Goal: Task Accomplishment & Management: Complete application form

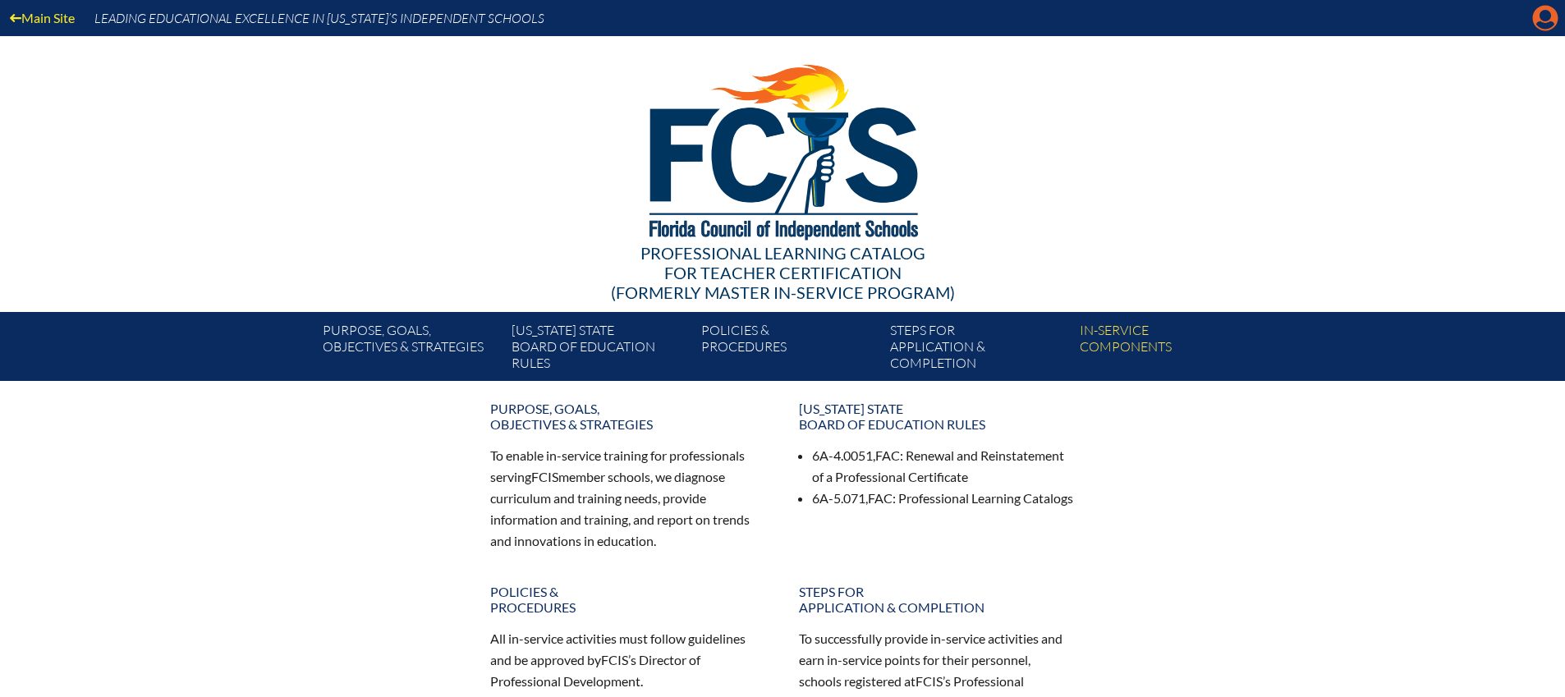
click at [1542, 21] on icon at bounding box center [1545, 18] width 25 height 25
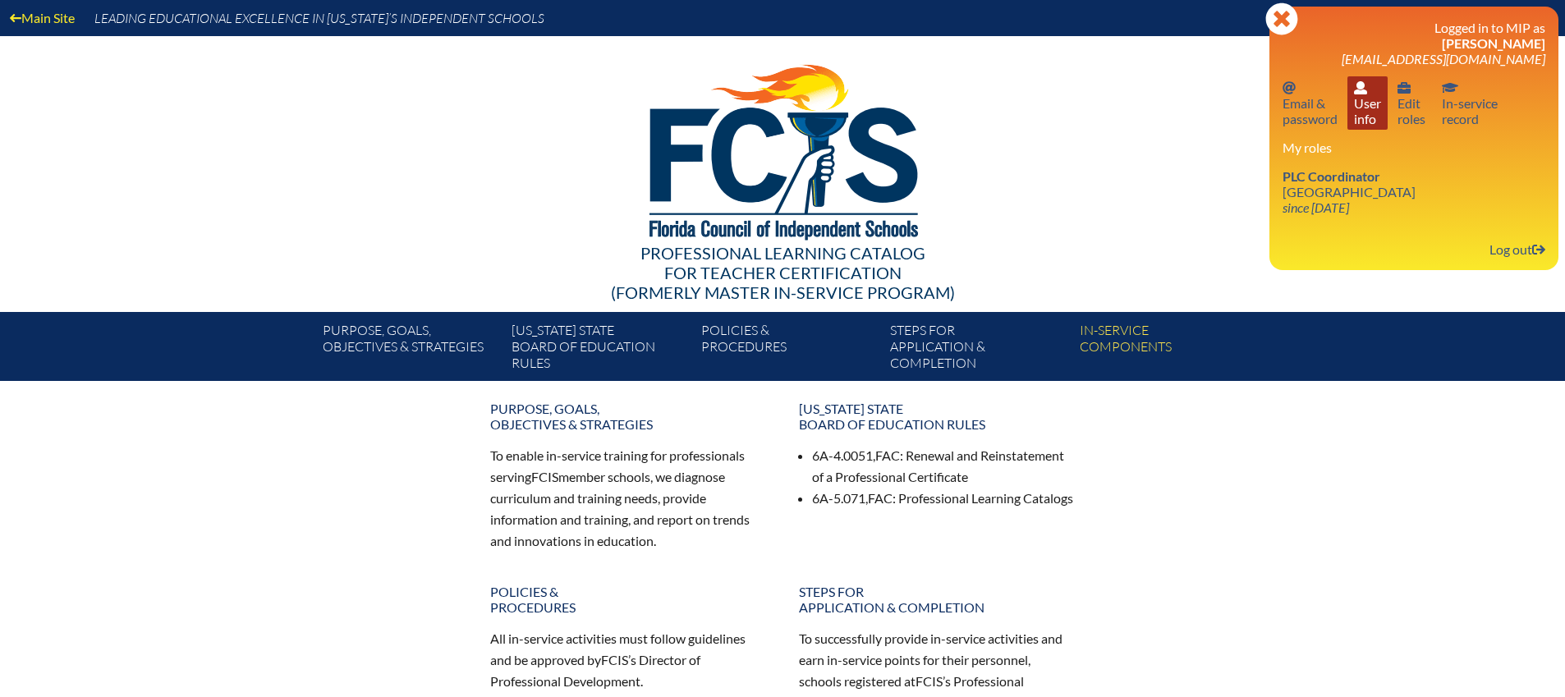
click at [1376, 103] on link "User info User info" at bounding box center [1368, 102] width 40 height 53
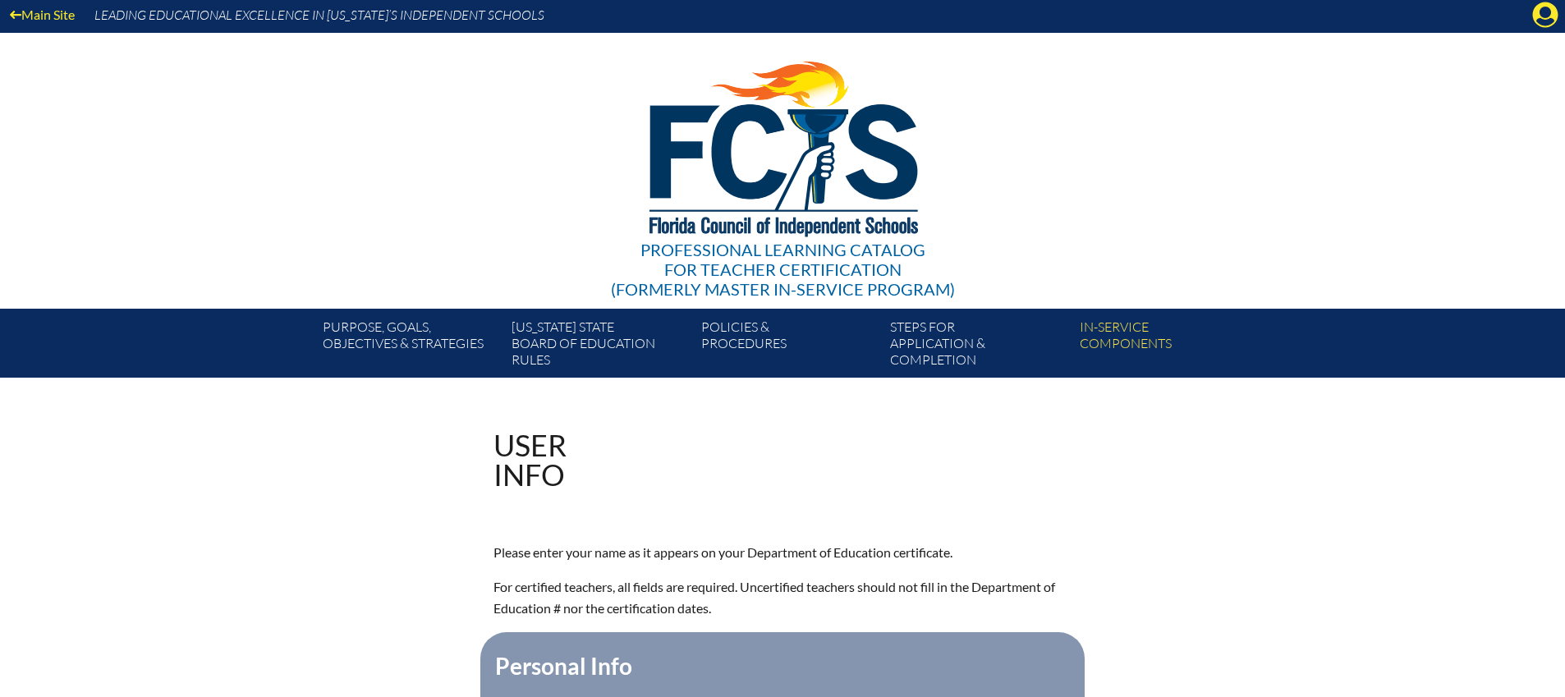
scroll to position [4, 0]
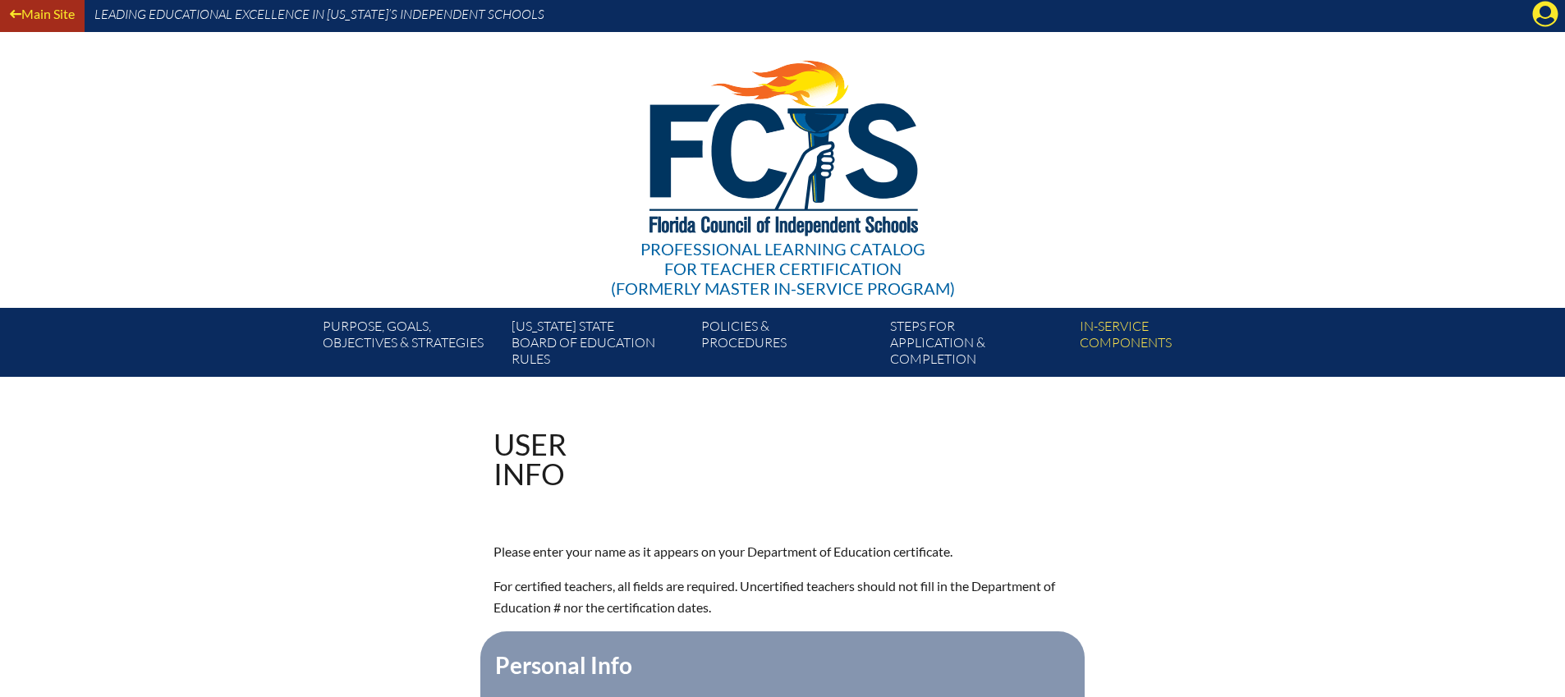
click at [19, 12] on icon at bounding box center [15, 13] width 11 height 13
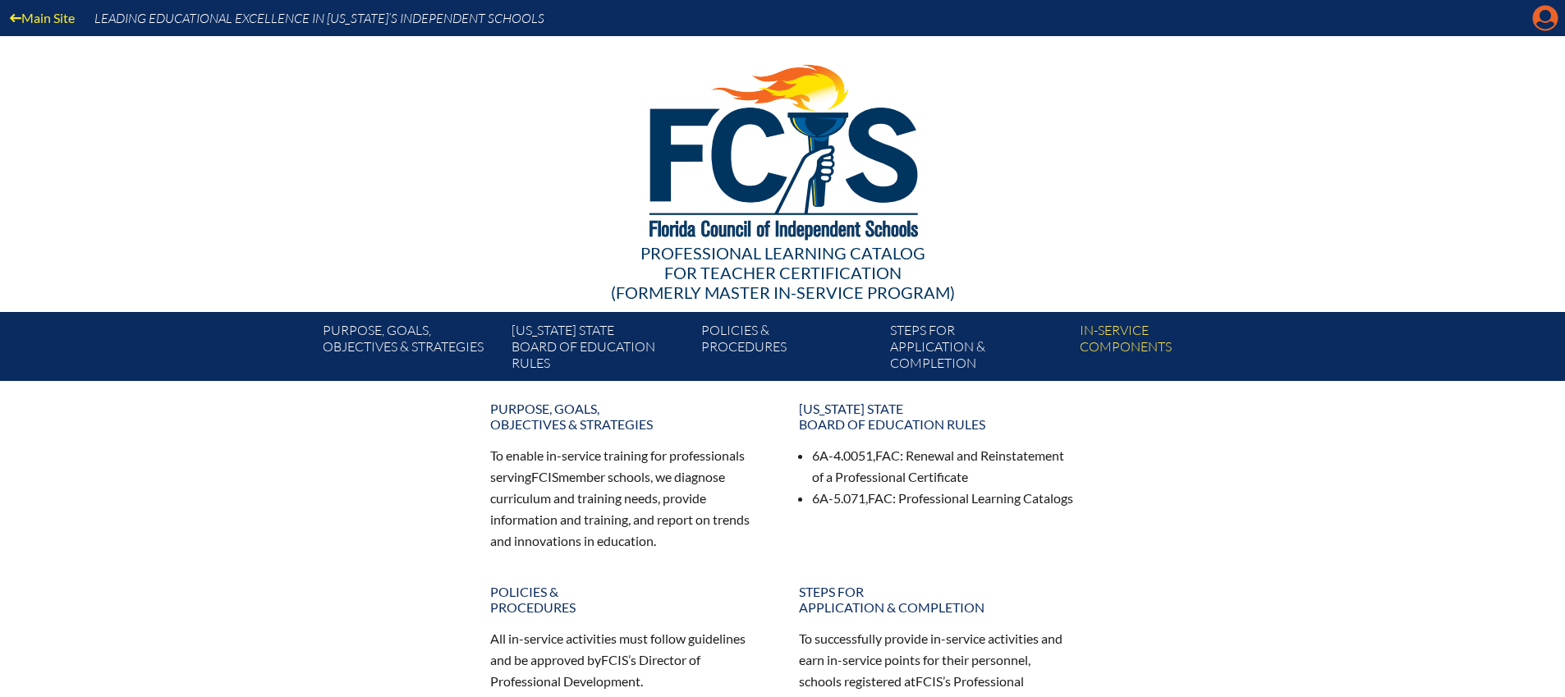
click at [1541, 21] on icon at bounding box center [1545, 18] width 25 height 25
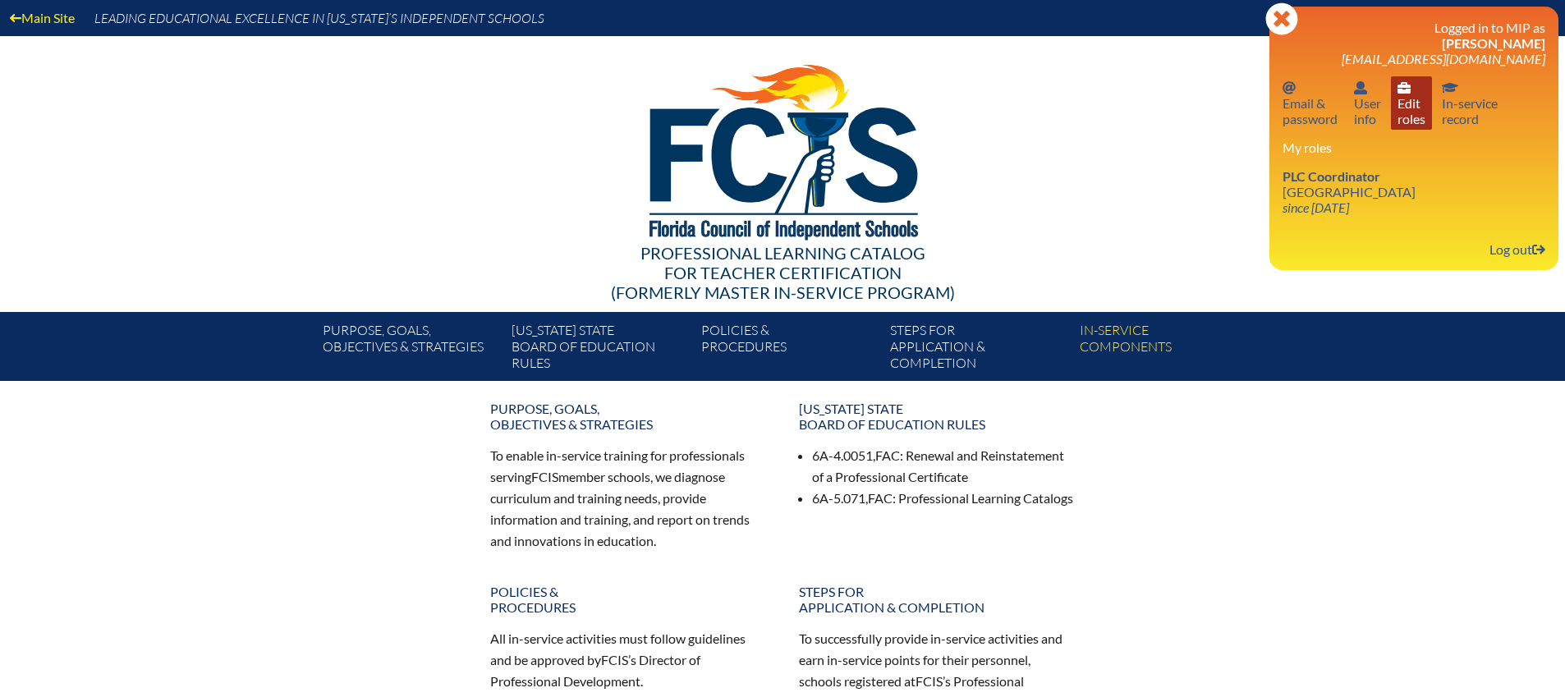
click at [1404, 108] on link "User info Edit roles" at bounding box center [1411, 102] width 41 height 53
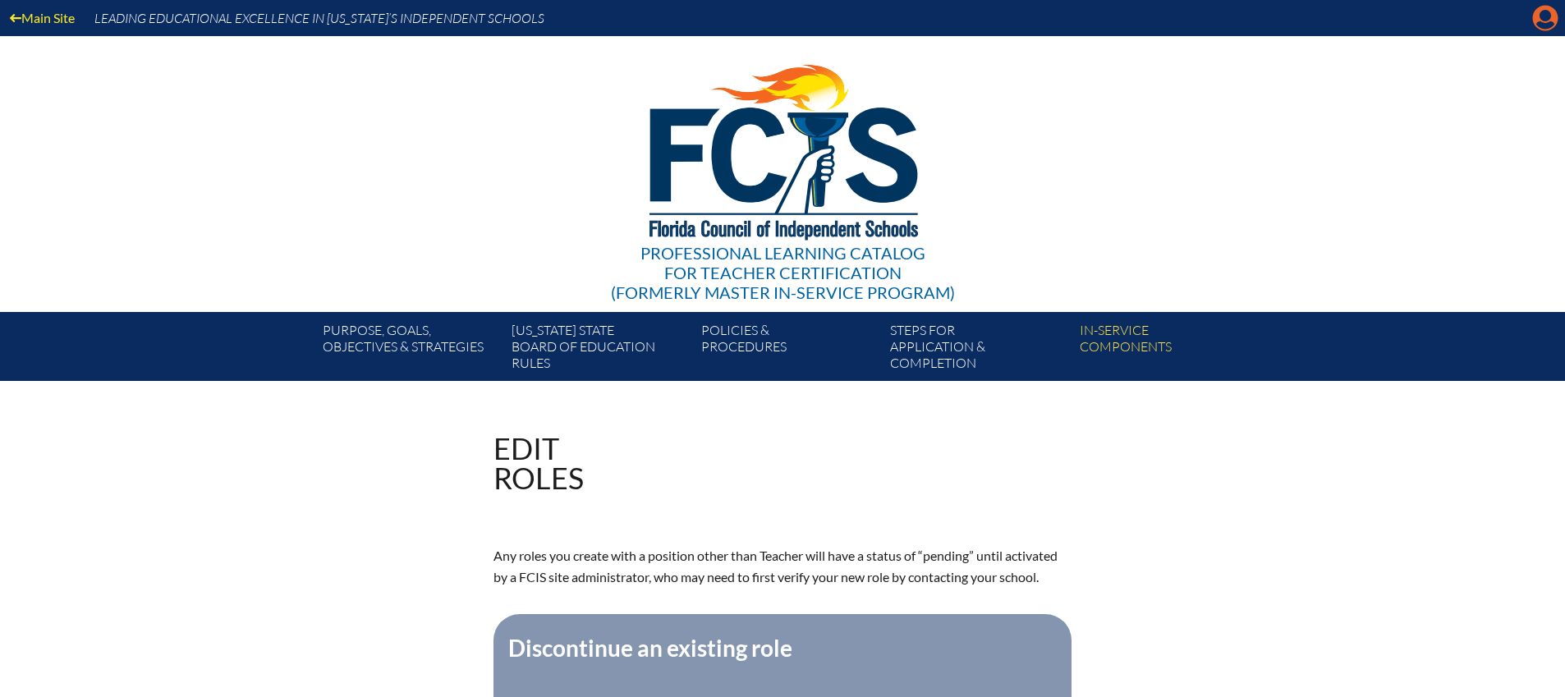
click at [1543, 25] on icon "Manage account" at bounding box center [1545, 18] width 26 height 26
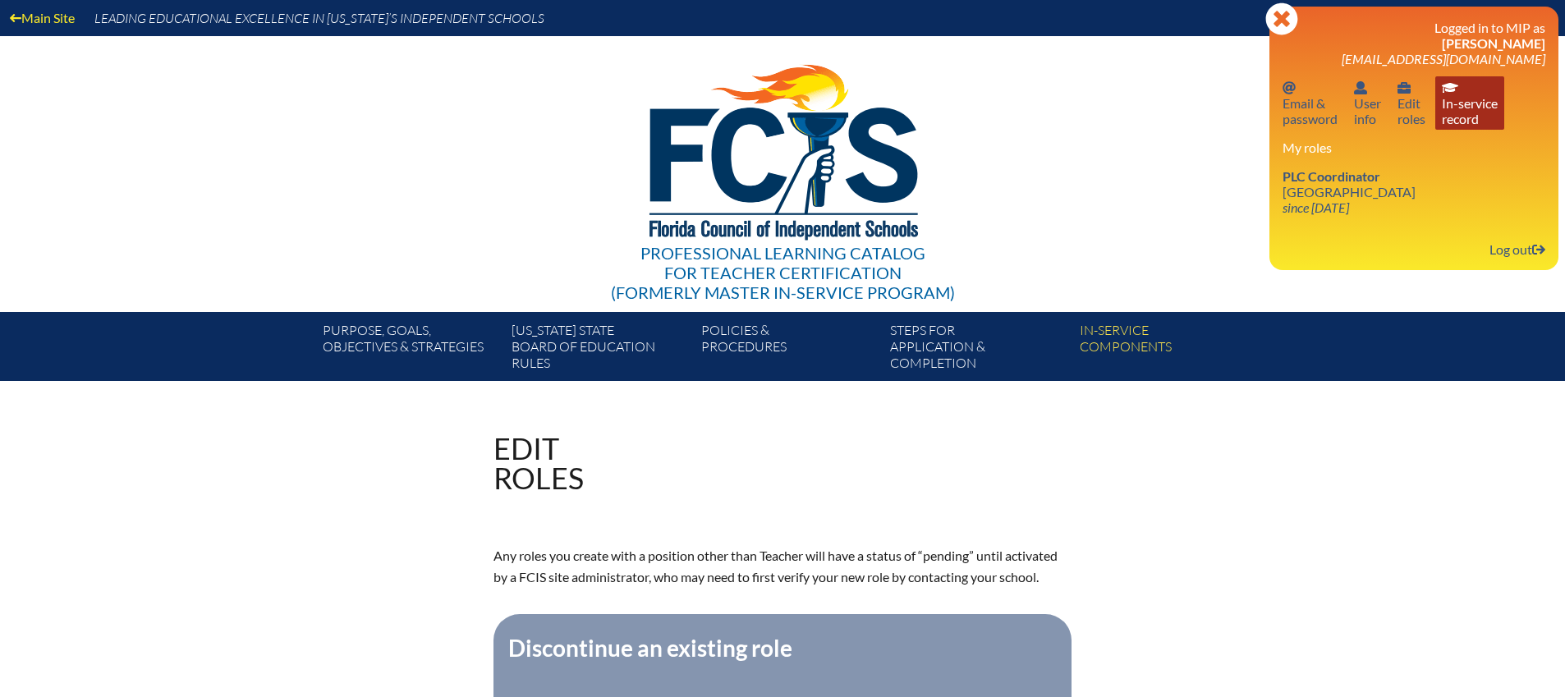
click at [1481, 107] on link "In-service record In-service record" at bounding box center [1469, 102] width 69 height 53
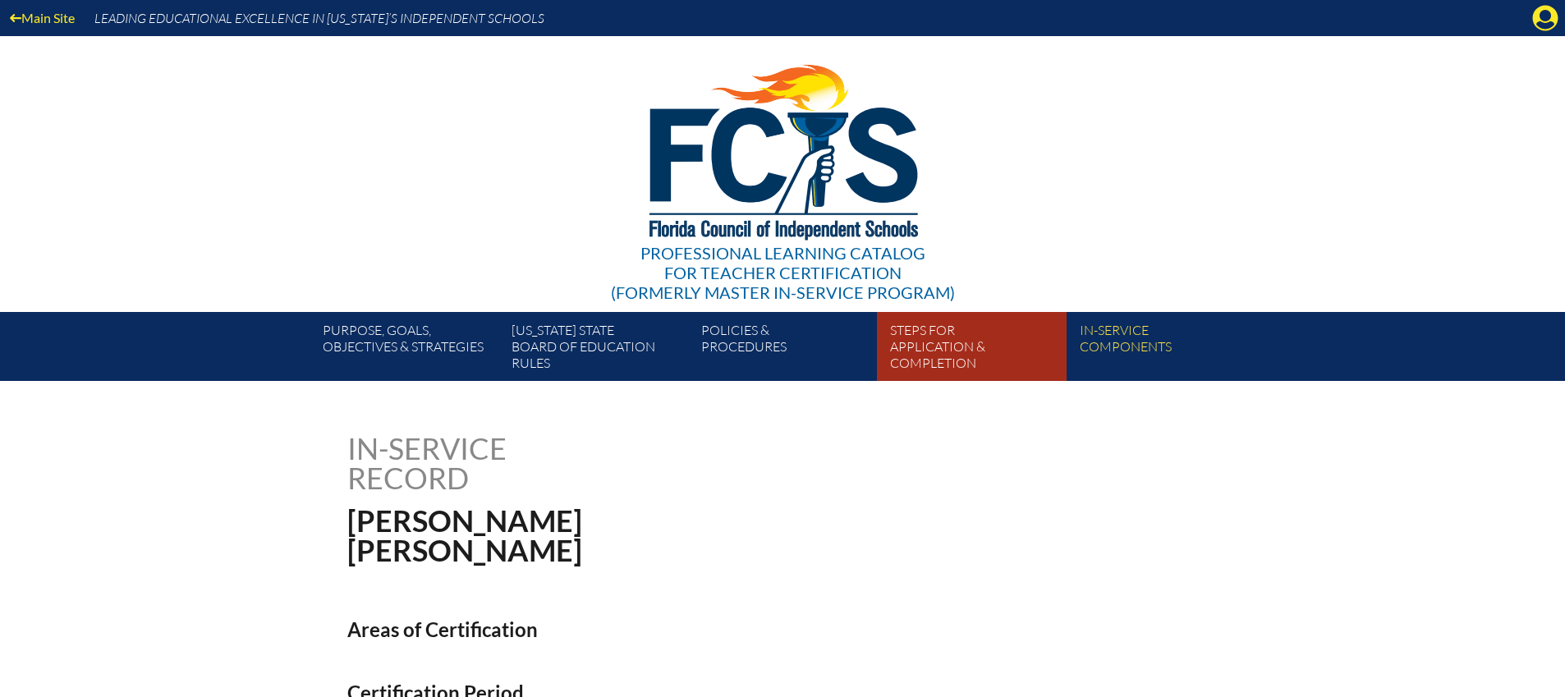
click at [912, 358] on link "Steps for application & completion" at bounding box center [978, 350] width 189 height 62
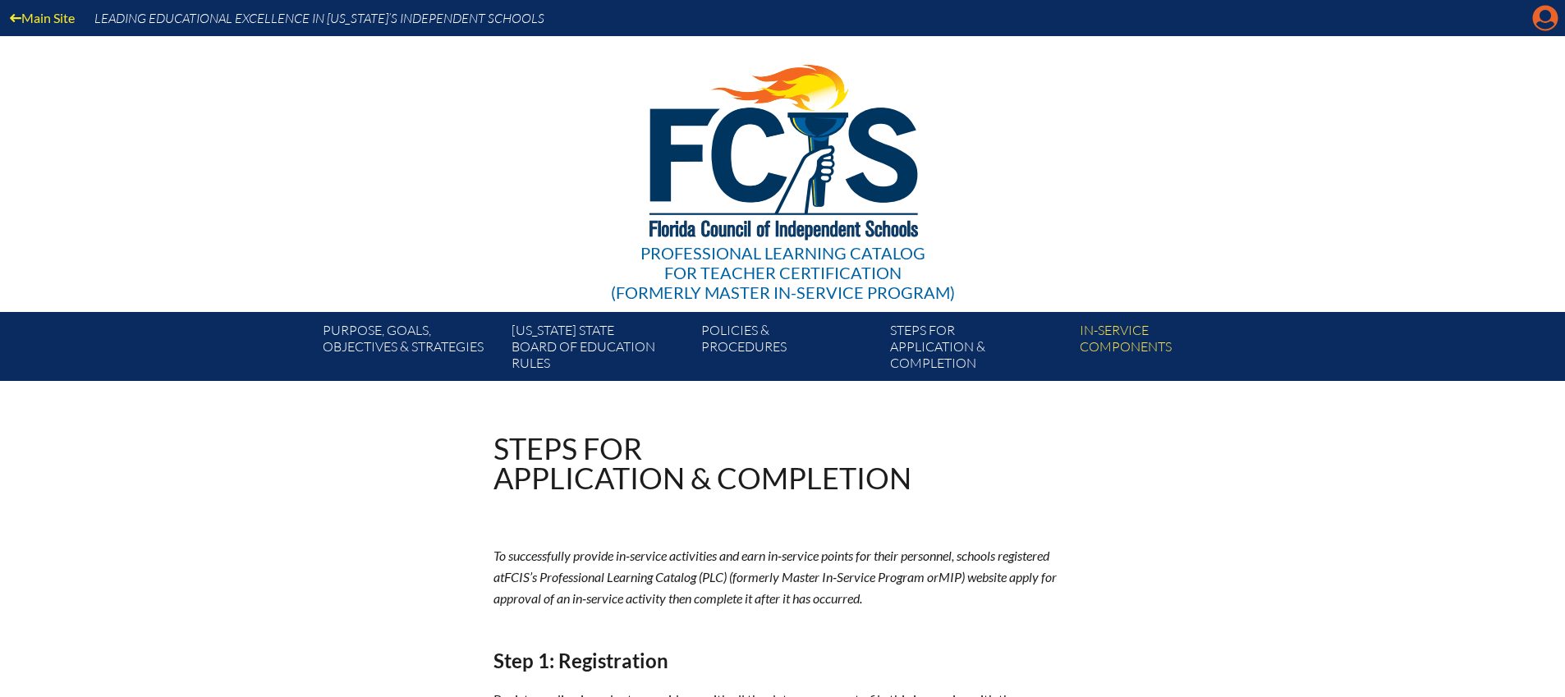
click at [1547, 21] on icon at bounding box center [1545, 18] width 25 height 25
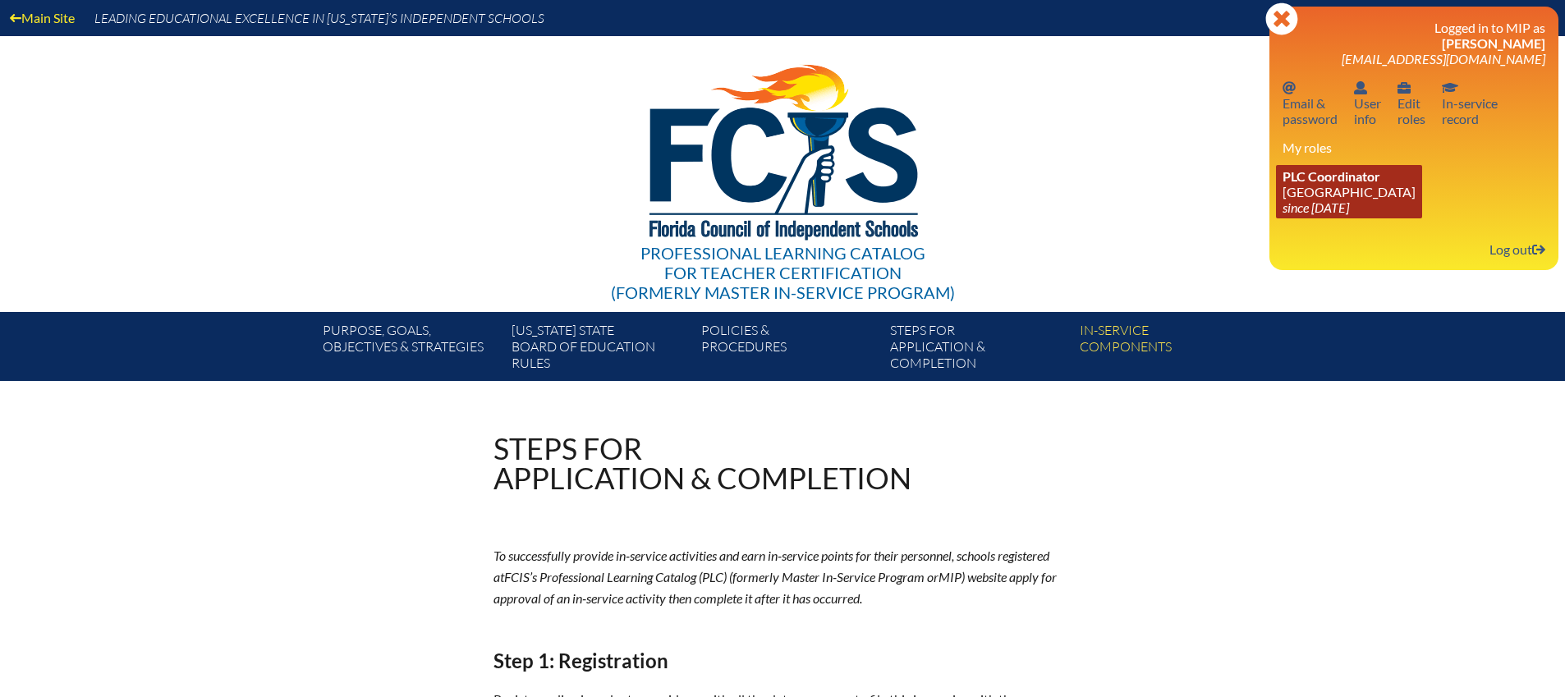
click at [1351, 178] on span "PLC Coordinator" at bounding box center [1332, 176] width 98 height 16
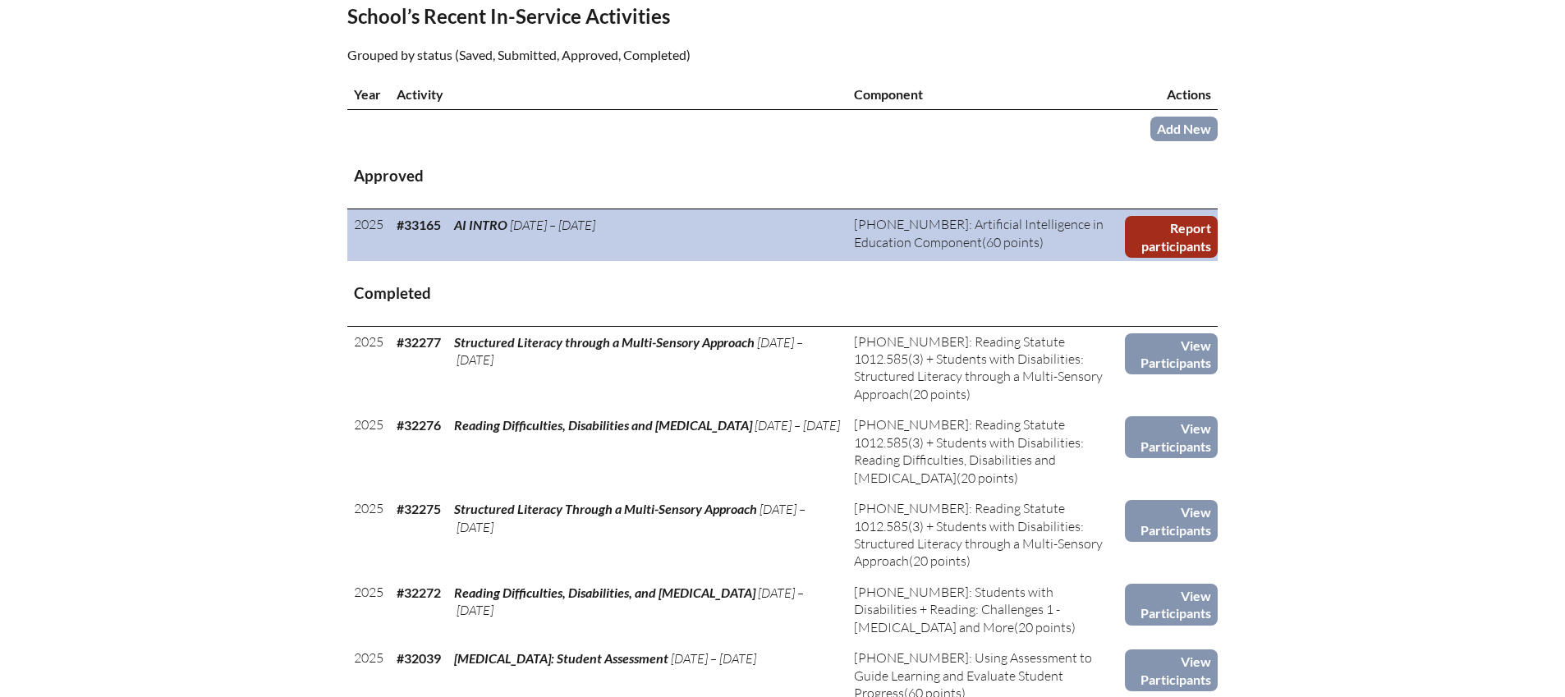
scroll to position [558, 0]
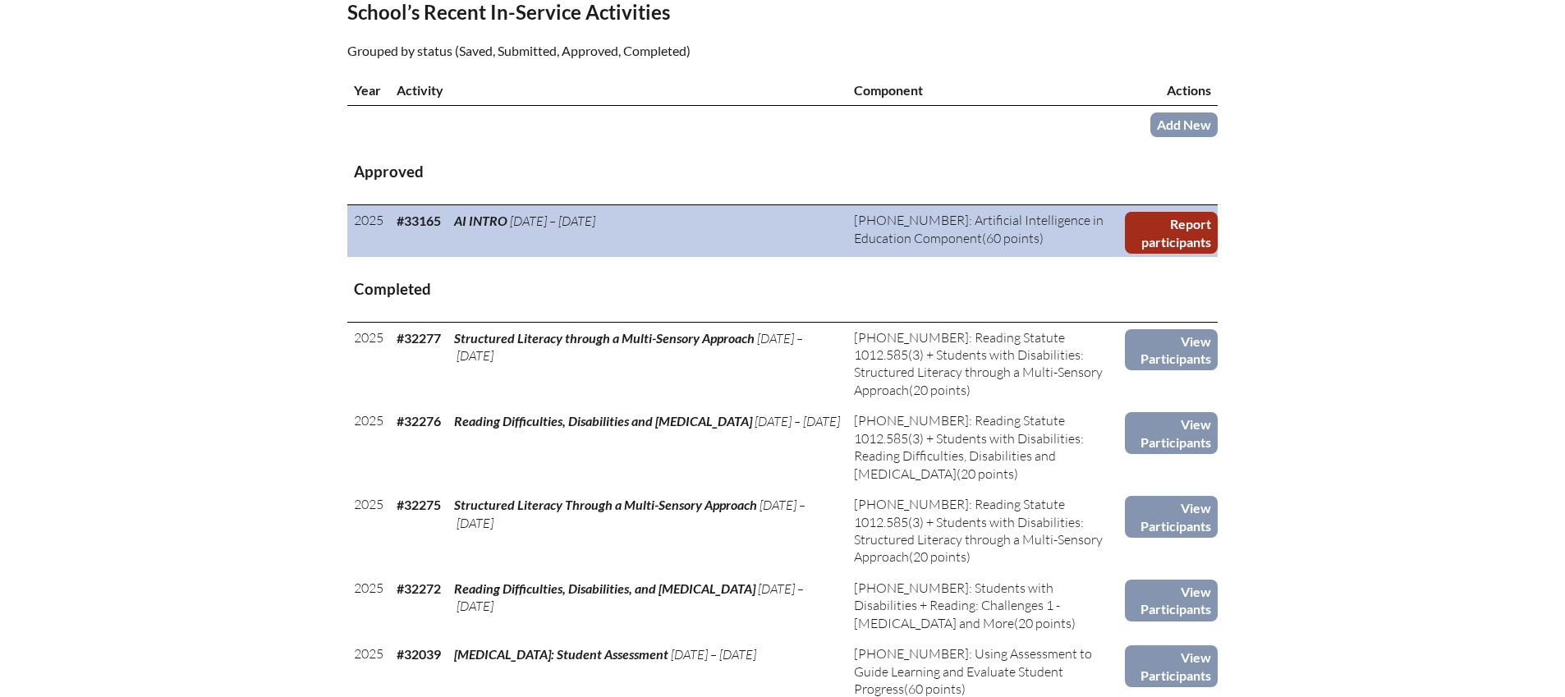
click at [1178, 241] on link "Report participants" at bounding box center [1171, 233] width 93 height 42
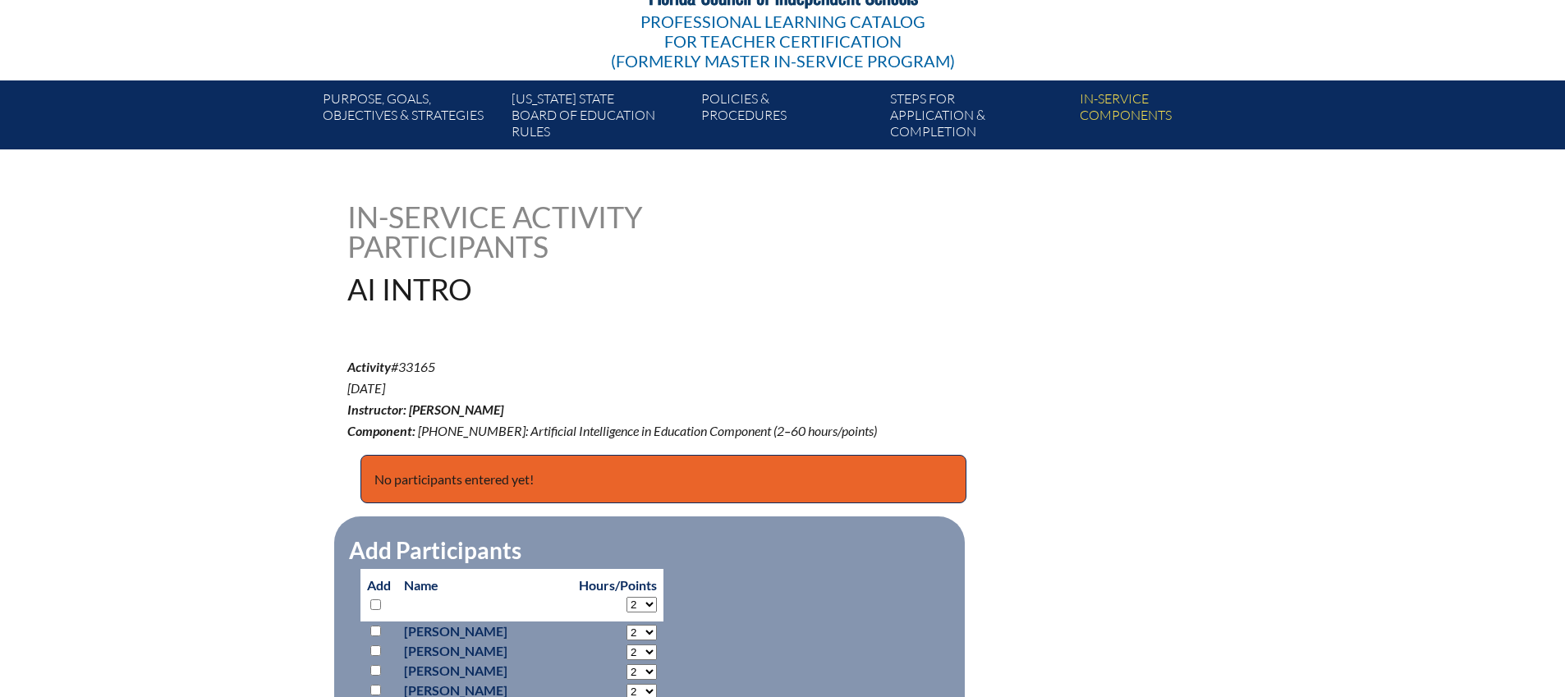
scroll to position [229, 0]
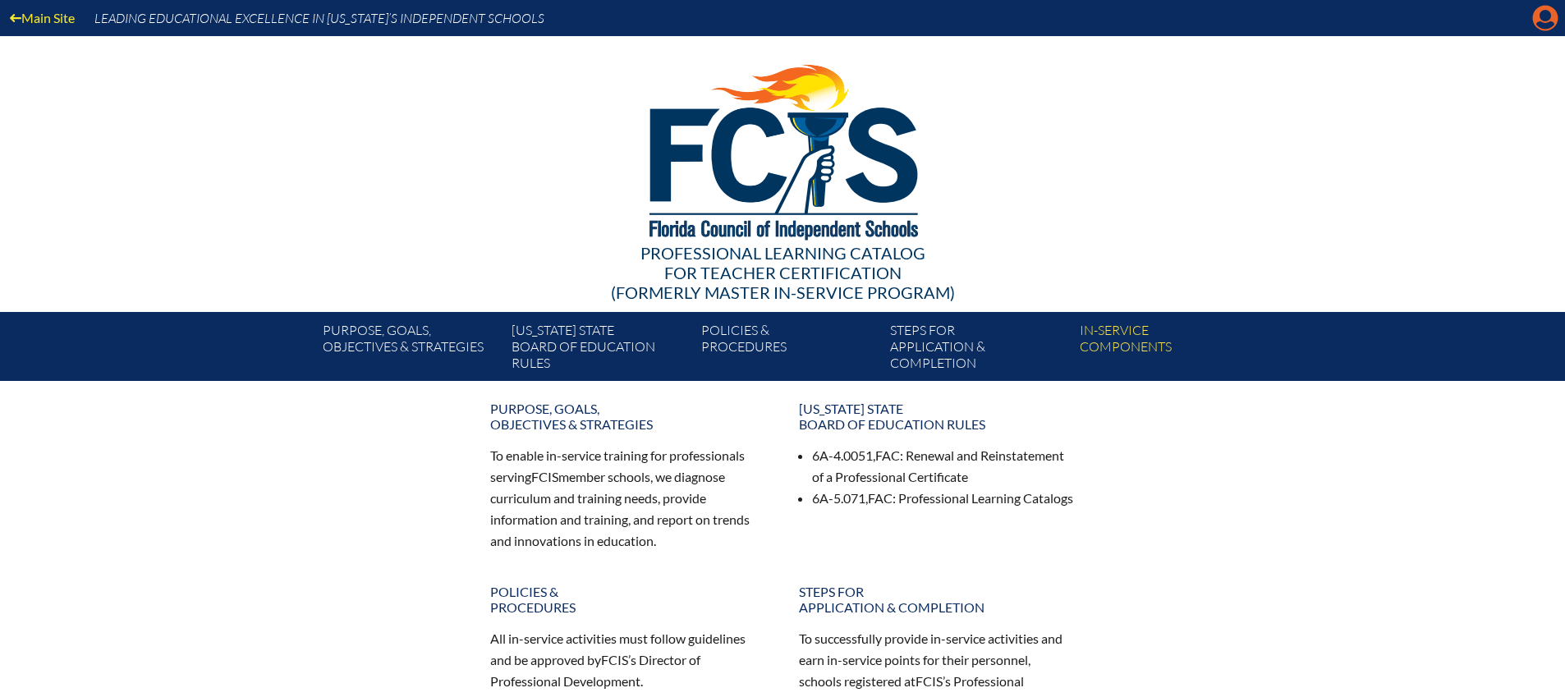
click at [1545, 18] on icon "Manage account" at bounding box center [1545, 18] width 26 height 26
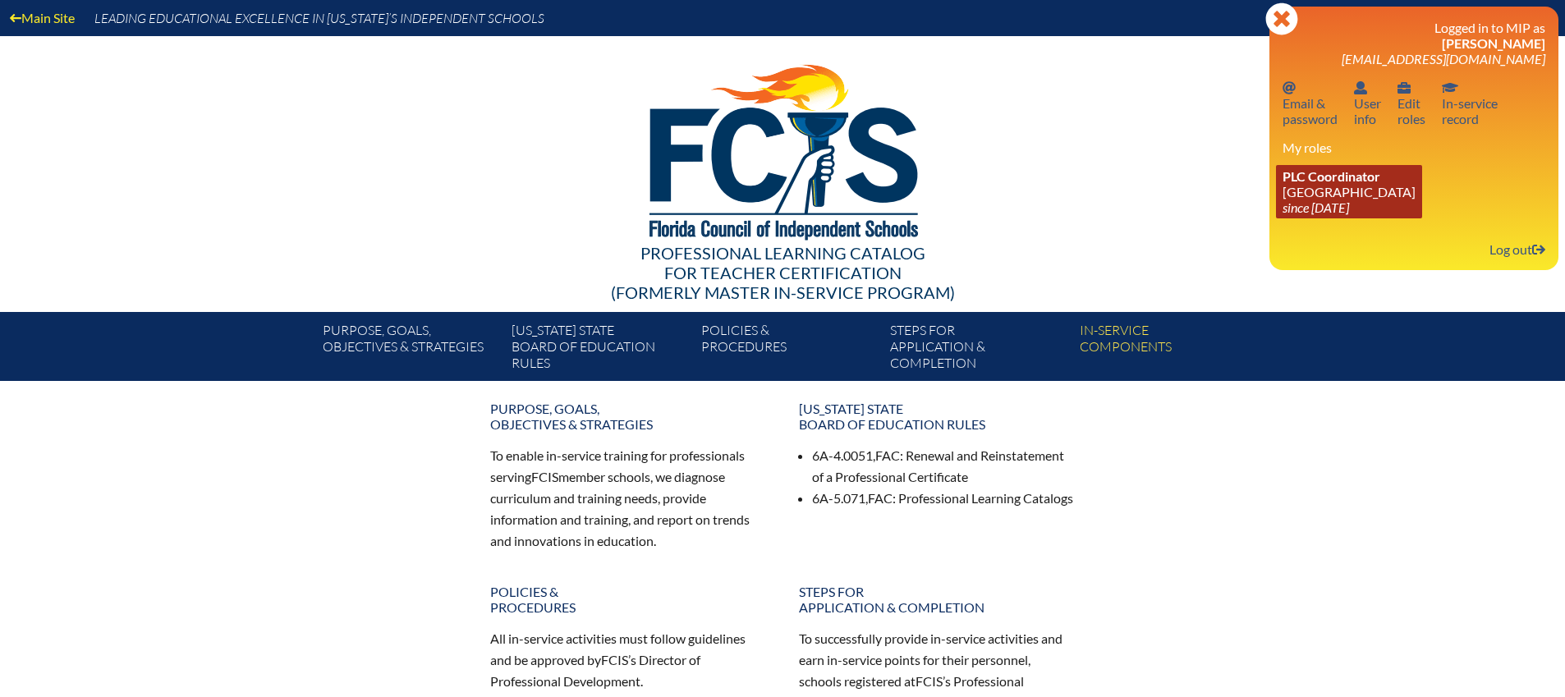
click at [1323, 180] on span "PLC Coordinator" at bounding box center [1332, 176] width 98 height 16
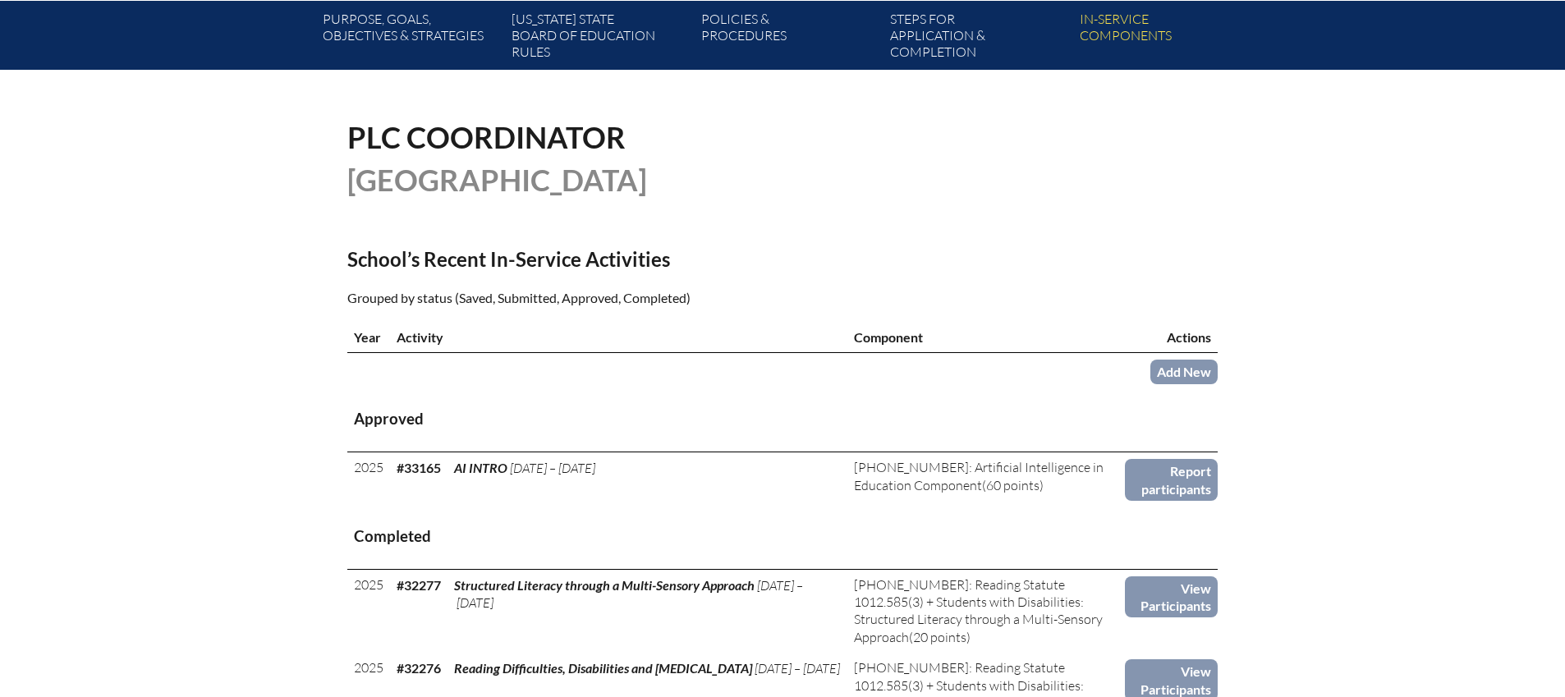
scroll to position [313, 0]
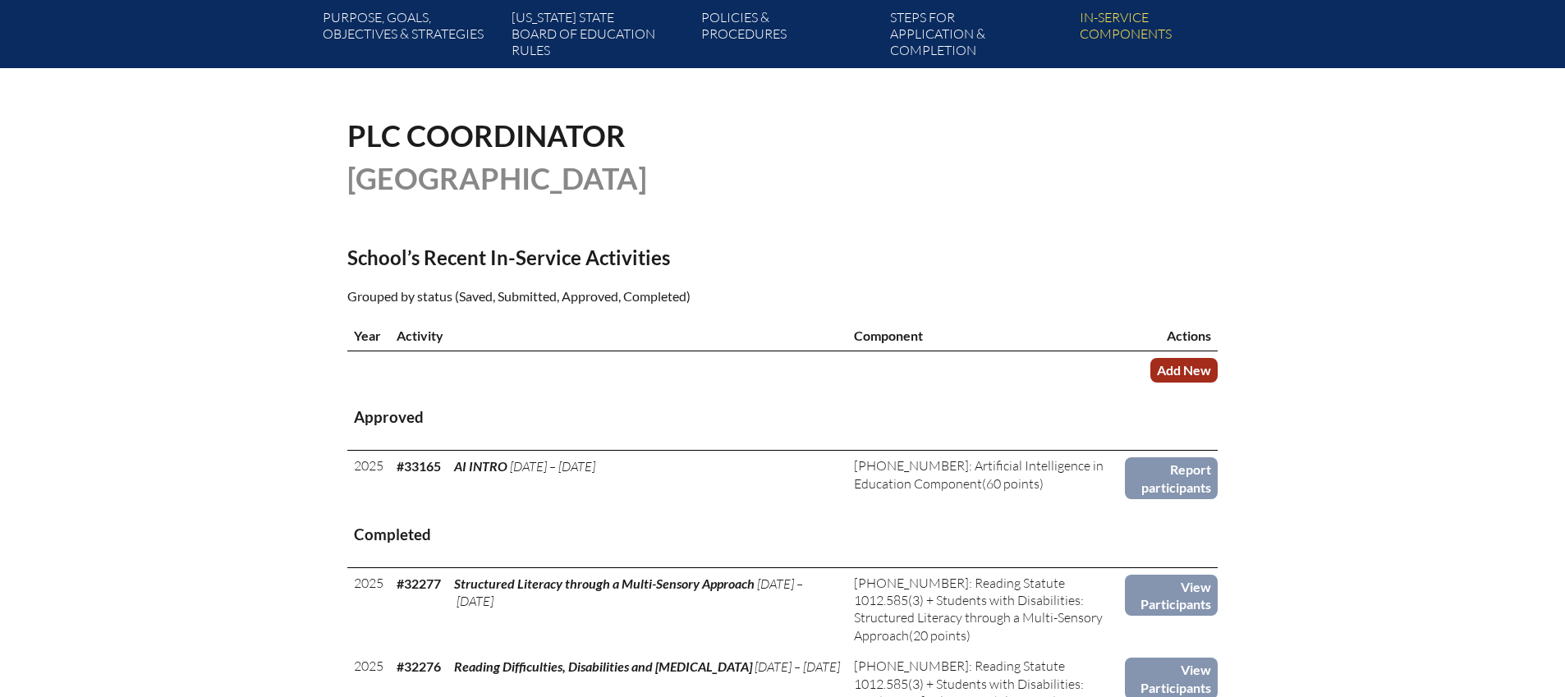
click at [1181, 365] on link "Add New" at bounding box center [1183, 370] width 67 height 24
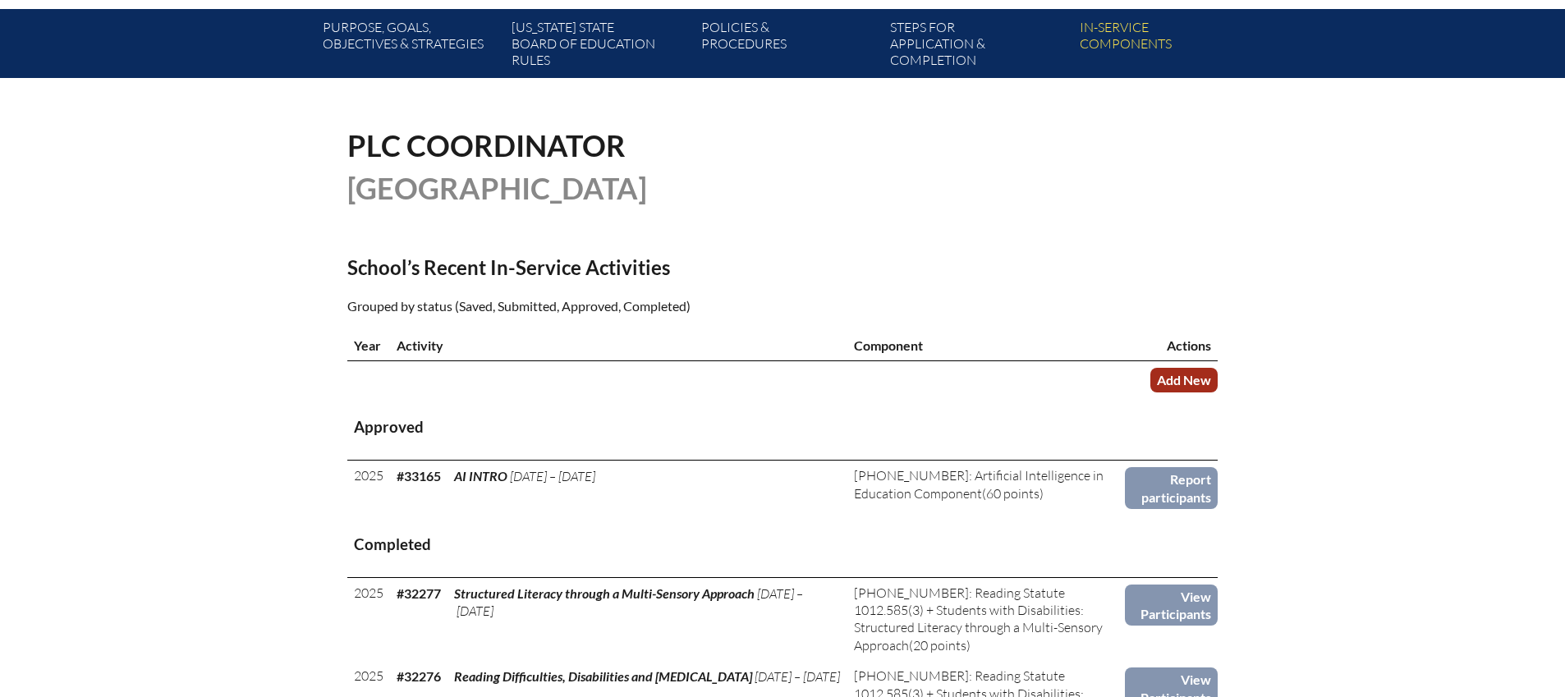
scroll to position [302, 0]
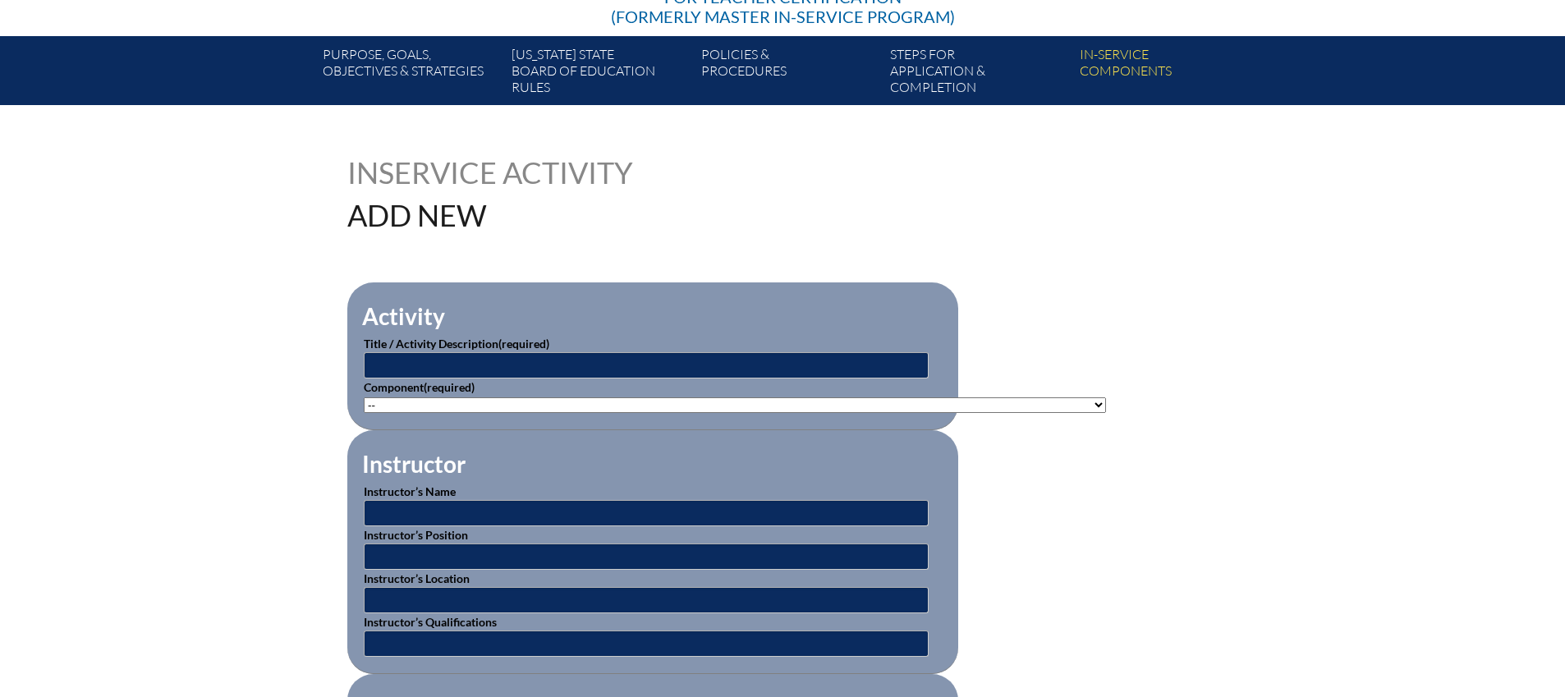
scroll to position [277, 0]
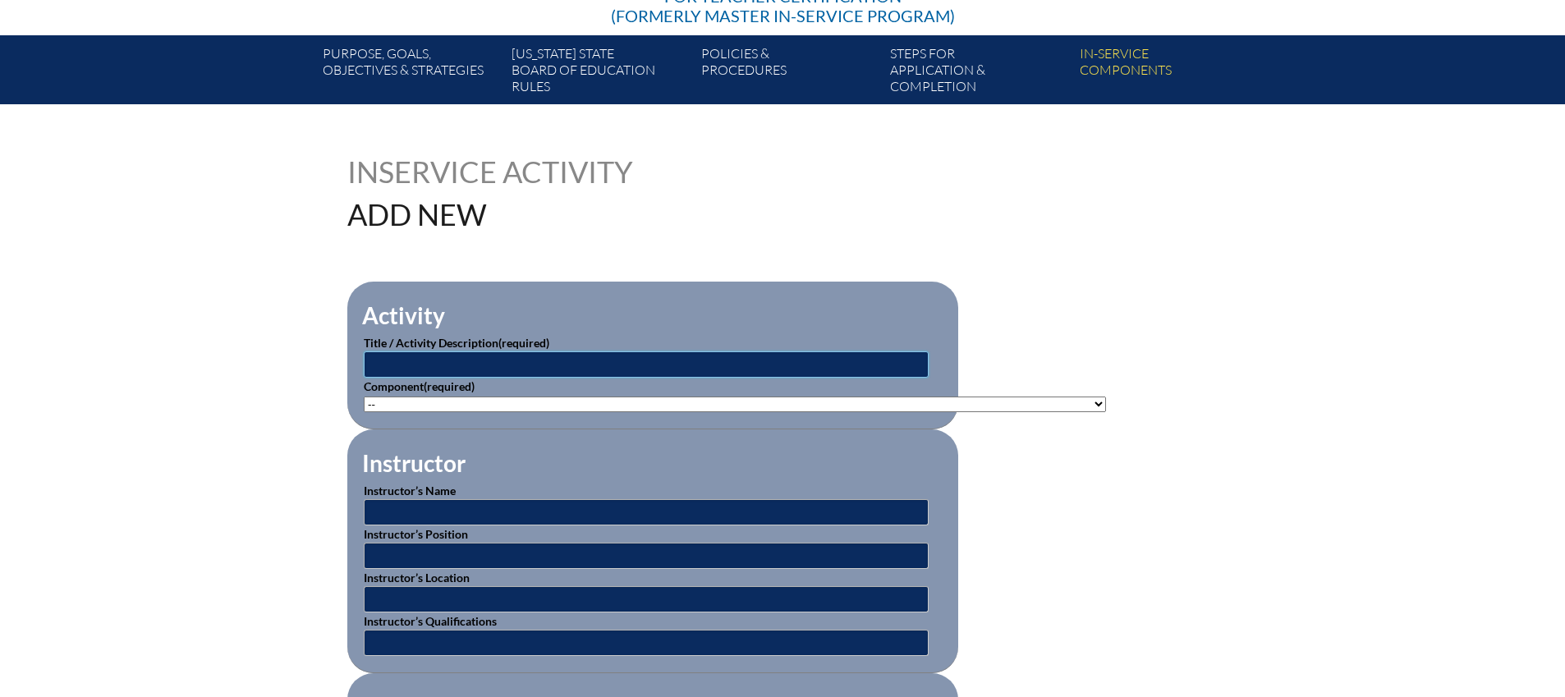
click at [447, 361] on input "text" at bounding box center [646, 364] width 565 height 26
type input "SWD & Reading Challenges 1: Dyslexia and More"
click at [433, 399] on select"]"] "-- 1-000-001: Appropriate Art Activities 1-000-002: Concept and Art Process for…" at bounding box center [735, 405] width 742 height 16
select select"]"] "125926"
click at [364, 397] on select"]"] "-- 1-000-001: Appropriate Art Activities 1-000-002: Concept and Art Process for…" at bounding box center [735, 405] width 742 height 16
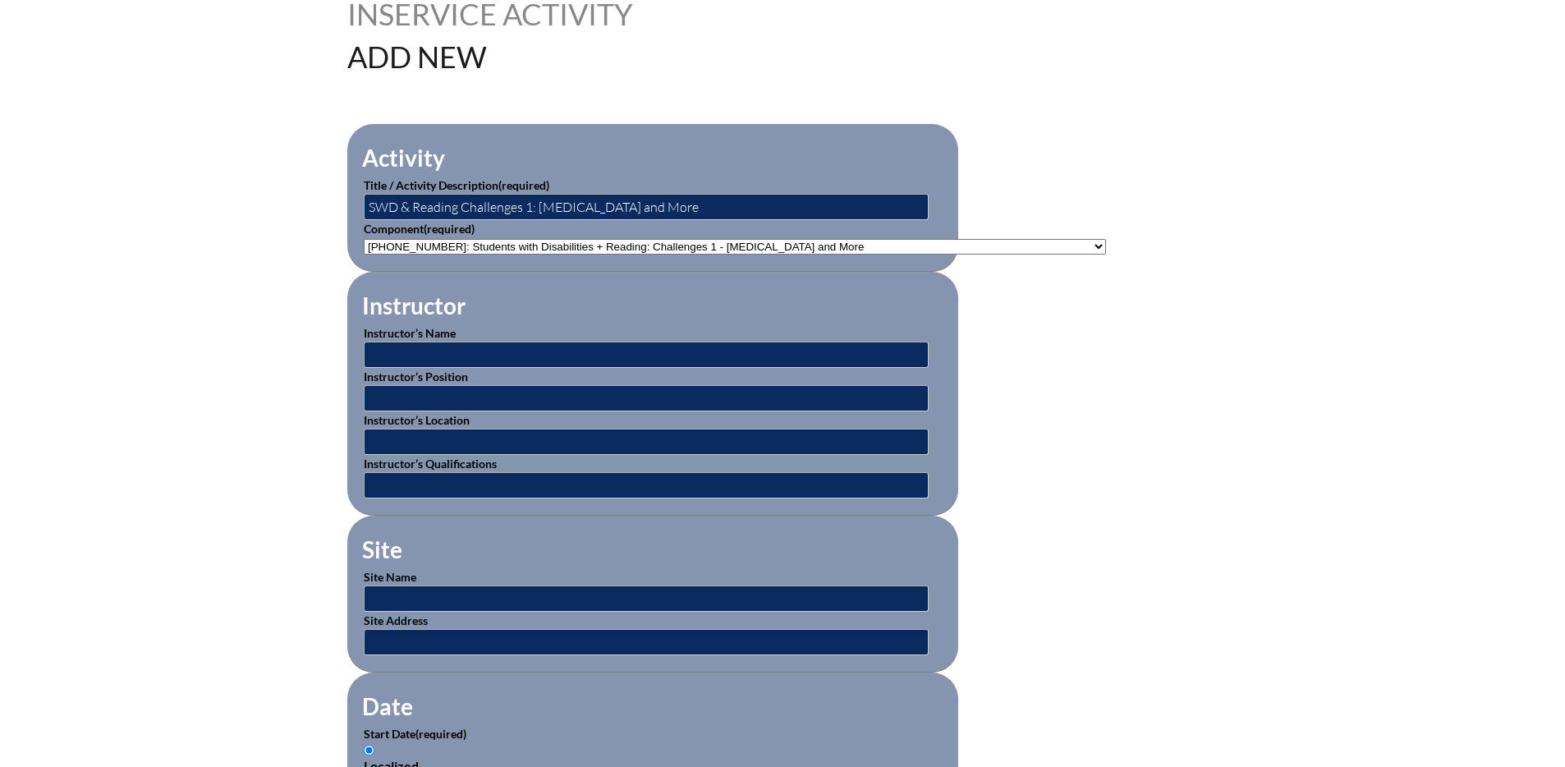
scroll to position [439, 0]
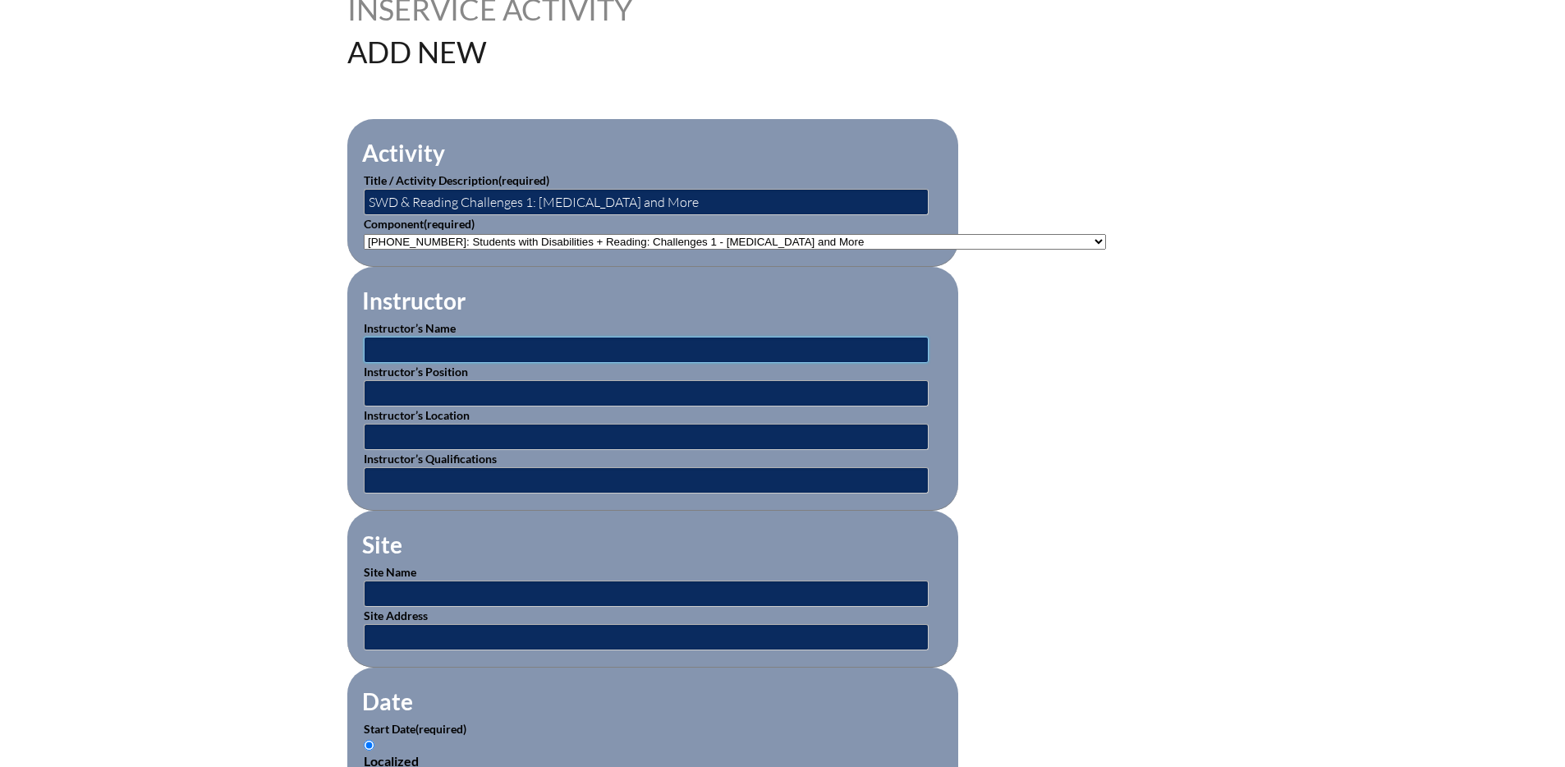
click at [392, 347] on input "text" at bounding box center [646, 350] width 565 height 26
type input "z"
type input "[PERSON_NAME]"
type input "Director of Beacon Educator"
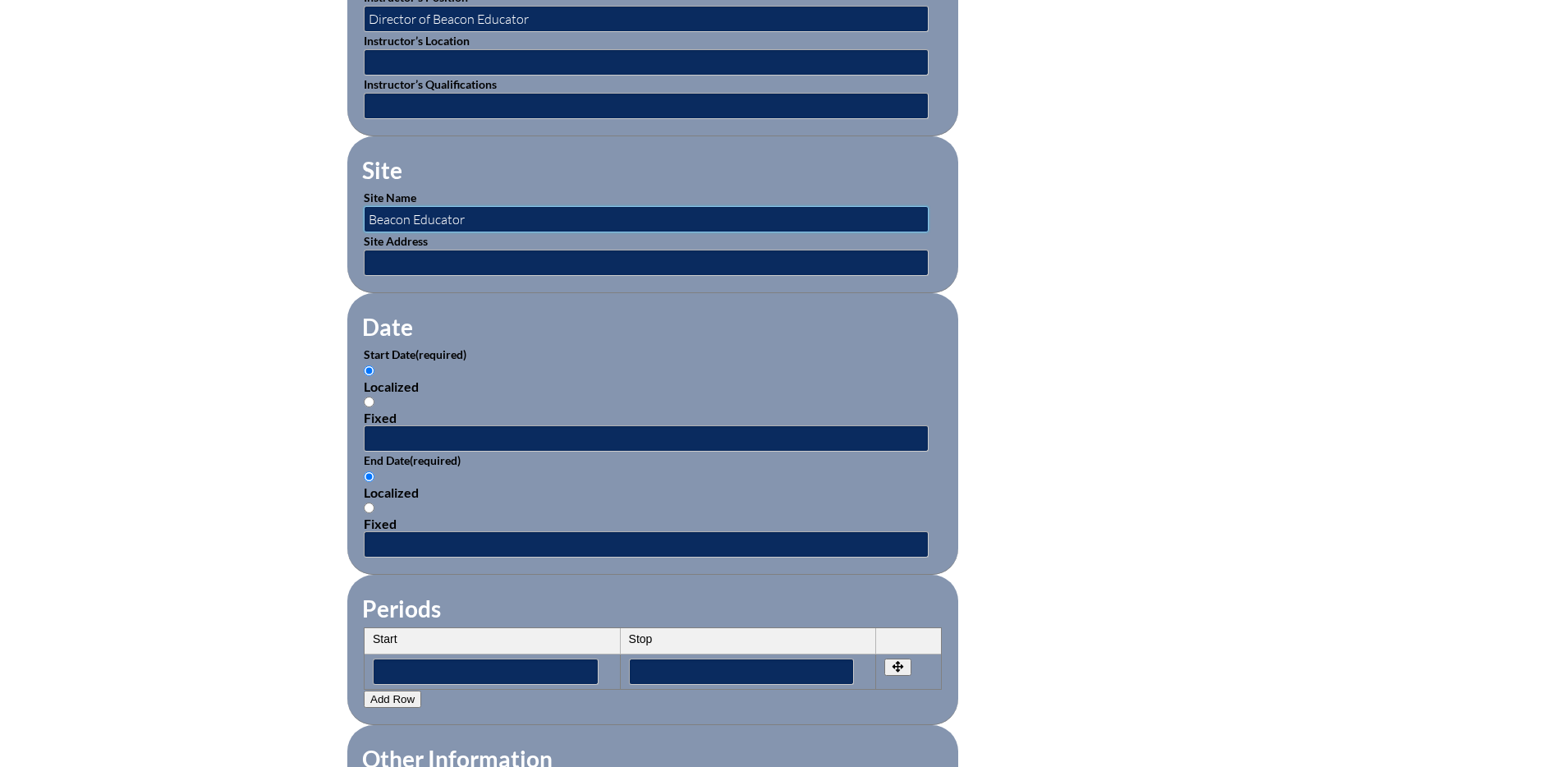
scroll to position [839, 0]
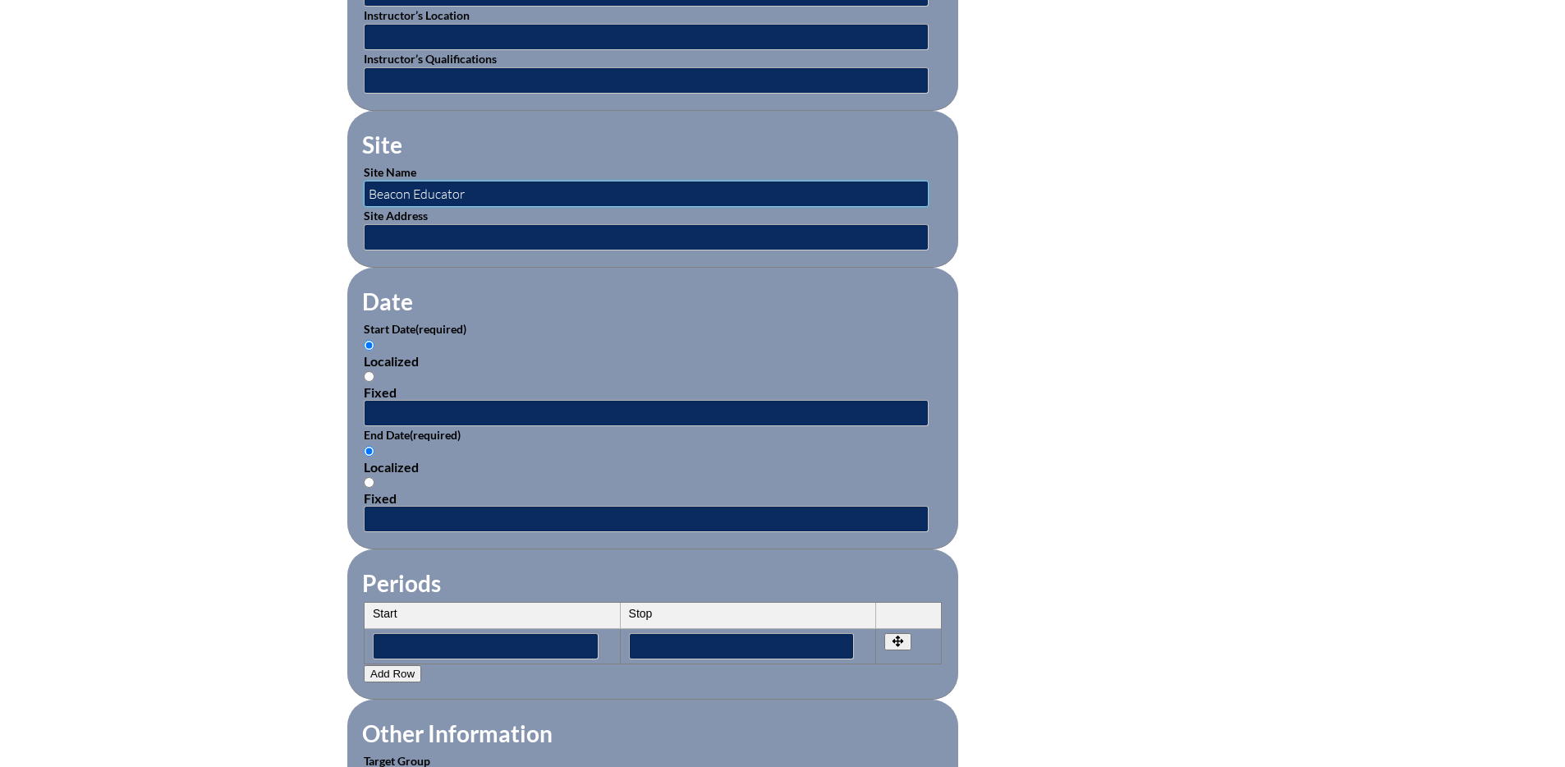
type input "Beacon Educator"
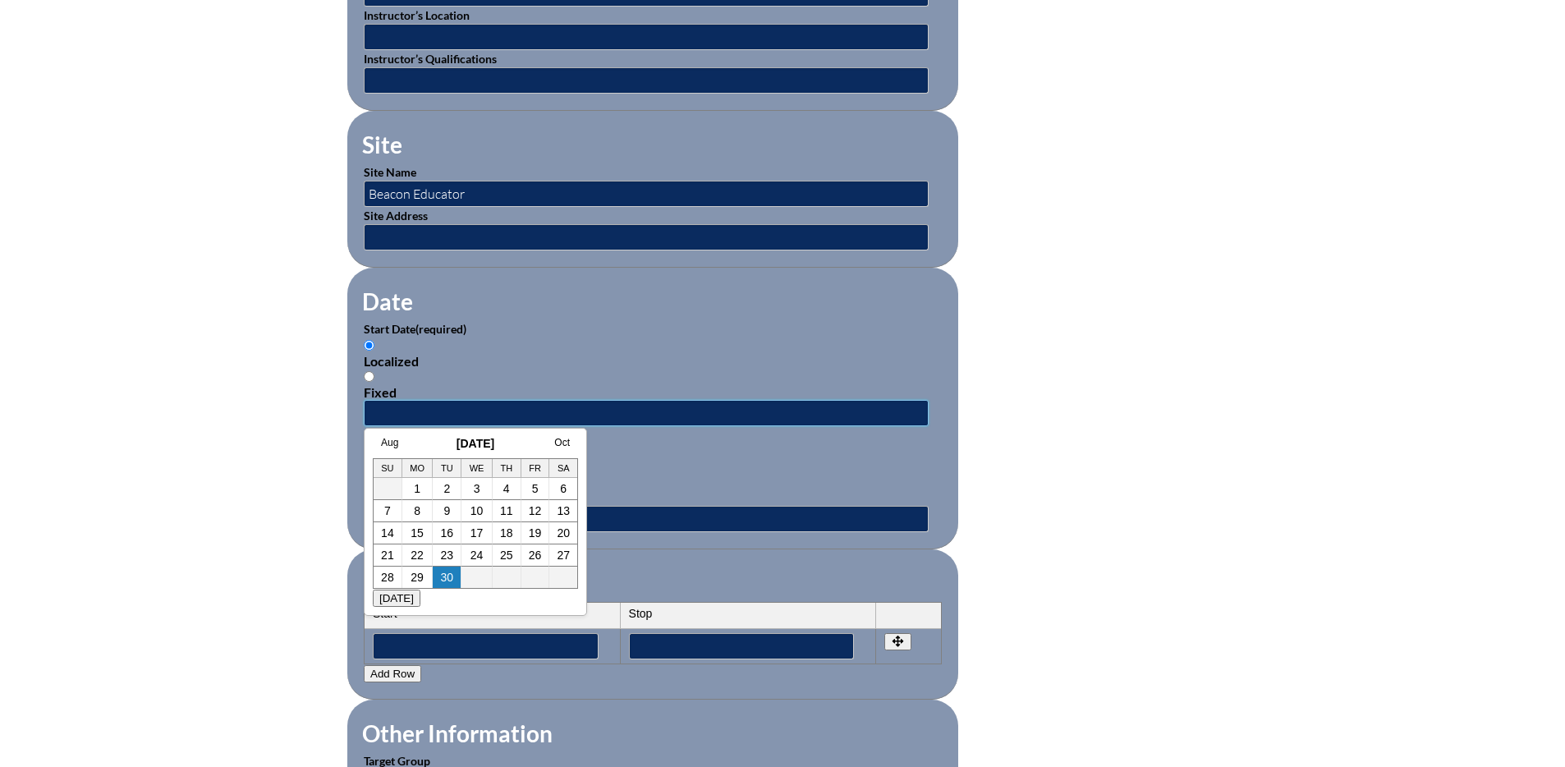
click at [381, 403] on input "text" at bounding box center [646, 413] width 565 height 26
click at [416, 489] on link "1" at bounding box center [417, 488] width 7 height 13
type input "2025-09-01 11:30 AM"
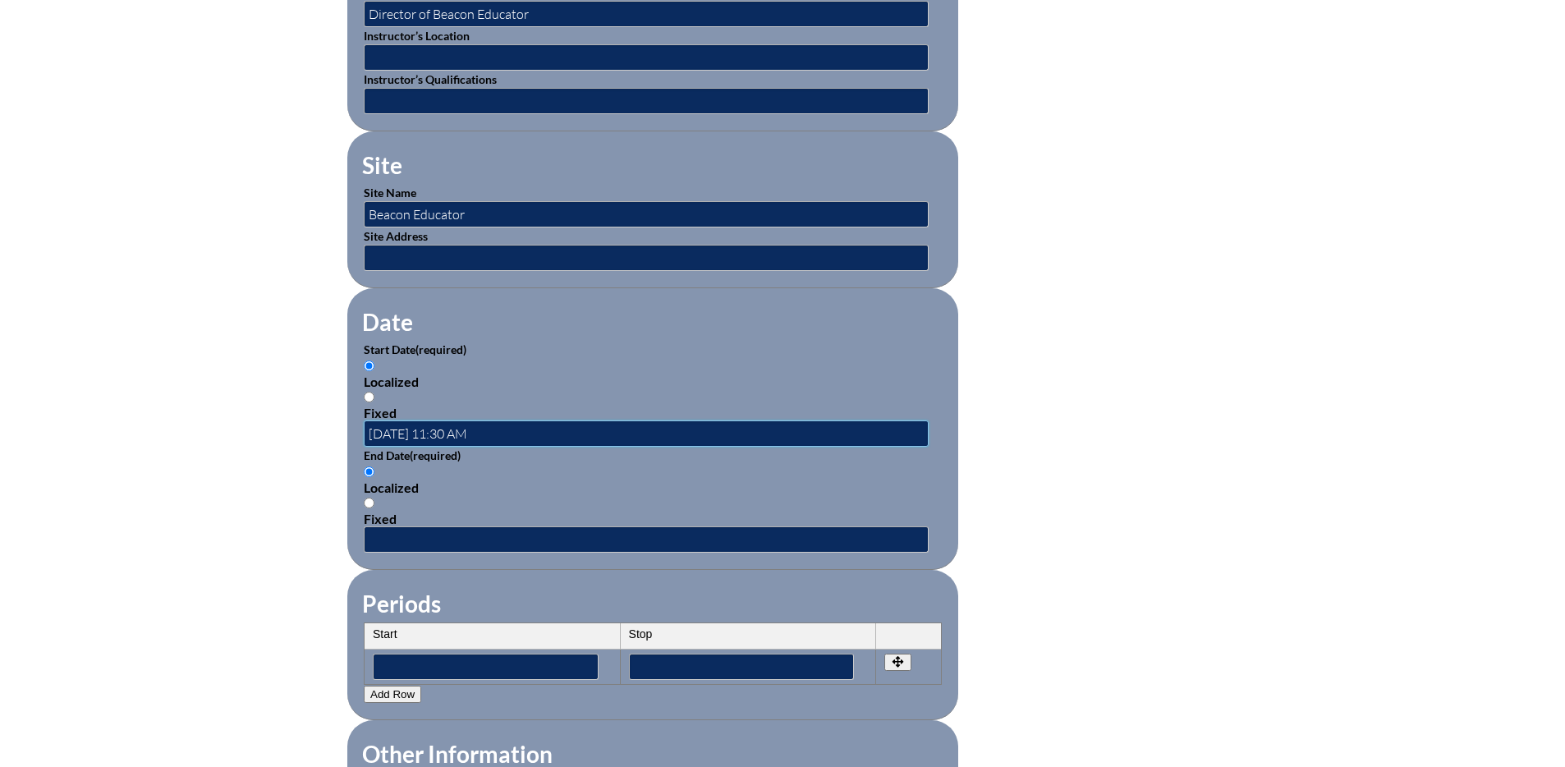
scroll to position [824, 0]
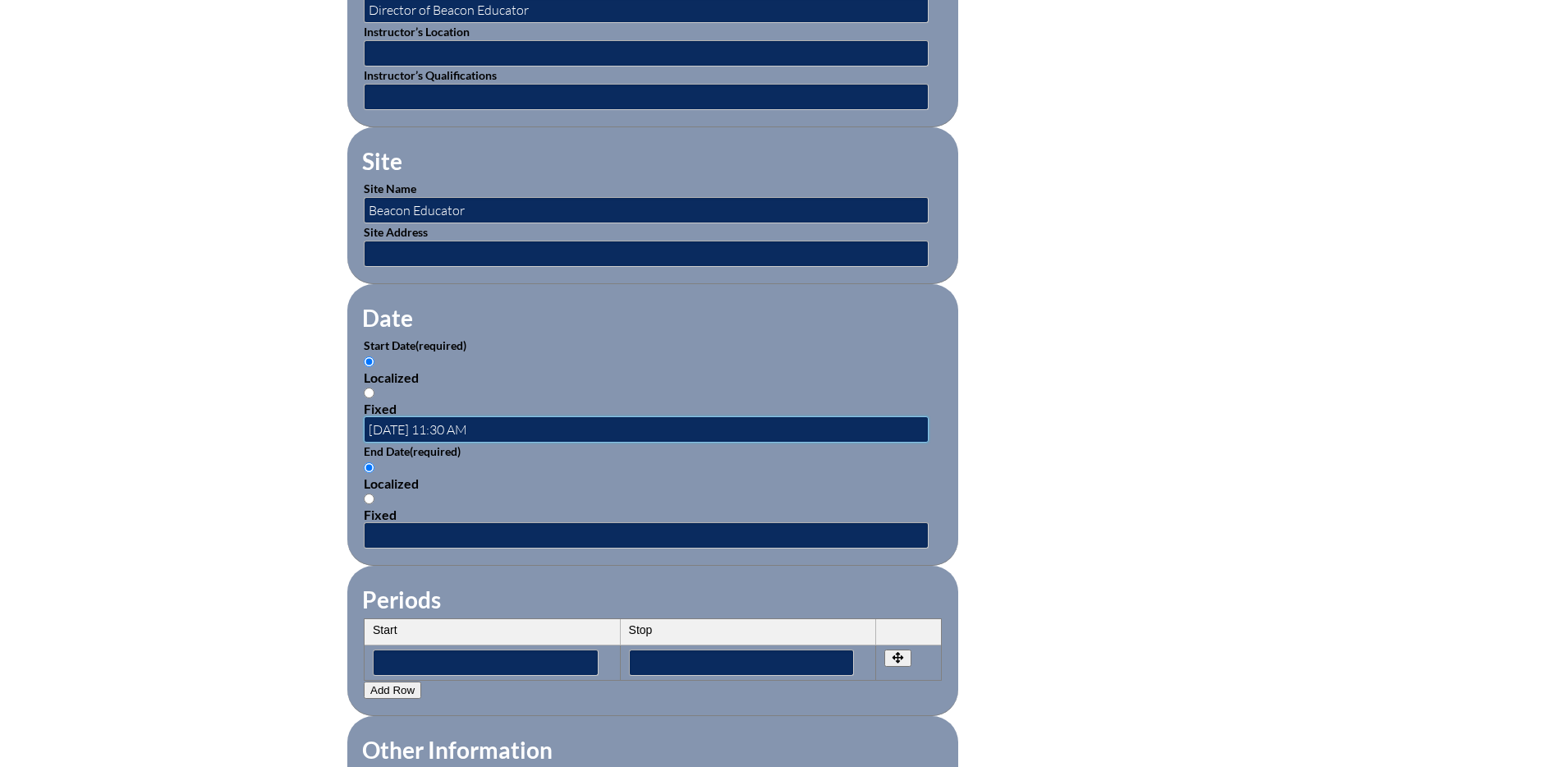
click at [428, 416] on input "2025-09-01 11:30 AM" at bounding box center [646, 429] width 565 height 26
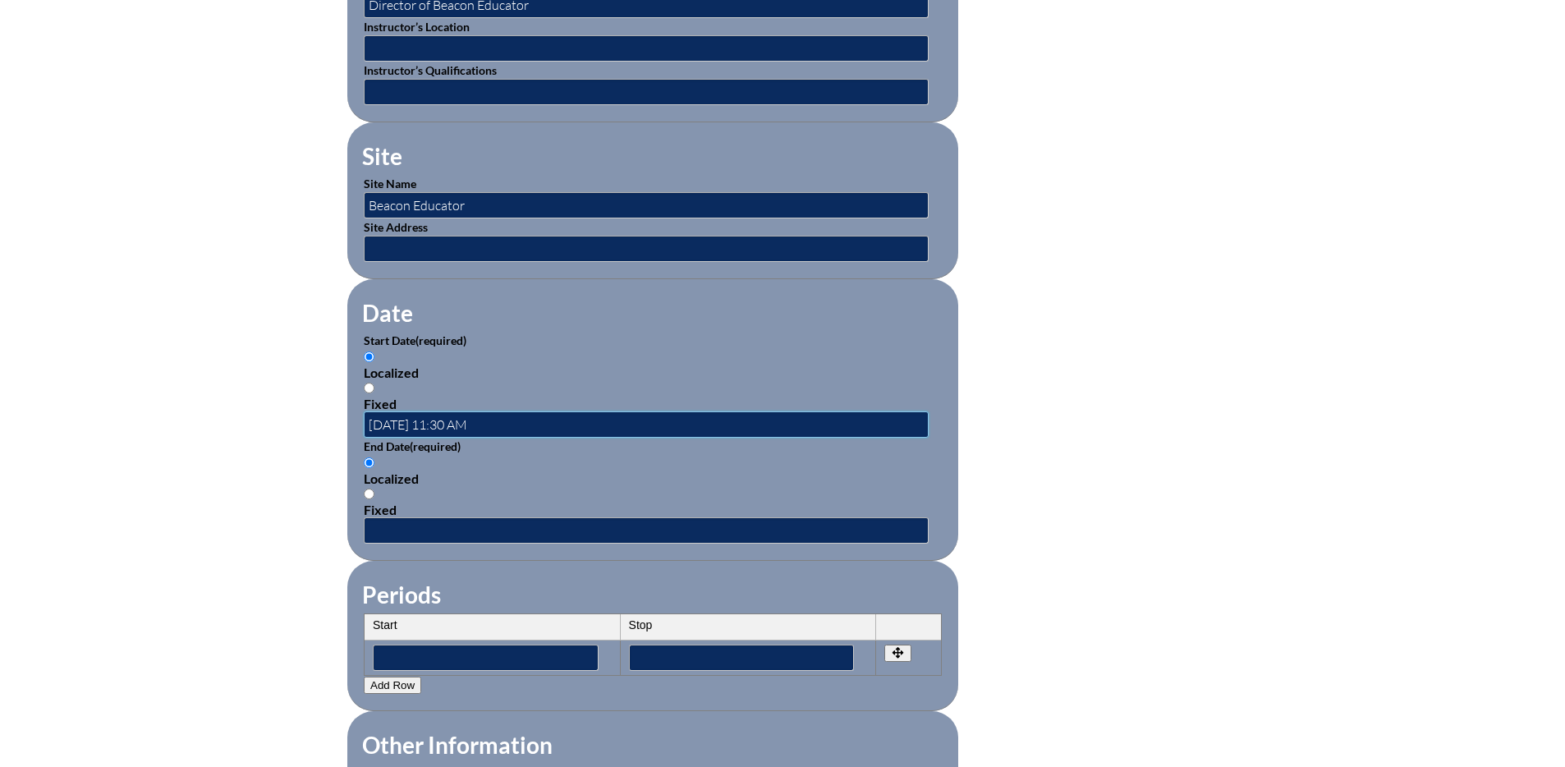
click at [374, 414] on input "2025-09-01 11:30 AM" at bounding box center [646, 424] width 565 height 26
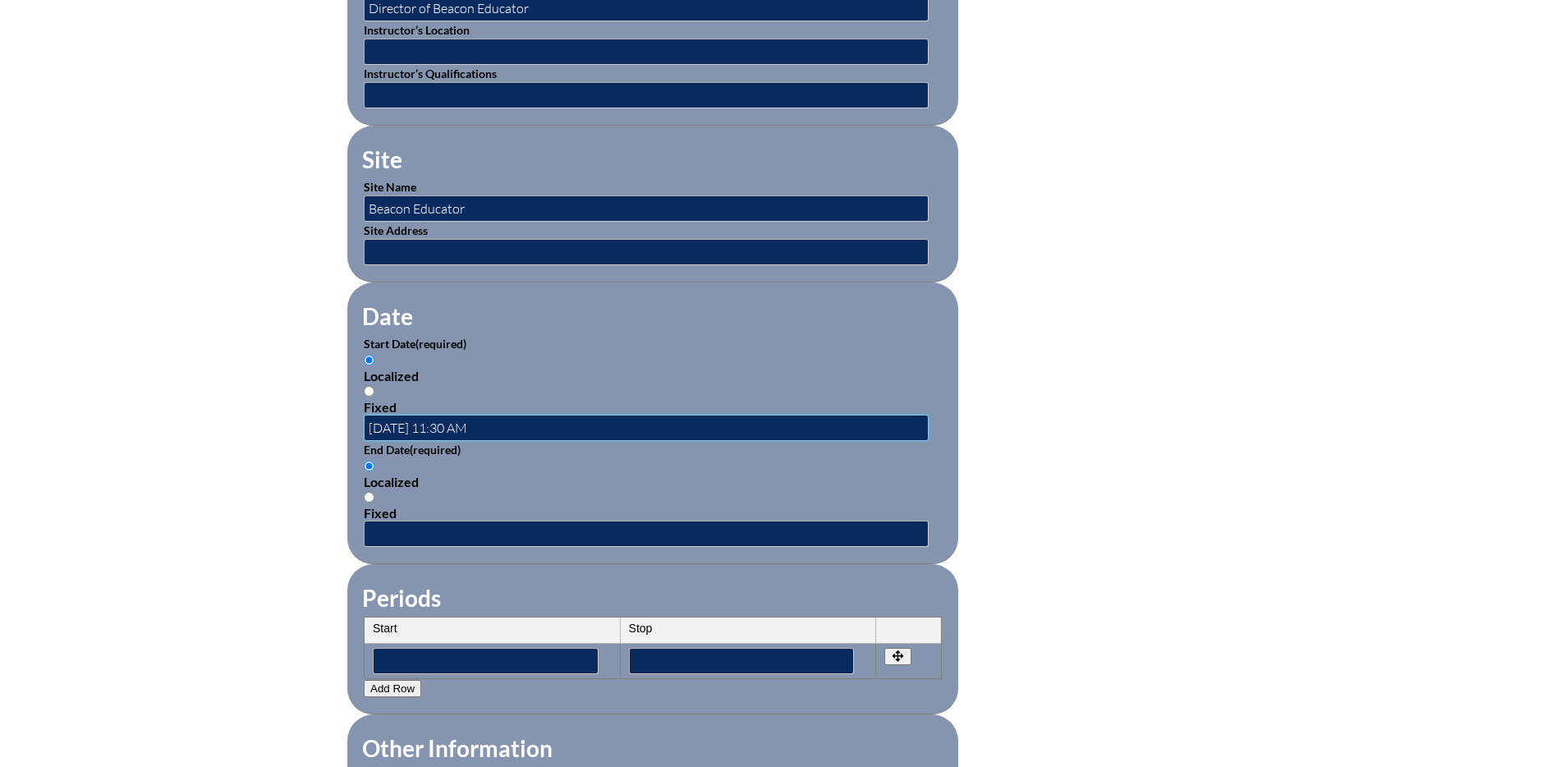
scroll to position [827, 0]
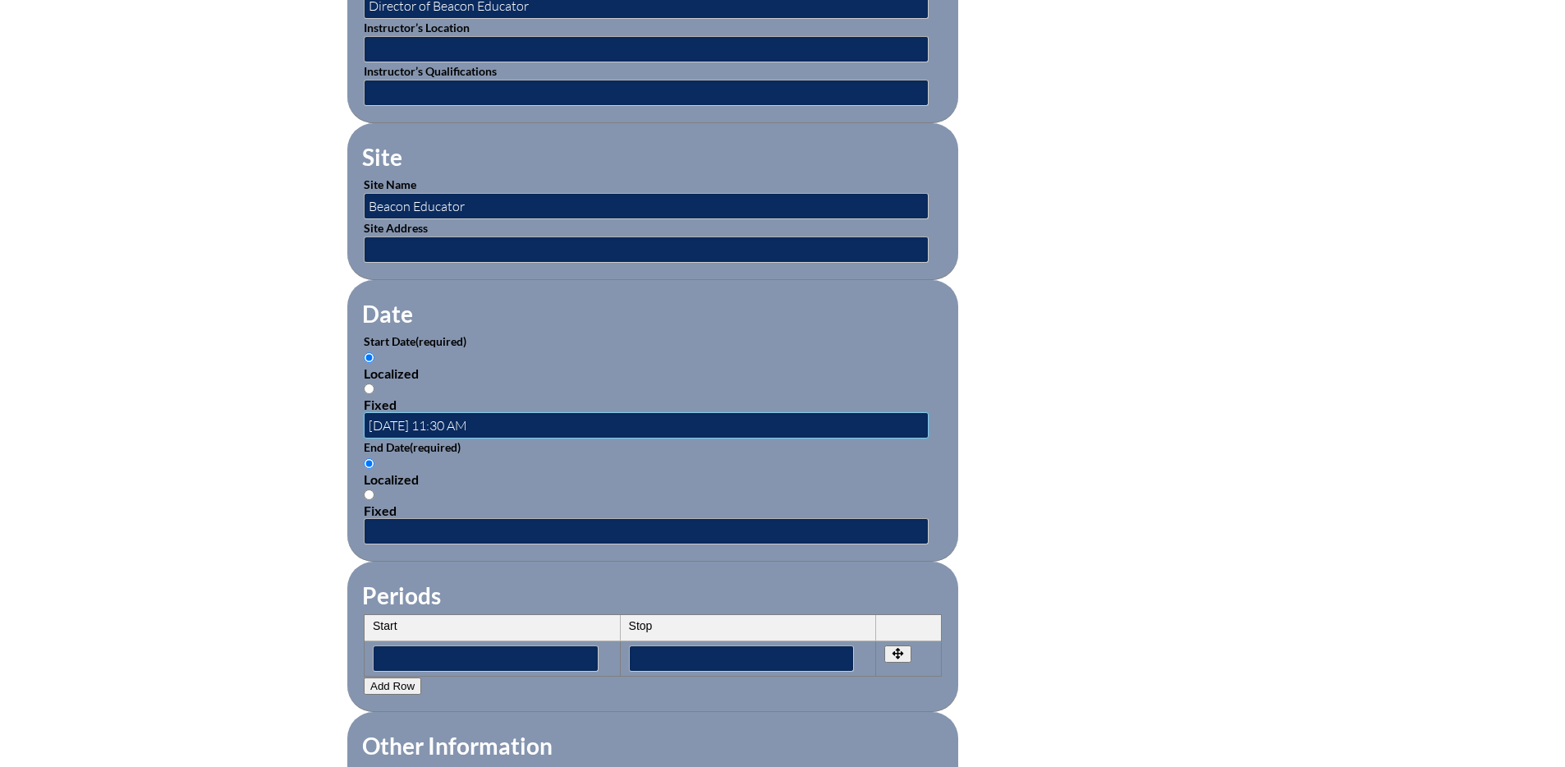
click at [500, 419] on input "2025-09-01 11:30 AM" at bounding box center [646, 425] width 565 height 26
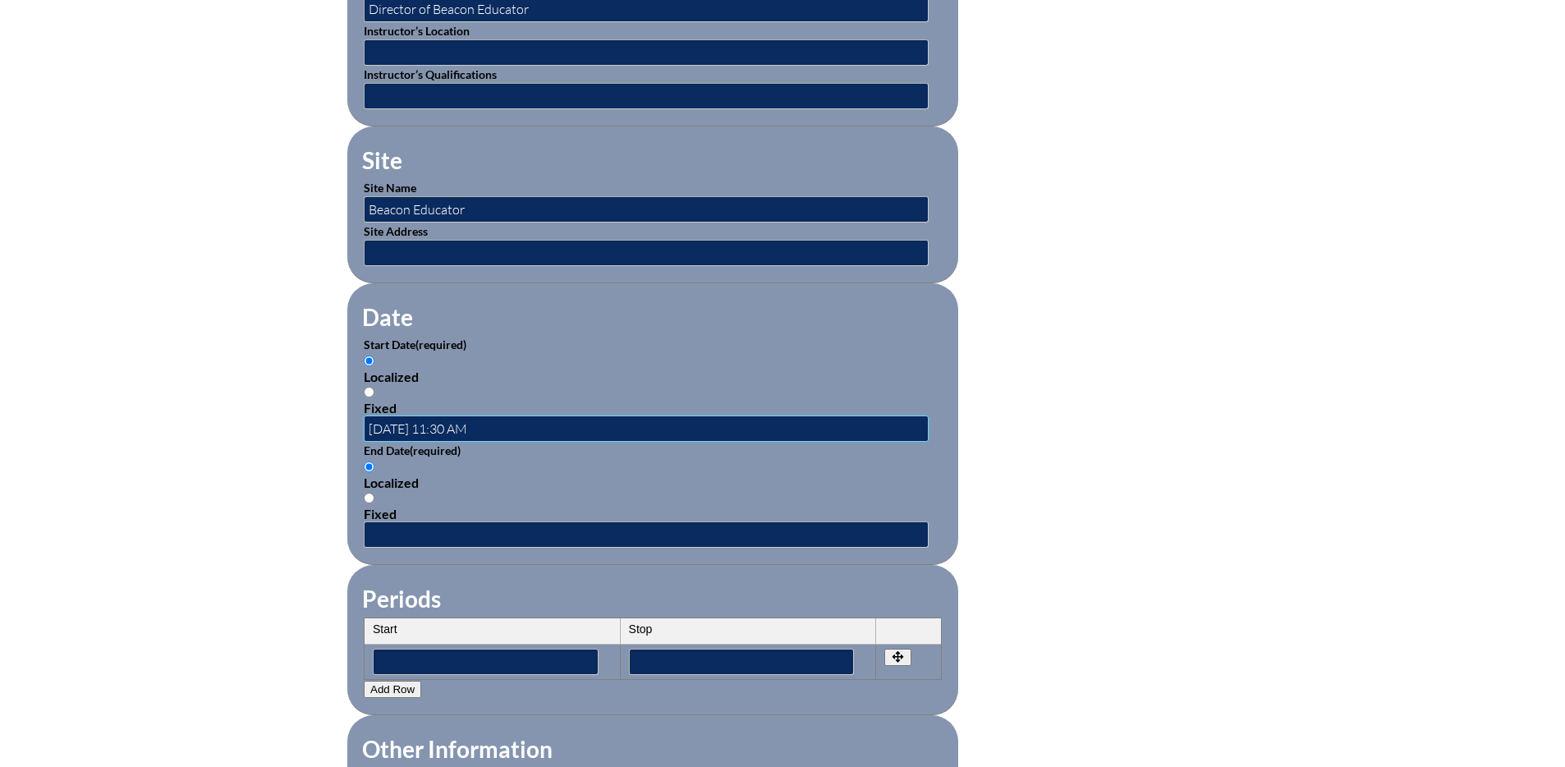
scroll to position [820, 0]
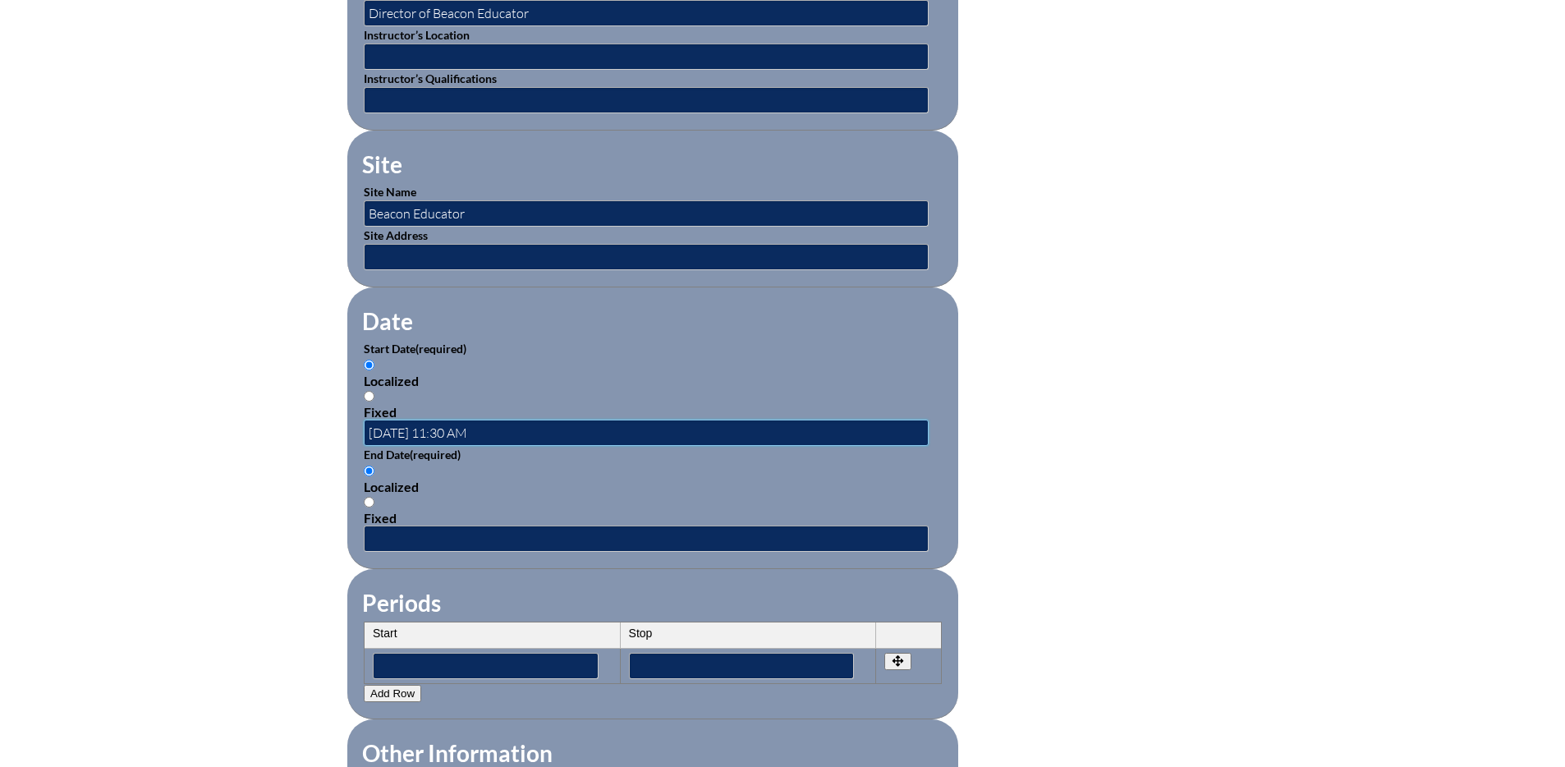
drag, startPoint x: 508, startPoint y: 418, endPoint x: 365, endPoint y: 417, distance: 143.7
click at [365, 420] on input "2025-09-01 11:30 AM" at bounding box center [646, 433] width 565 height 26
click at [402, 425] on input "text" at bounding box center [646, 433] width 565 height 26
click at [383, 406] on div "Fixed" at bounding box center [653, 412] width 578 height 16
click at [374, 402] on input "Fixed" at bounding box center [369, 396] width 11 height 11
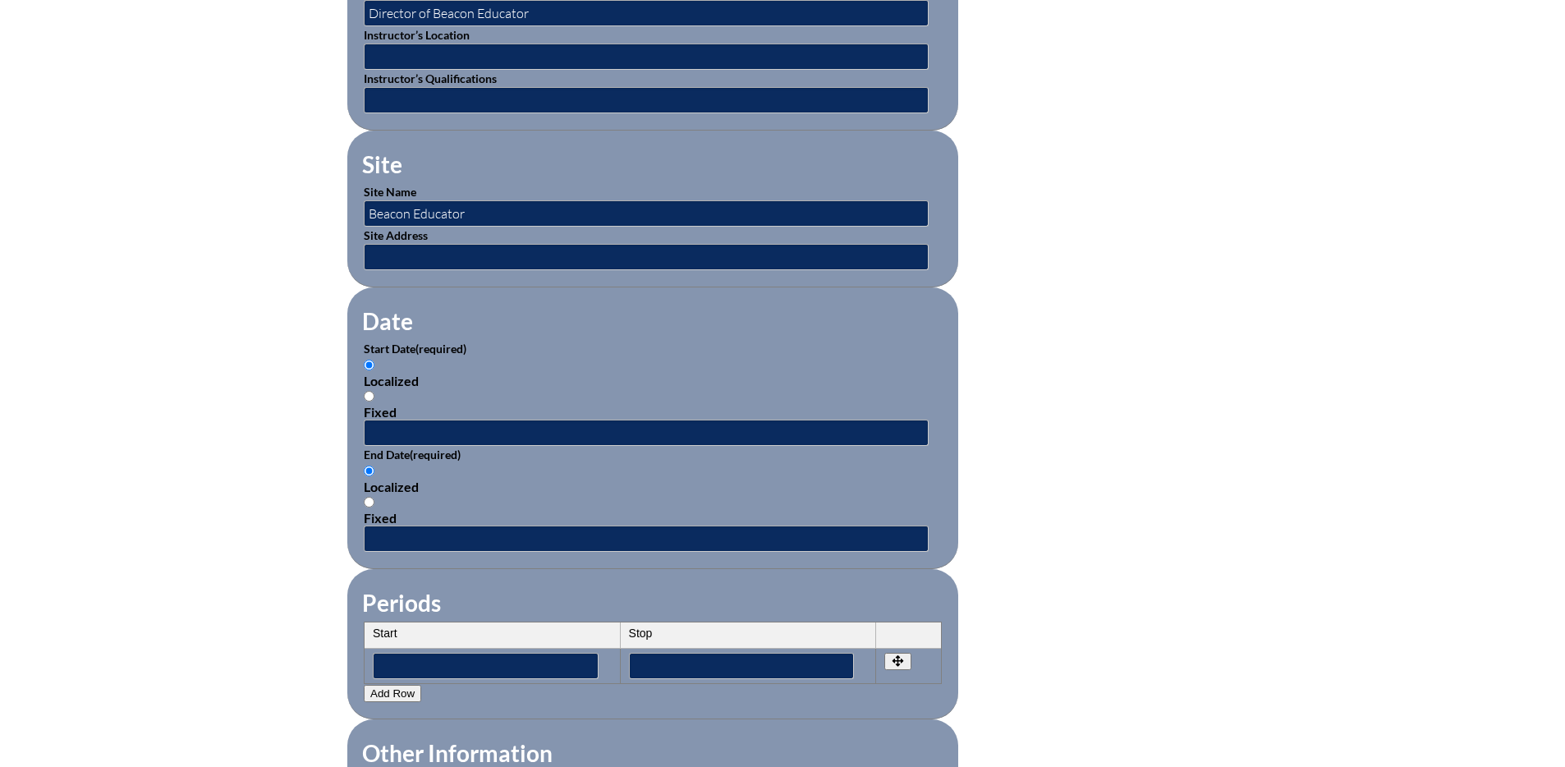
radio input "true"
click at [370, 360] on input "Localized" at bounding box center [369, 365] width 11 height 11
radio input "true"
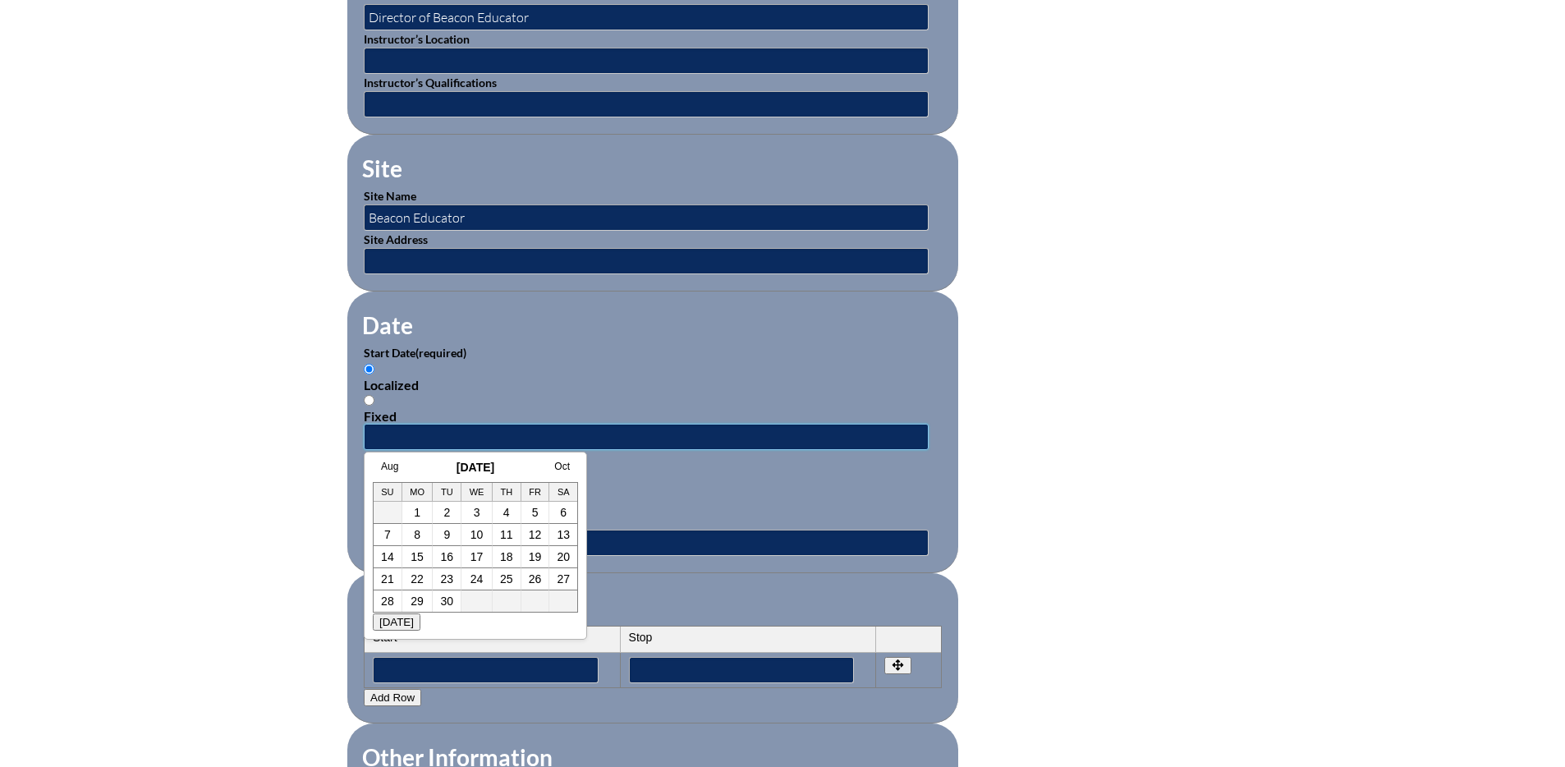
click at [383, 424] on input "text" at bounding box center [646, 437] width 565 height 26
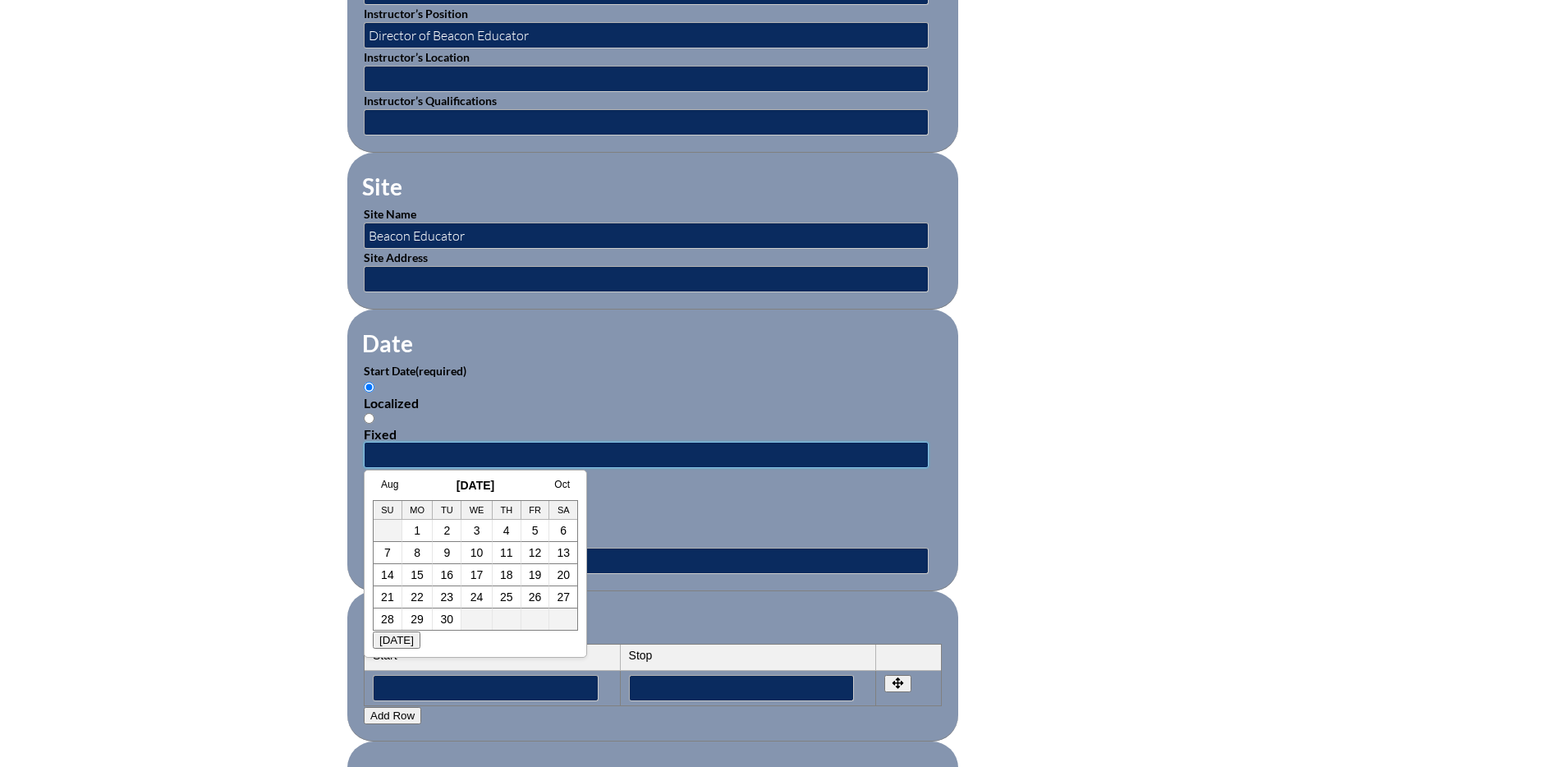
scroll to position [795, 0]
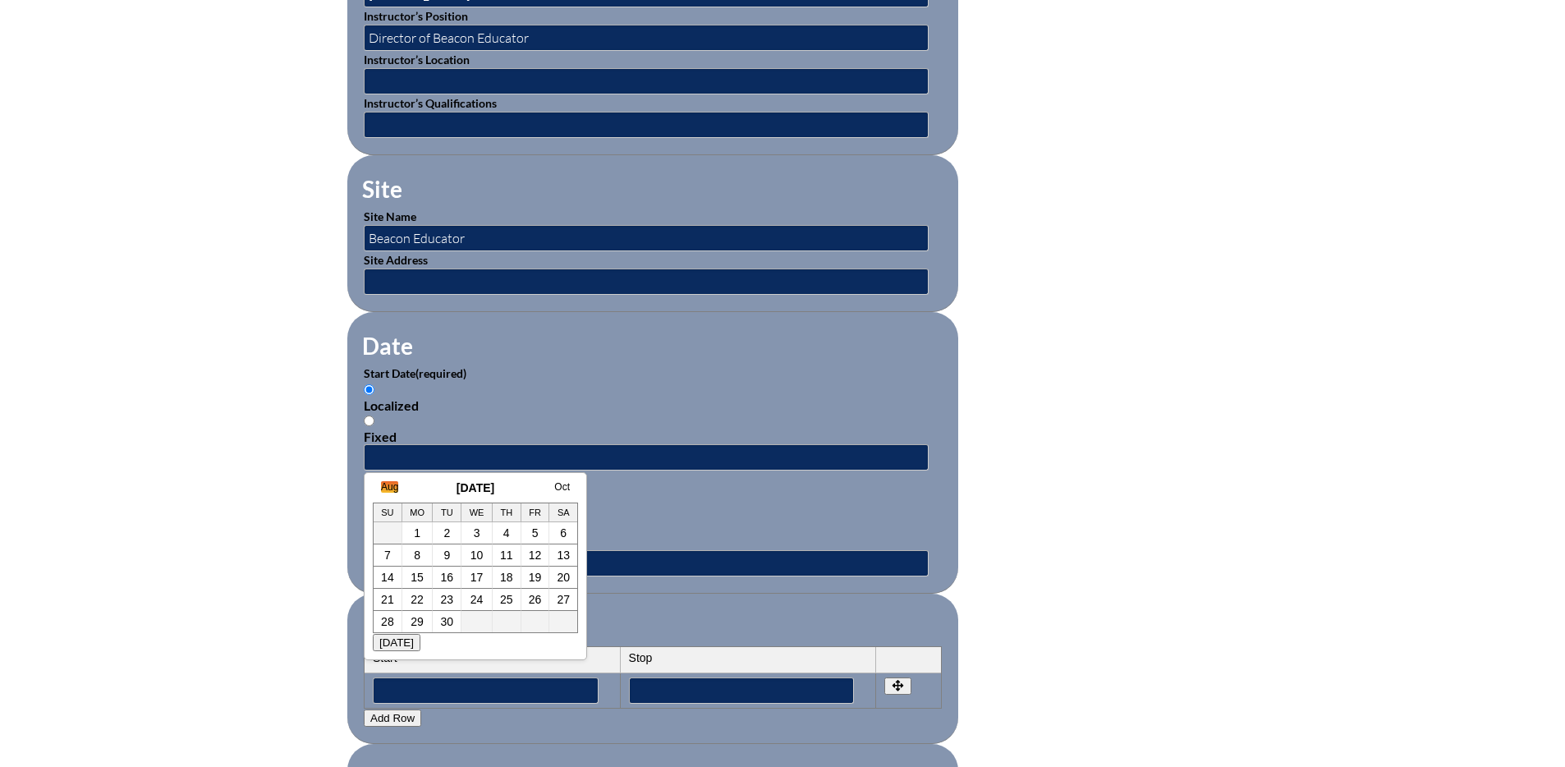
click at [389, 491] on link "Aug" at bounding box center [389, 486] width 17 height 11
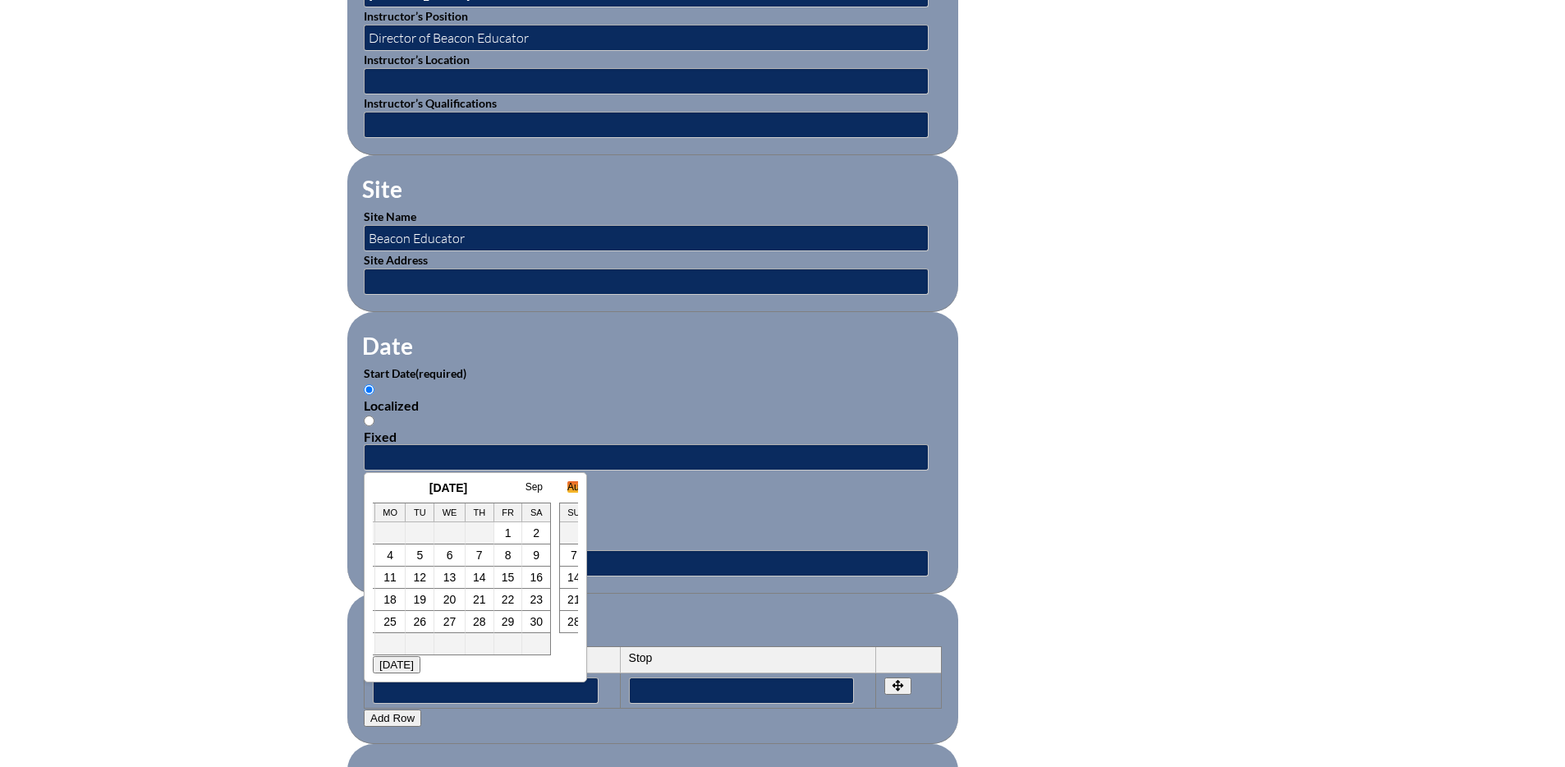
scroll to position [0, 16]
click at [519, 535] on link "1" at bounding box center [519, 532] width 7 height 13
type input "2025-08-01 11:31 AM"
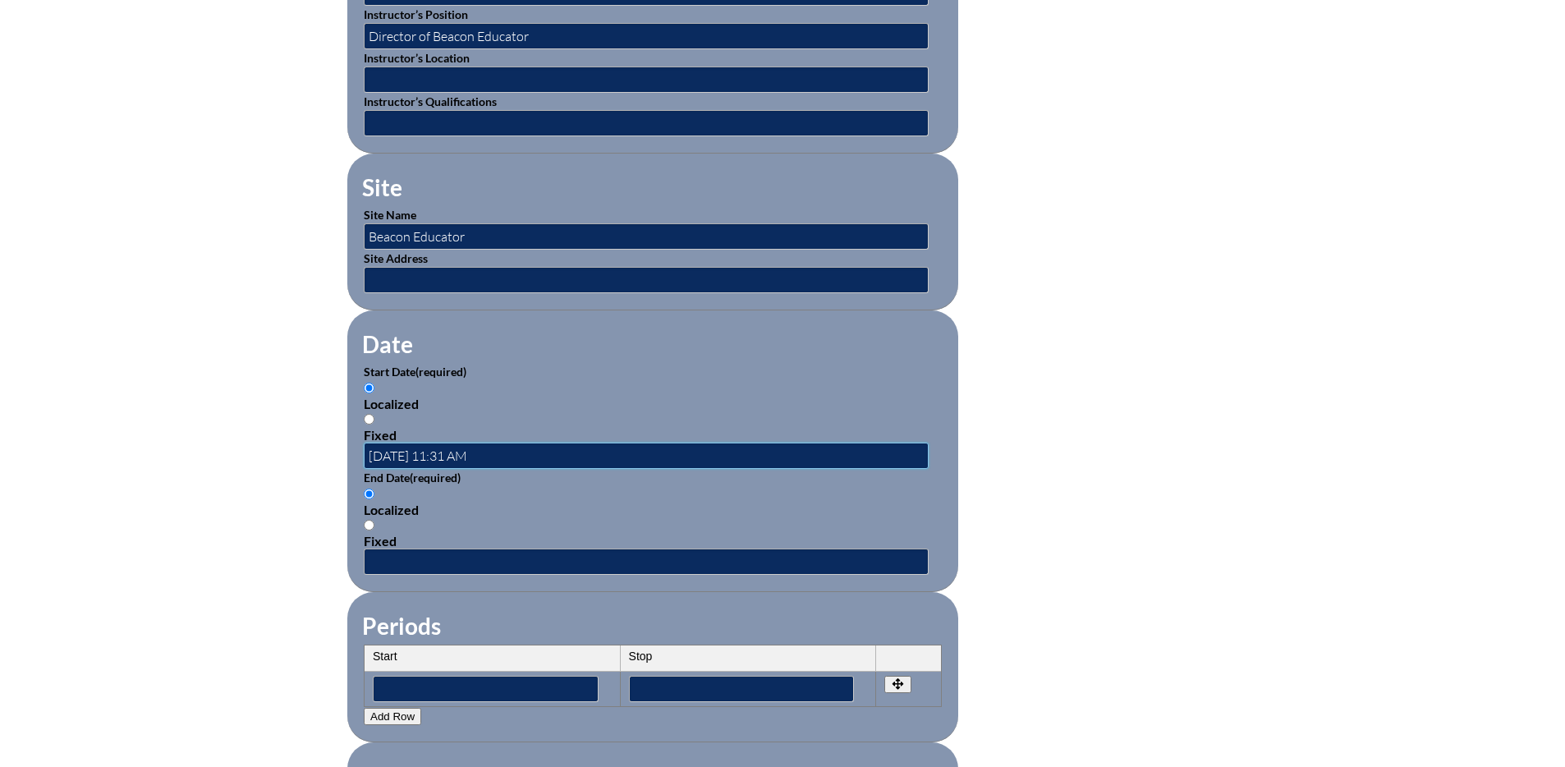
scroll to position [793, 0]
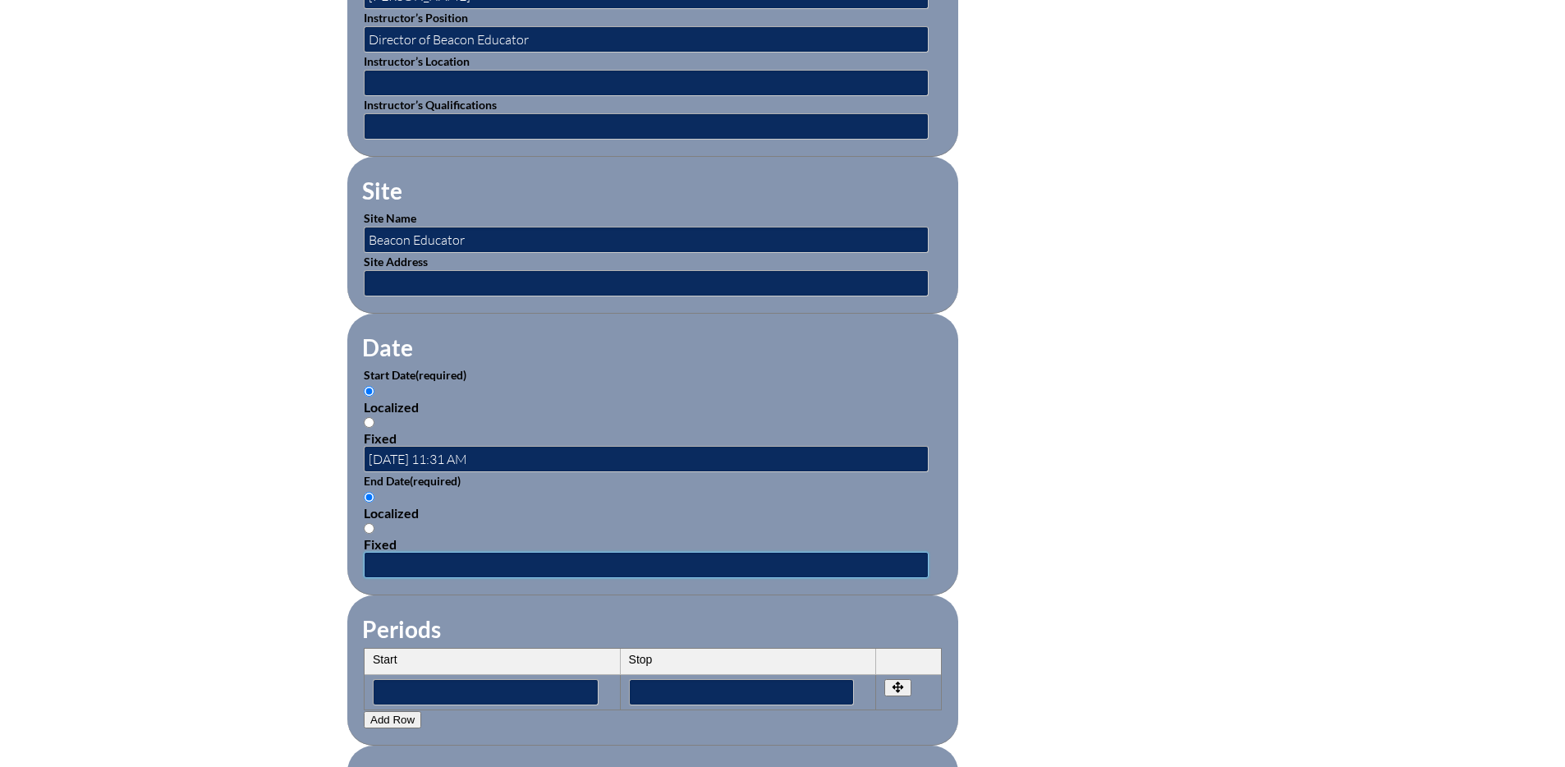
click at [377, 557] on input "text" at bounding box center [646, 565] width 565 height 26
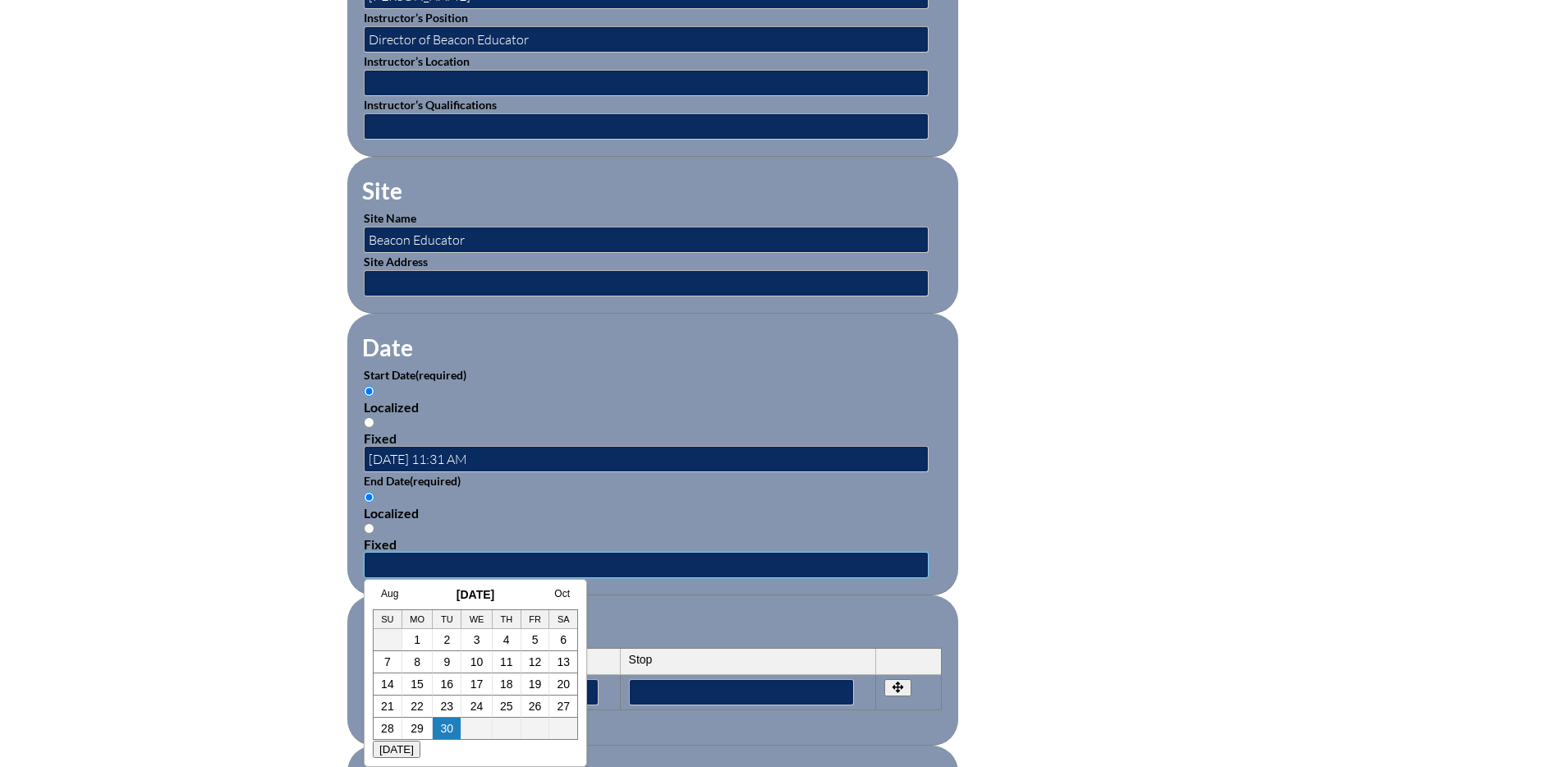
scroll to position [787, 0]
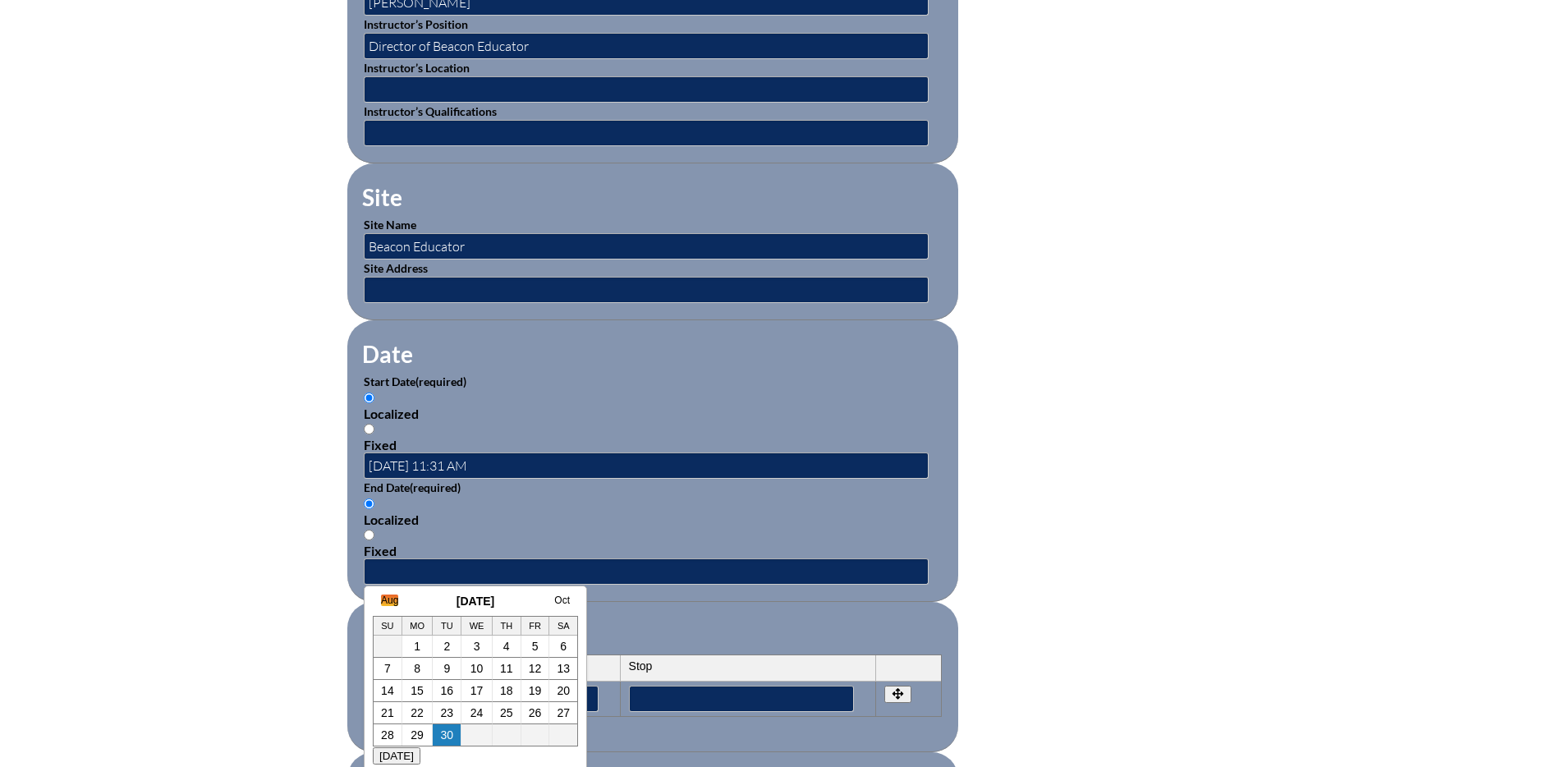
click at [388, 599] on link "Aug" at bounding box center [389, 600] width 17 height 11
click at [518, 650] on link "1" at bounding box center [519, 646] width 7 height 13
type input "2025-08-01 11:31 AM"
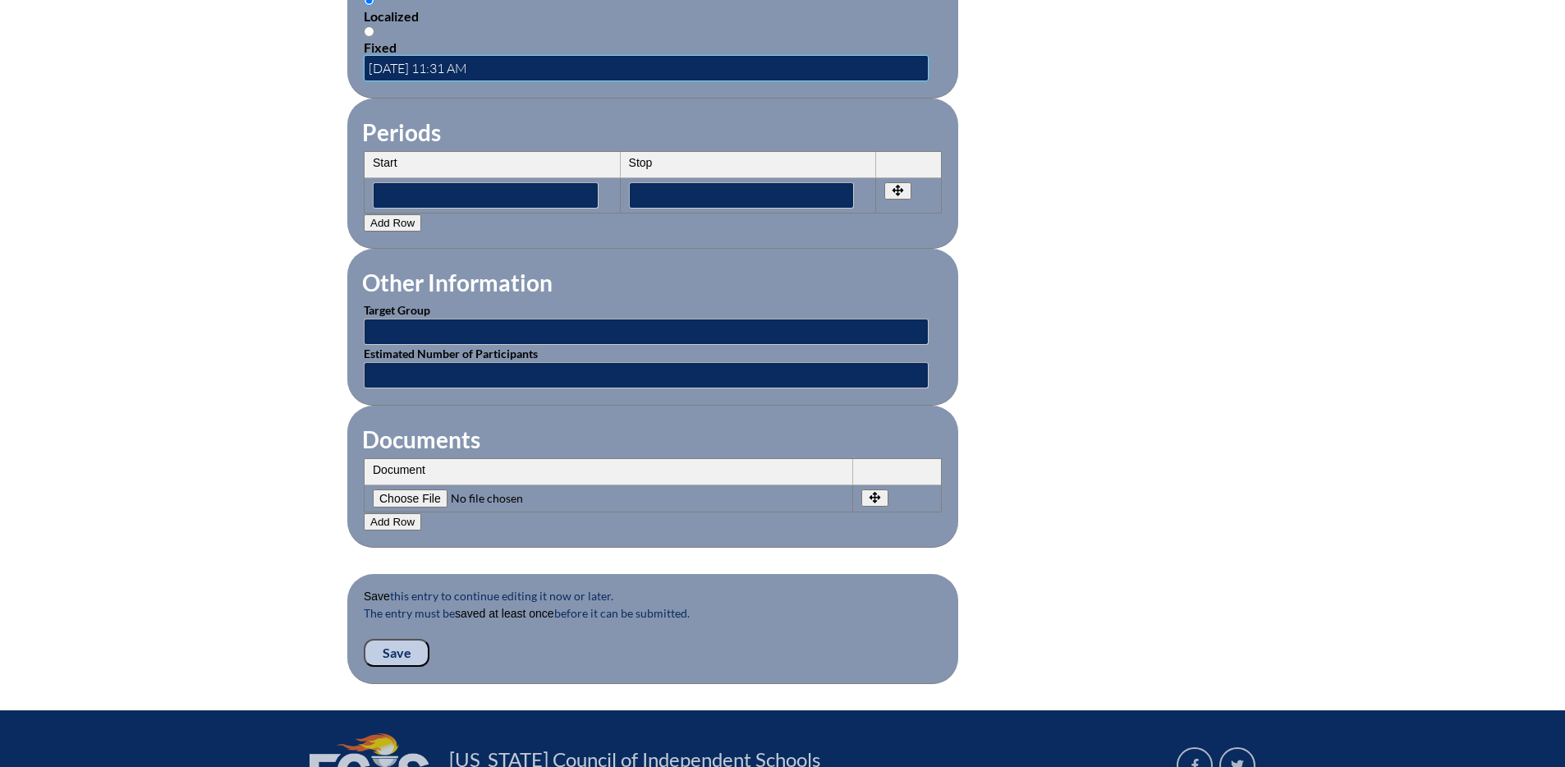
scroll to position [1288, 0]
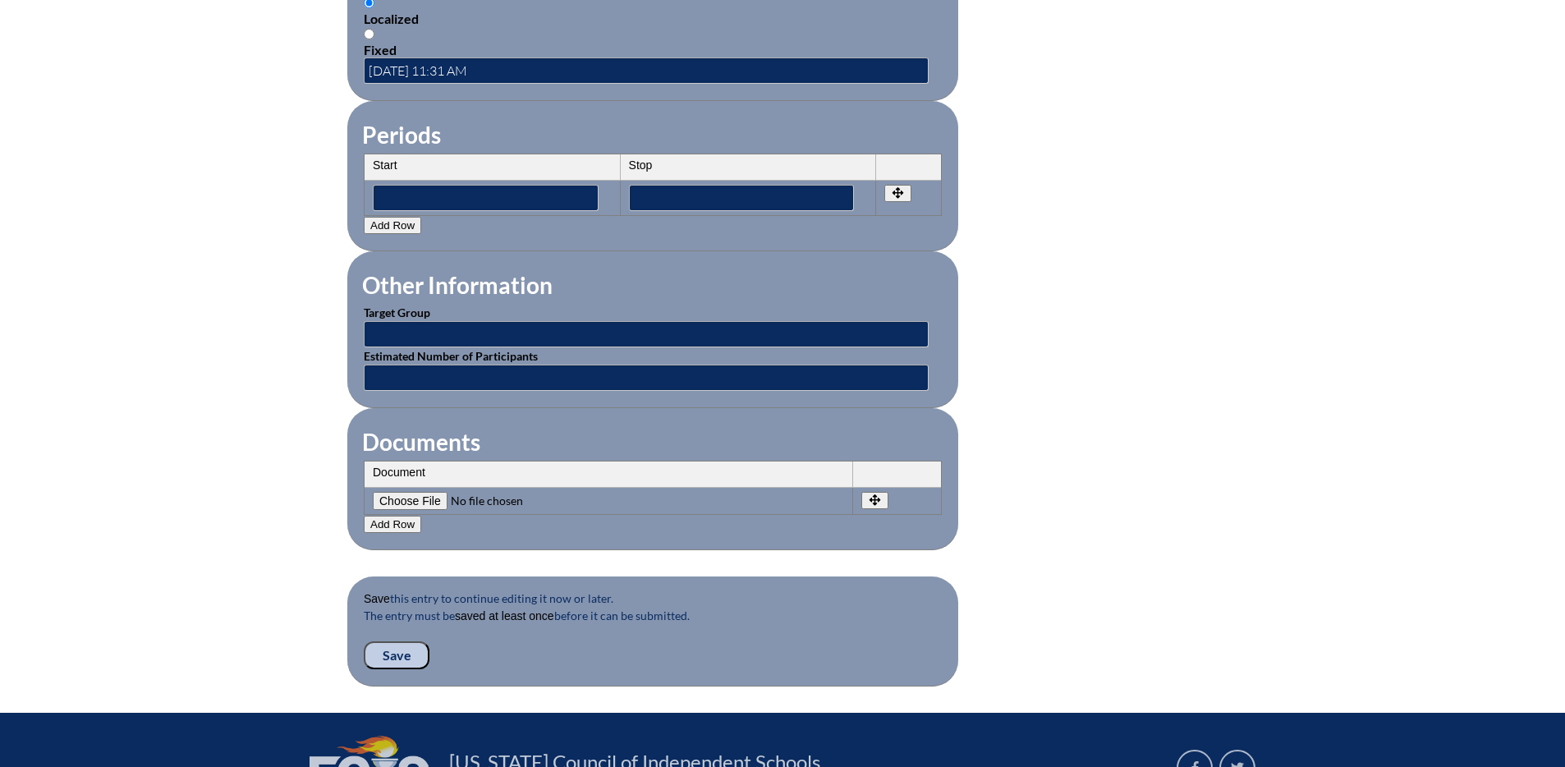
click at [402, 462] on th "Document" at bounding box center [609, 475] width 489 height 26
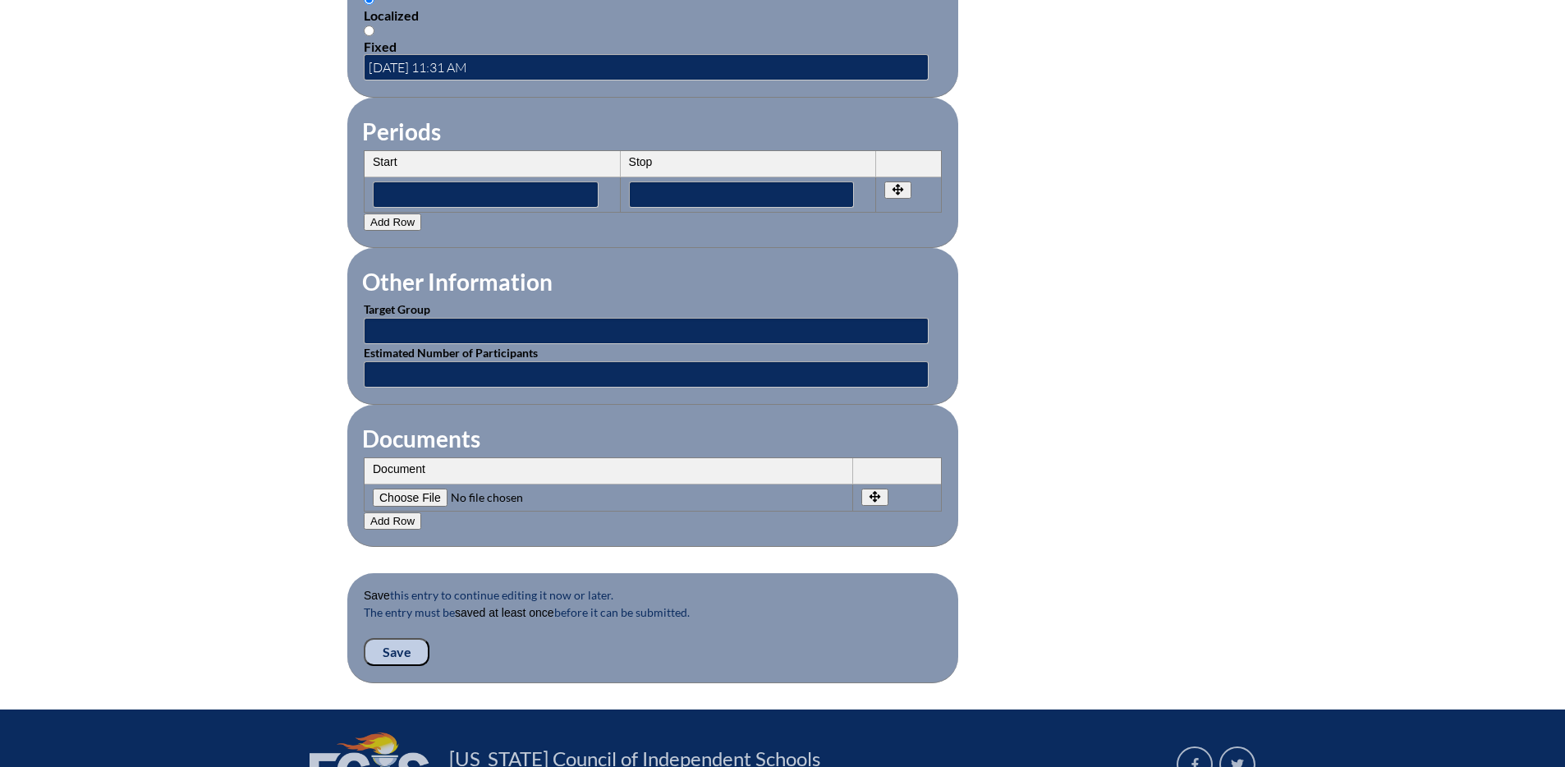
click at [416, 491] on input"] "file" at bounding box center [484, 498] width 223 height 18
type input"] "C:\fakepath\Carling, Casse CompletionCertificate.pdf"
click at [390, 640] on input "Save" at bounding box center [397, 652] width 66 height 28
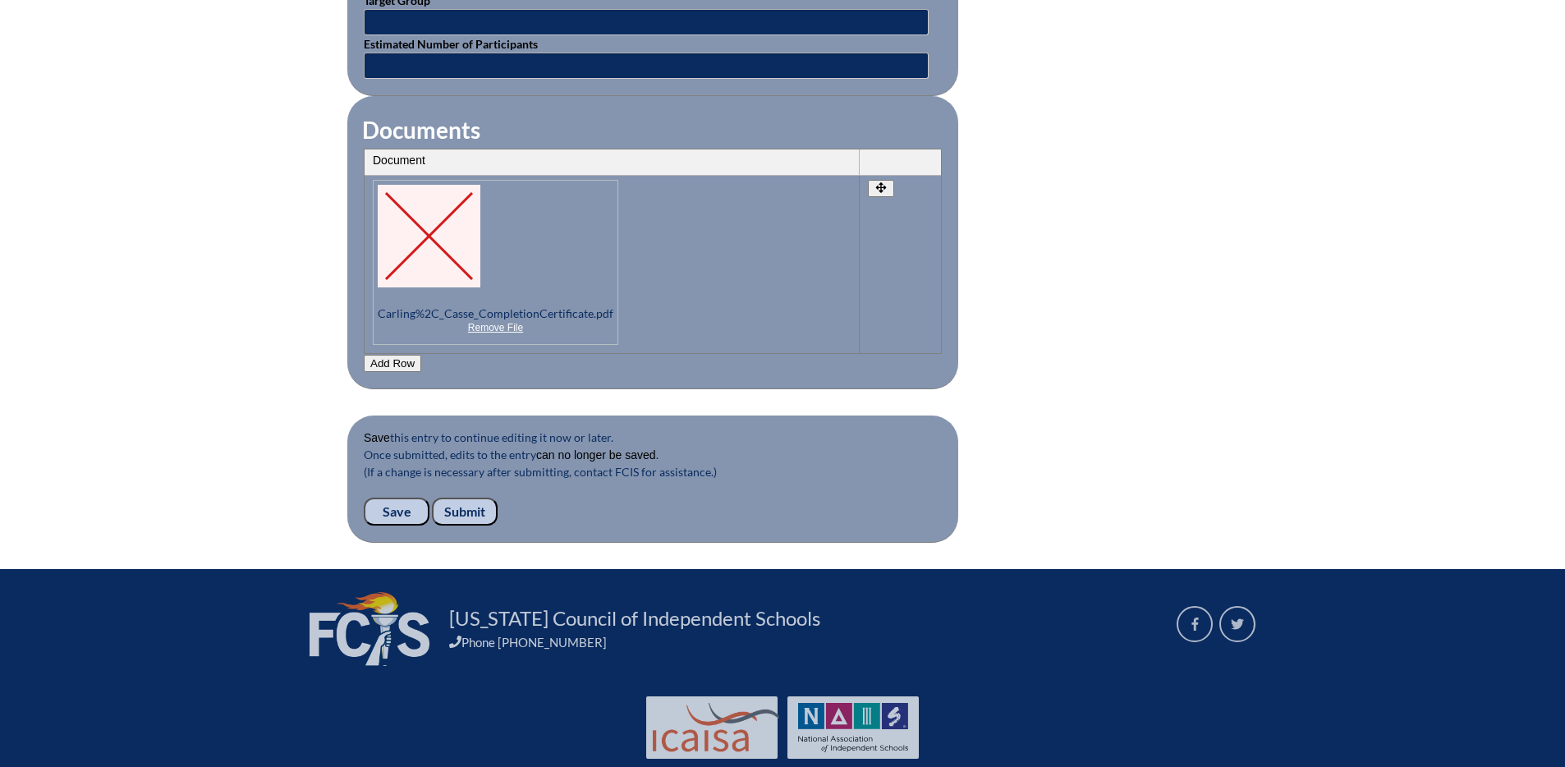
scroll to position [1657, 0]
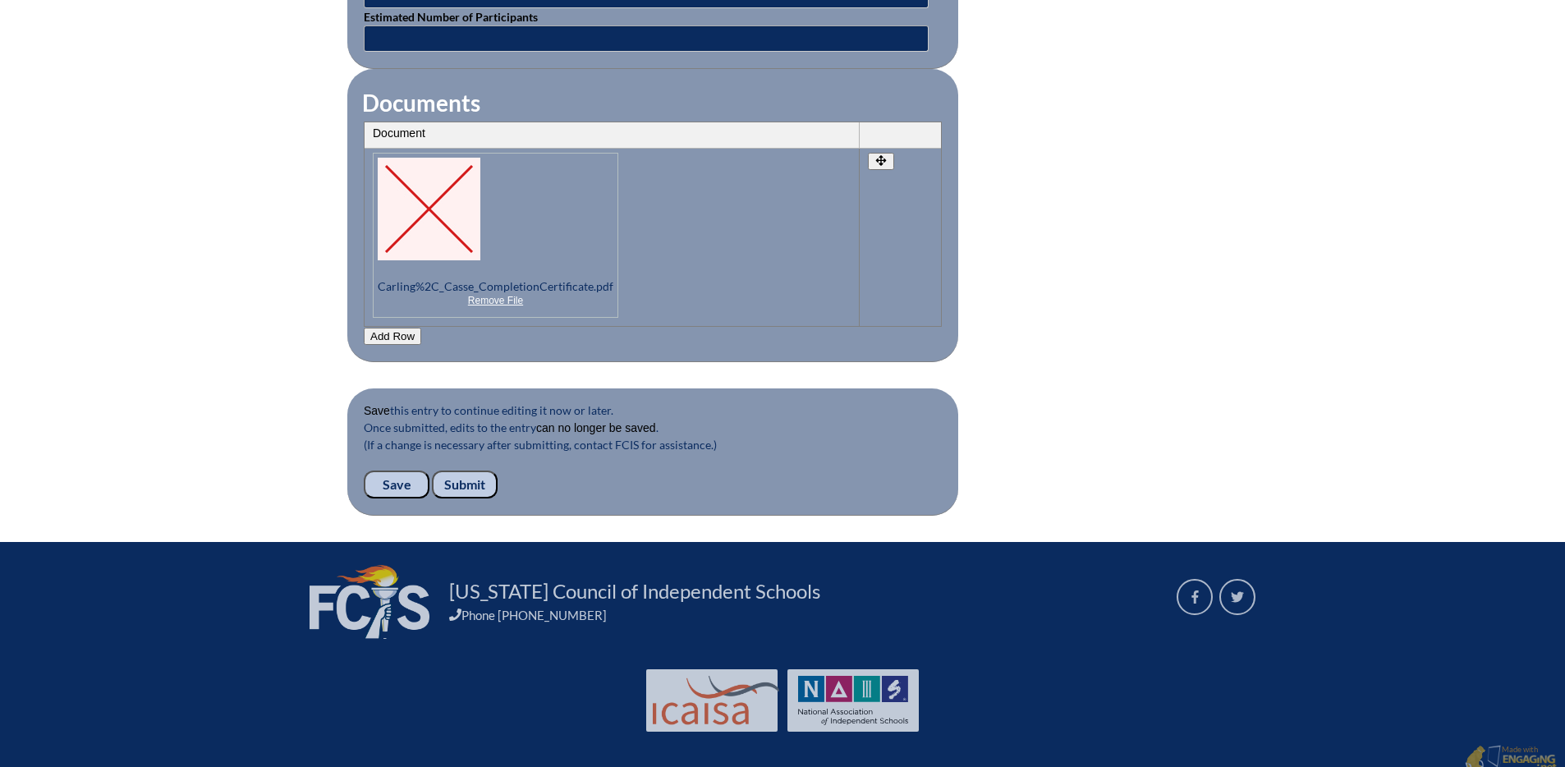
click at [465, 471] on input "Submit" at bounding box center [465, 485] width 66 height 28
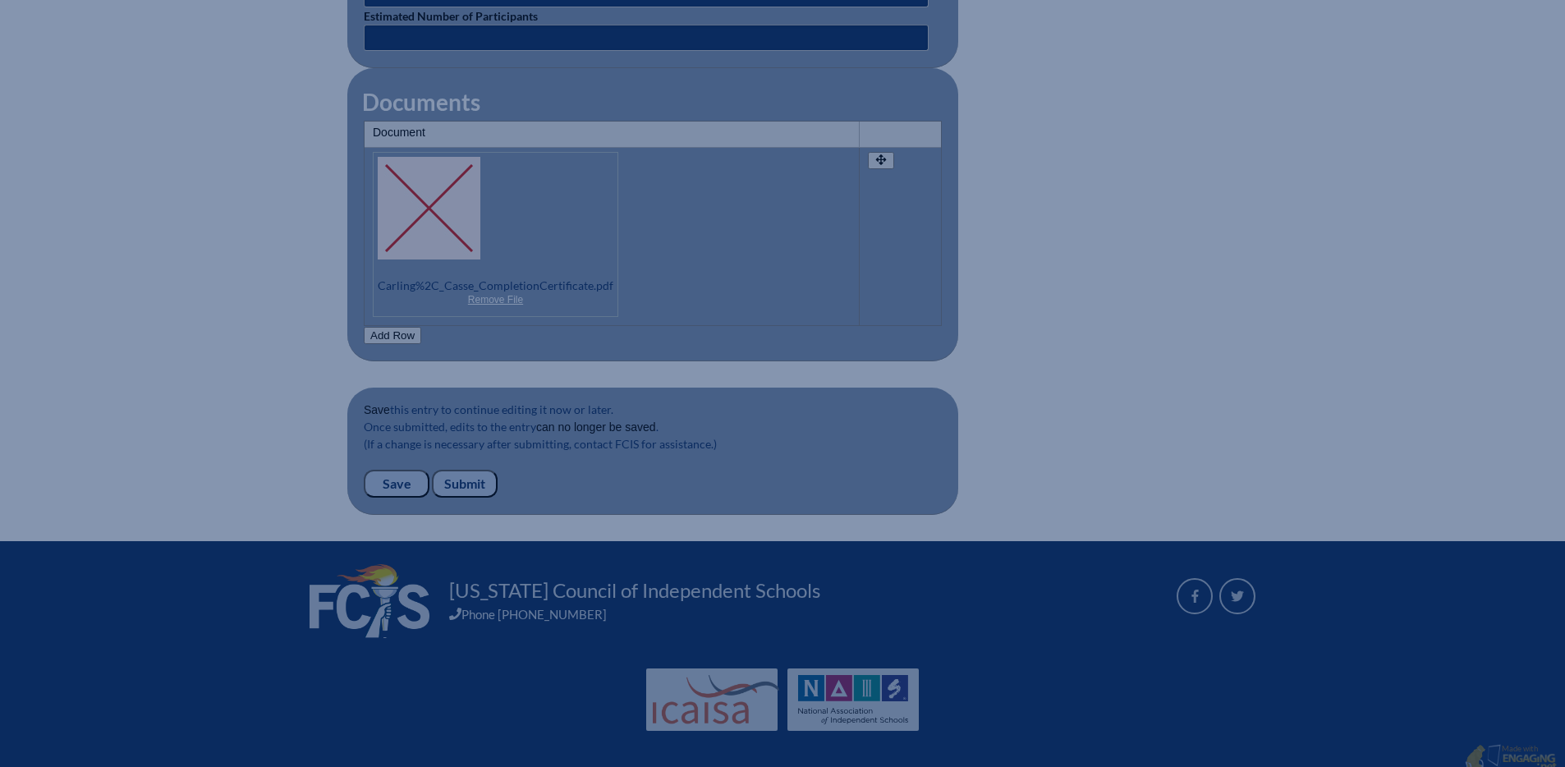
scroll to position [1656, 0]
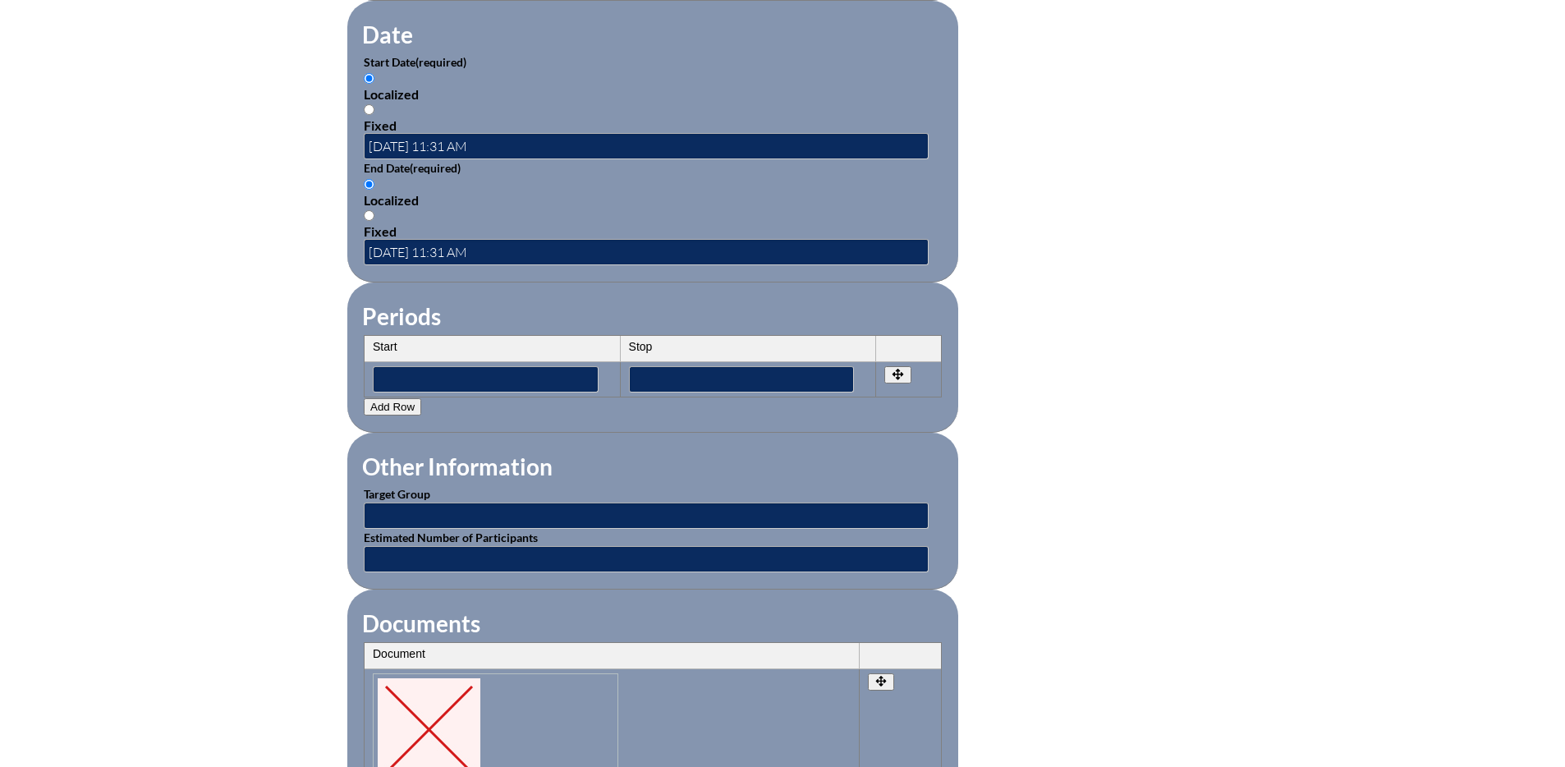
scroll to position [1138, 0]
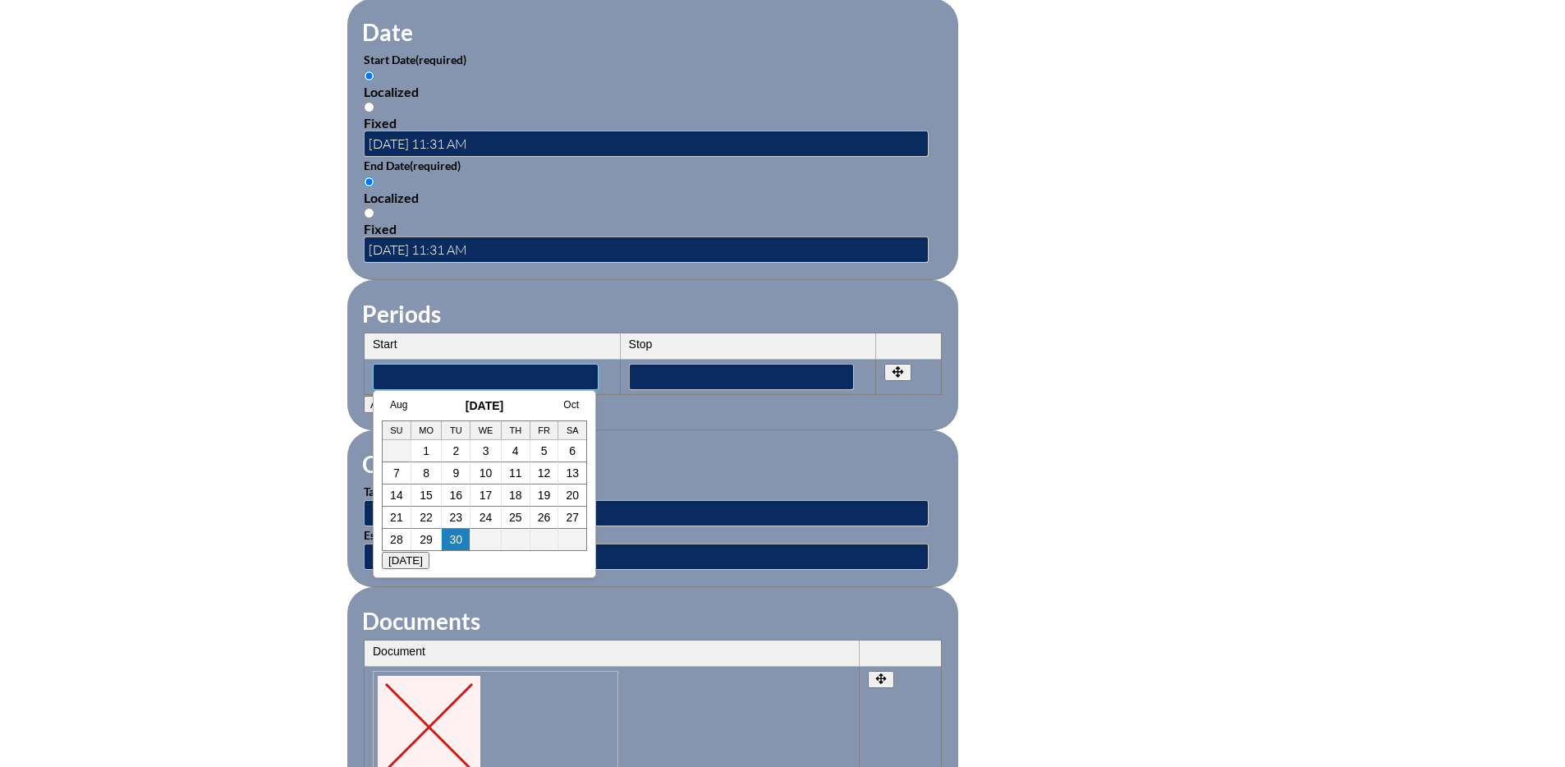
click at [485, 370] on input"] "text" at bounding box center [486, 377] width 226 height 26
click at [399, 403] on link "Aug" at bounding box center [398, 404] width 17 height 11
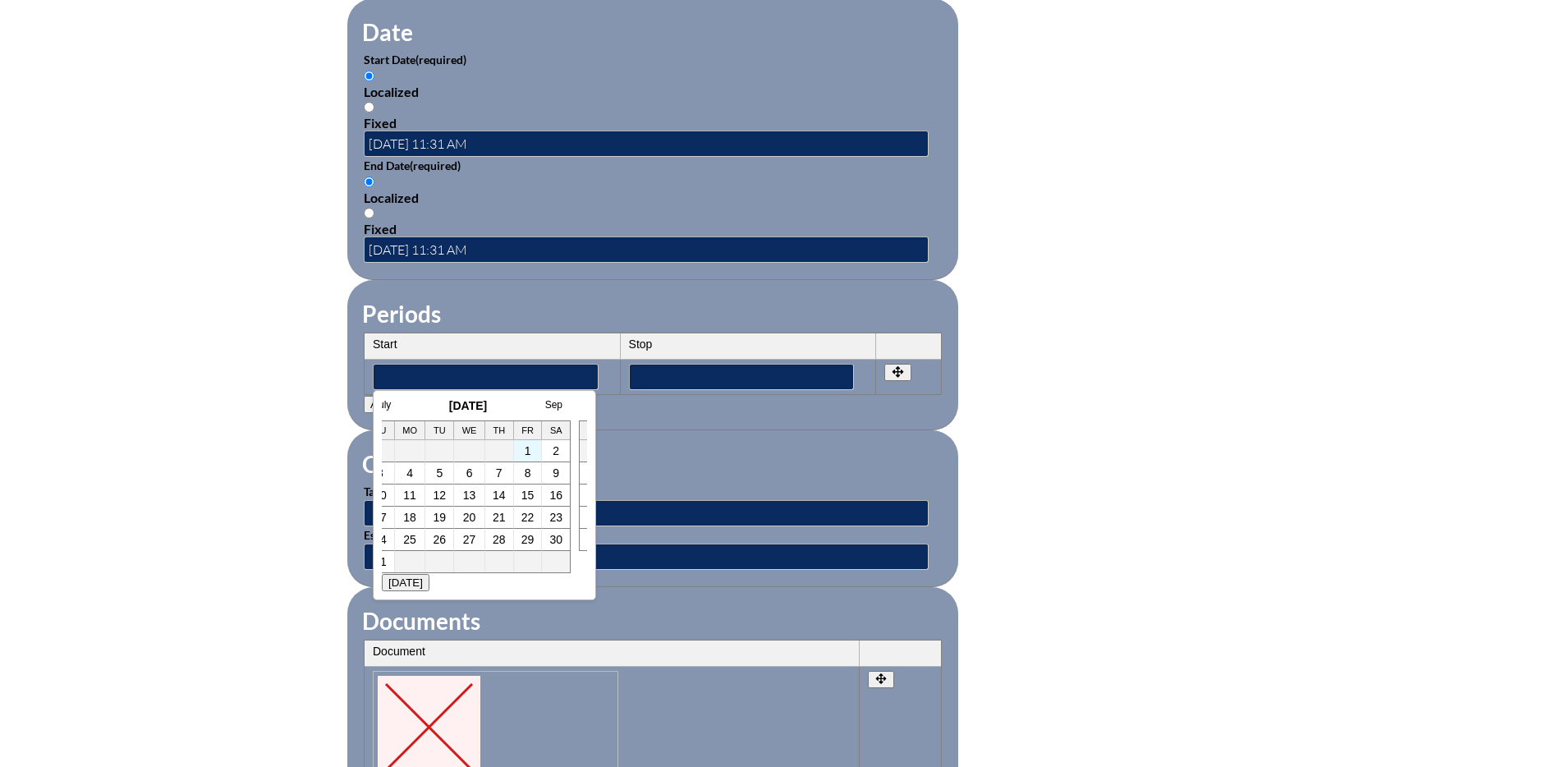
click at [522, 451] on td "1" at bounding box center [528, 451] width 29 height 22
click at [527, 451] on link "1" at bounding box center [528, 450] width 7 height 13
type input"] "2025-08-01 11:50 AM"
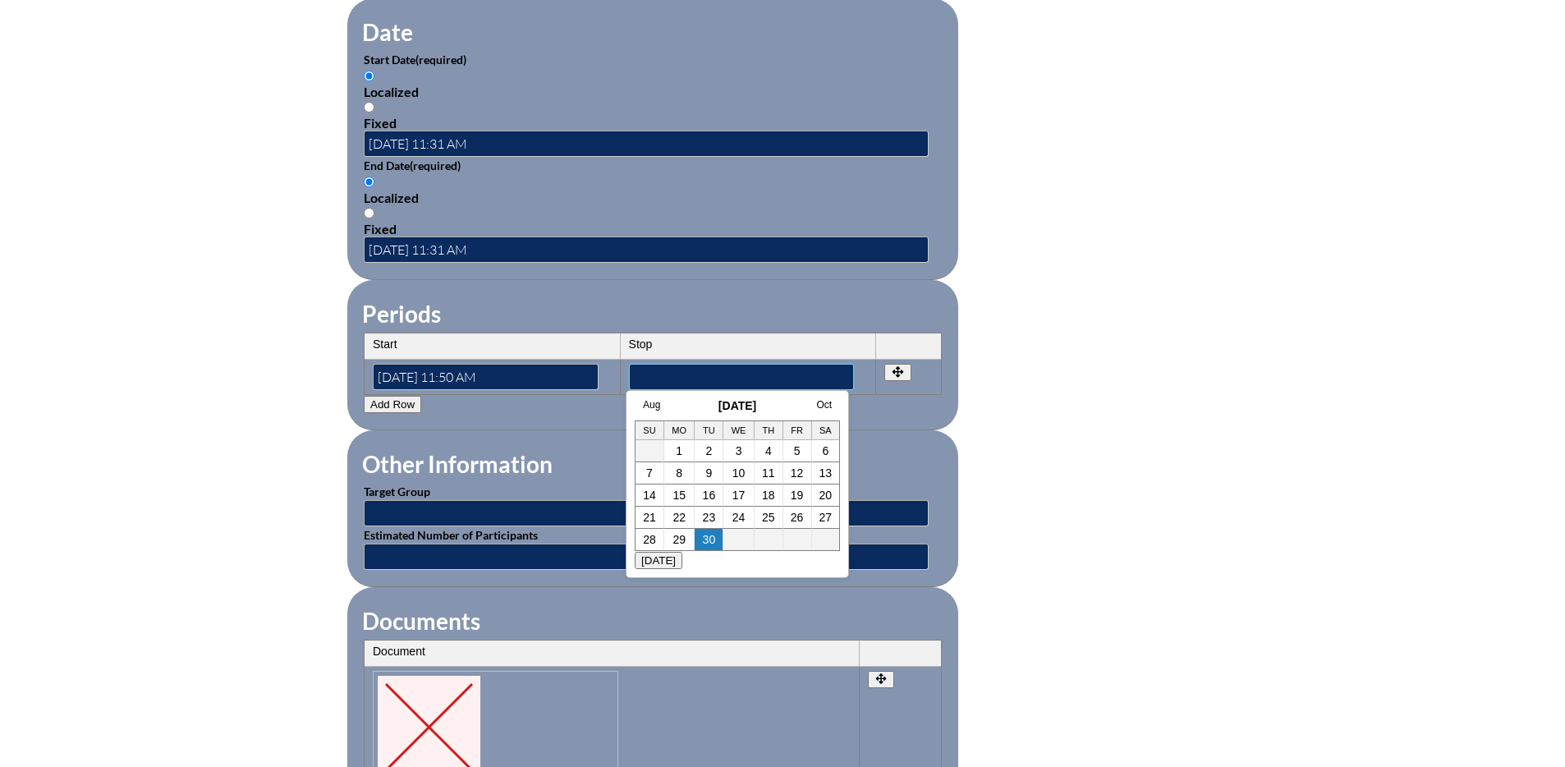
click at [655, 369] on input"] "text" at bounding box center [742, 377] width 226 height 26
click at [656, 405] on link "Aug" at bounding box center [651, 404] width 17 height 11
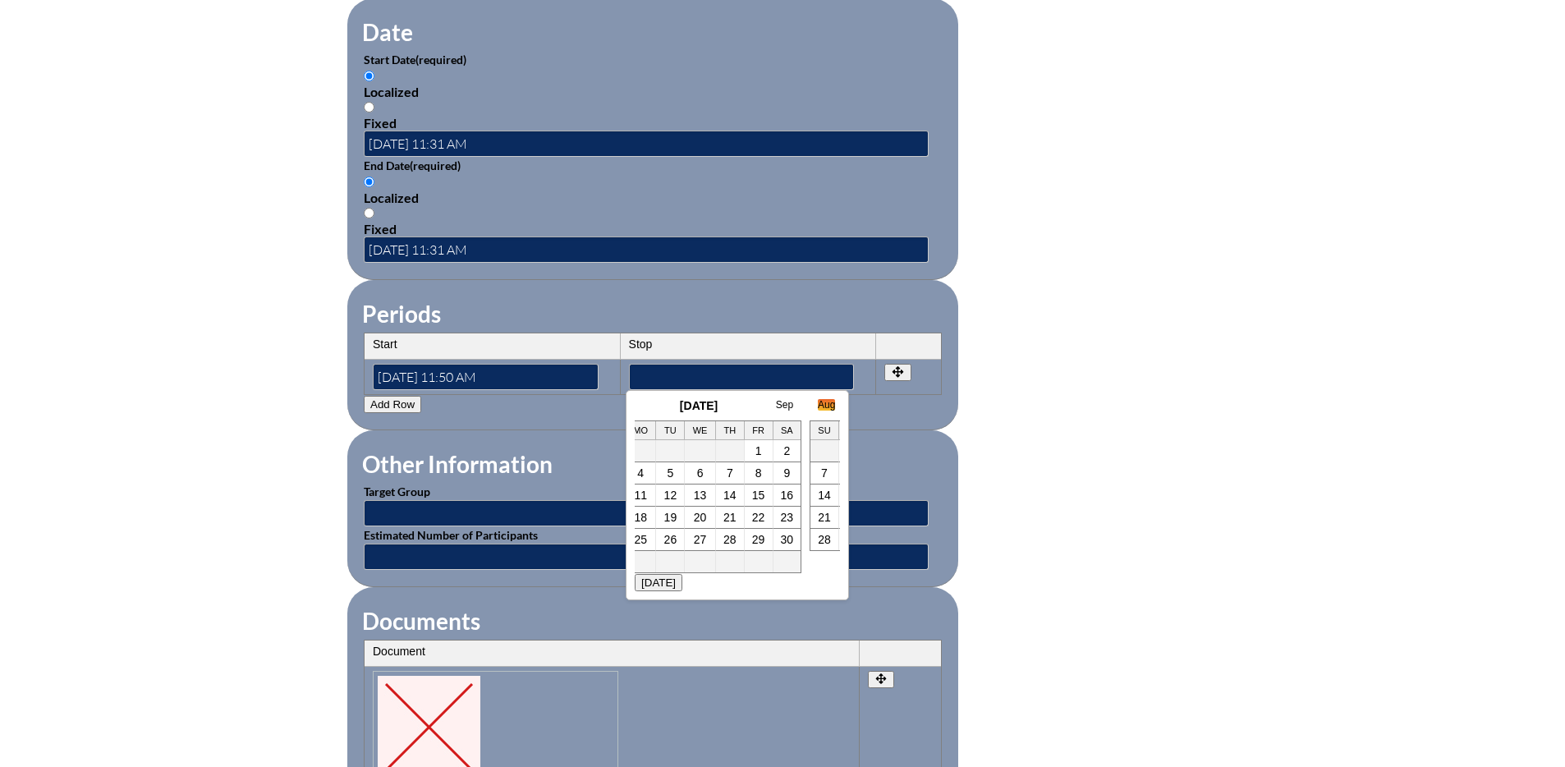
scroll to position [0, 16]
click at [779, 449] on link "1" at bounding box center [781, 450] width 7 height 13
type input"] "2025-08-01 11:50 AM"
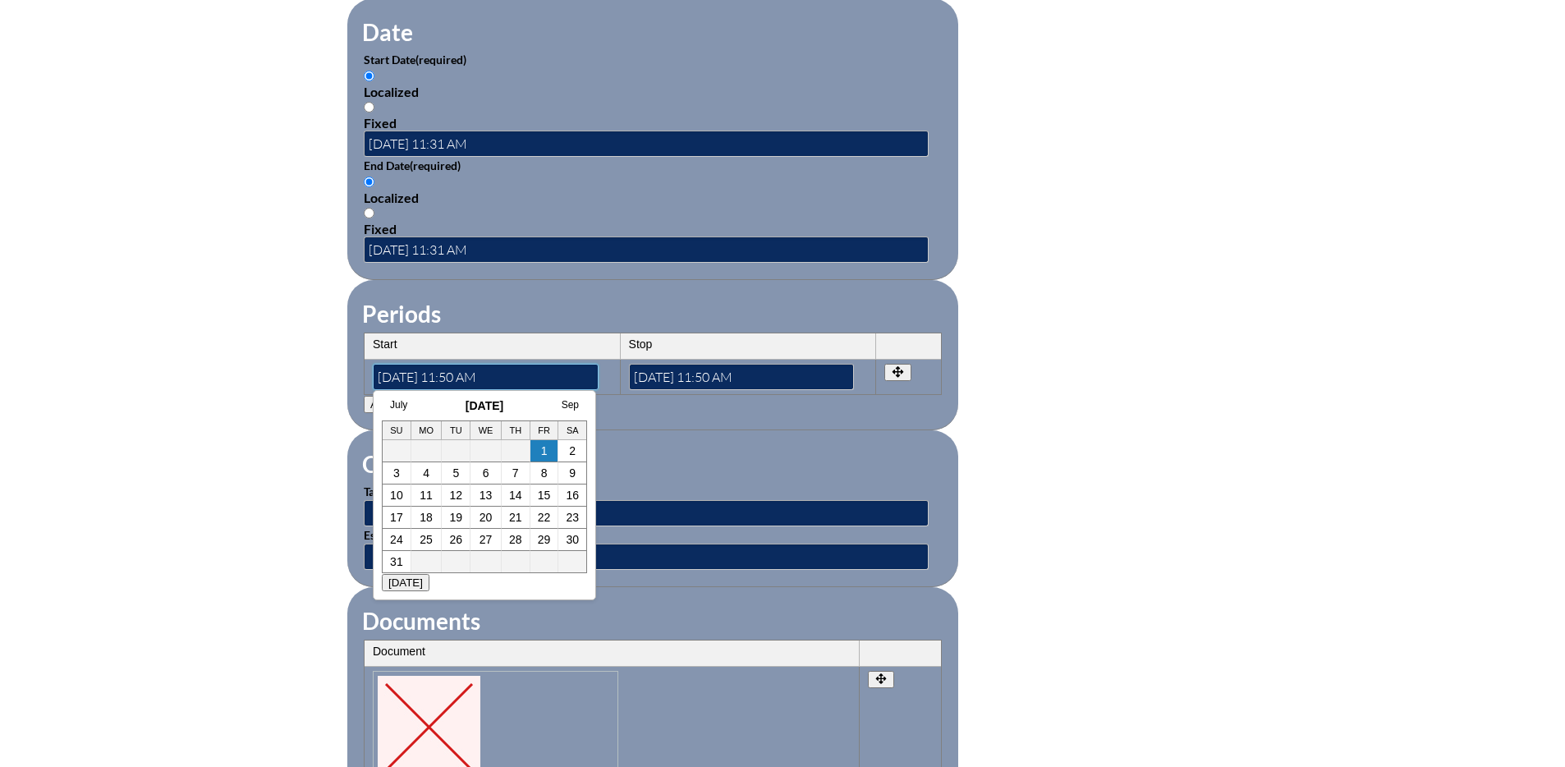
click at [452, 365] on input"] "2025-08-01 11:50 AM" at bounding box center [486, 377] width 226 height 26
drag, startPoint x: 452, startPoint y: 365, endPoint x: 464, endPoint y: 365, distance: 11.5
click at [464, 365] on input"] "2025-08-01 11:50 AM" at bounding box center [486, 377] width 226 height 26
click at [467, 365] on input"] "2025-08-01 08:50 AM" at bounding box center [486, 377] width 226 height 26
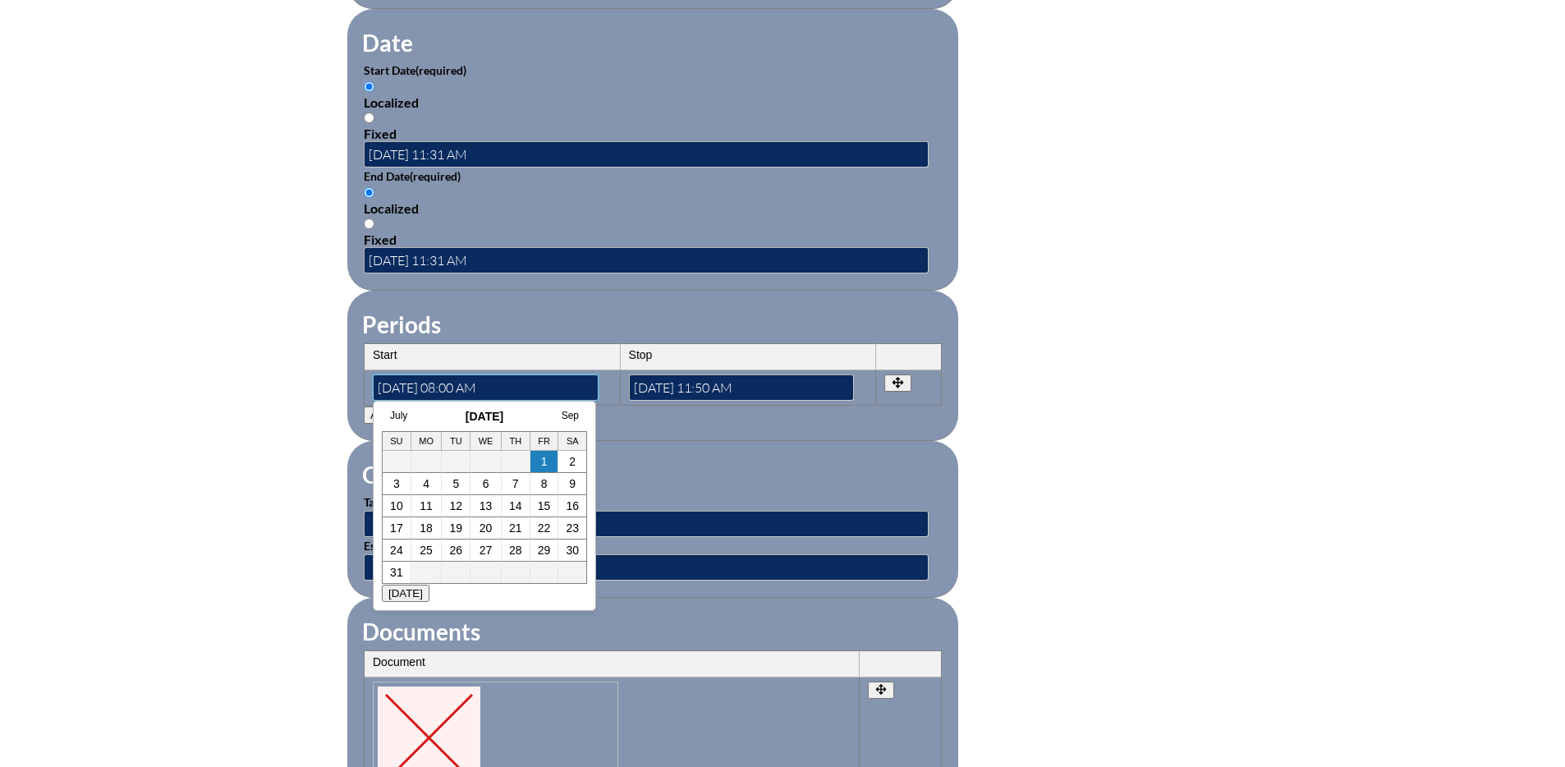
scroll to position [1135, 0]
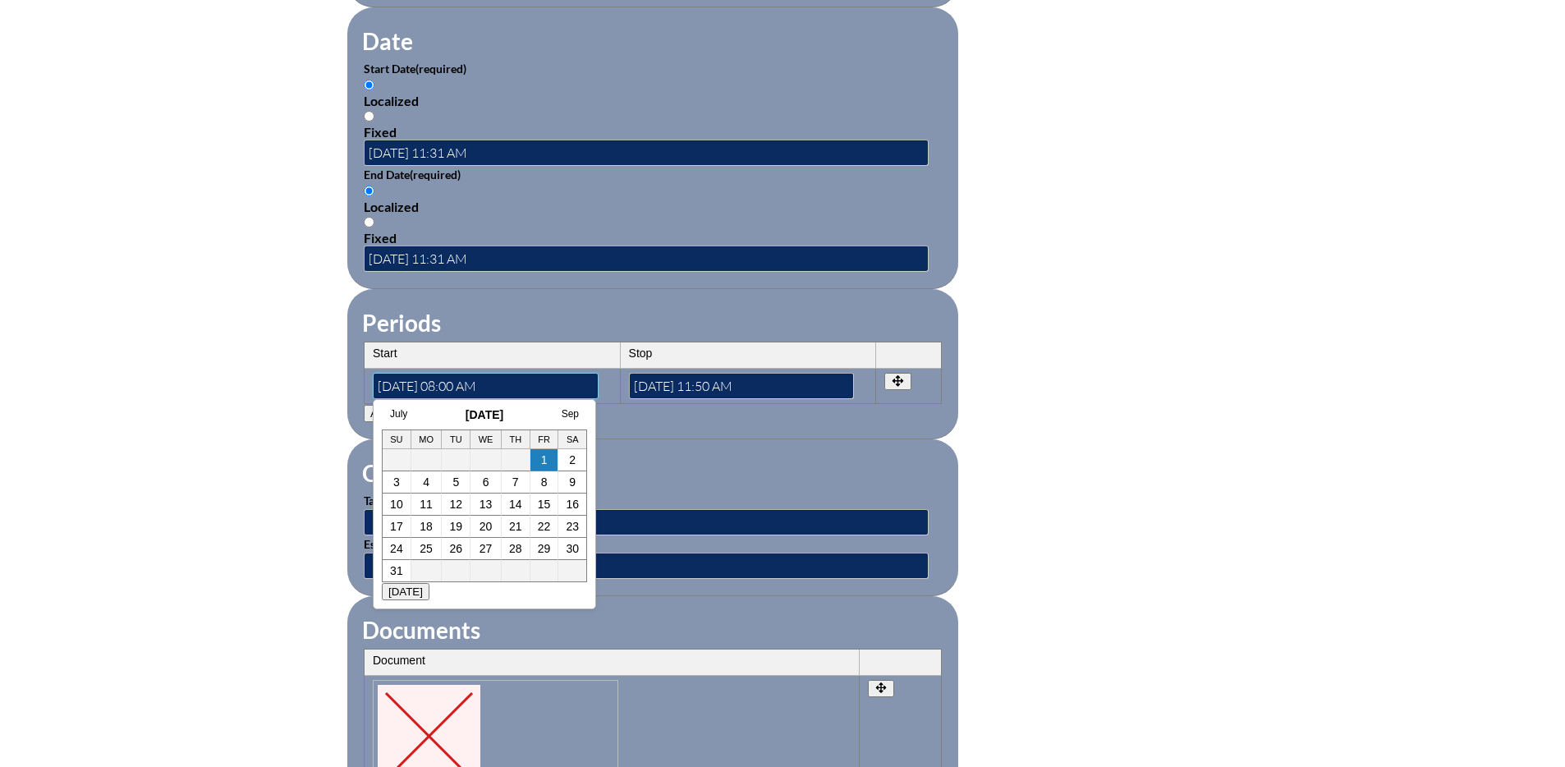
type input"] "2025-08-01 08:00 AM"
click at [713, 373] on input"] "2025-08-01 11:50 AM" at bounding box center [742, 386] width 226 height 26
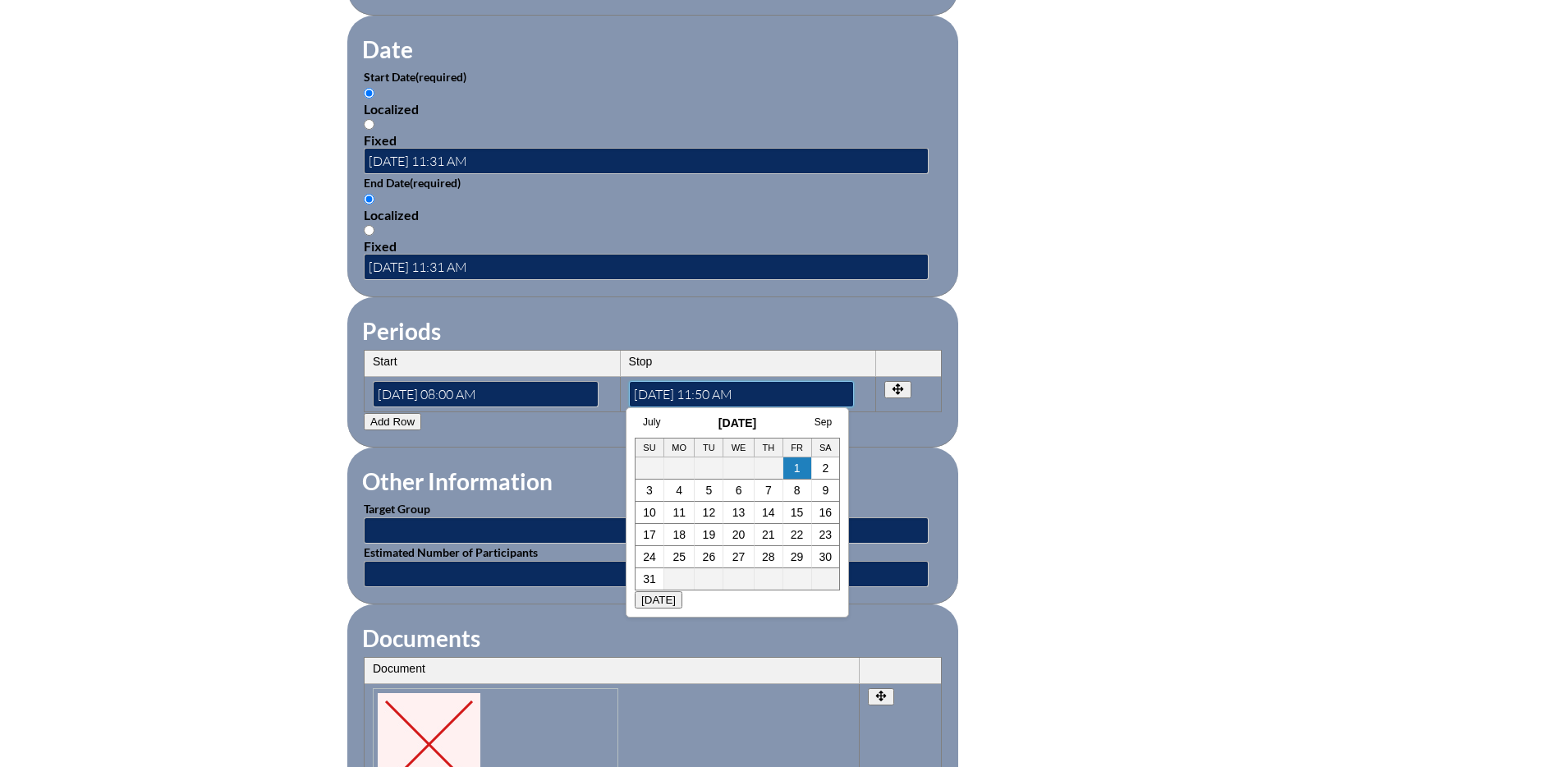
scroll to position [1120, 0]
click at [719, 382] on input"] "2025-08-01 11:50 AM" at bounding box center [742, 395] width 226 height 26
click at [715, 382] on input"] "2025-08-01 11:50 AM" at bounding box center [742, 395] width 226 height 26
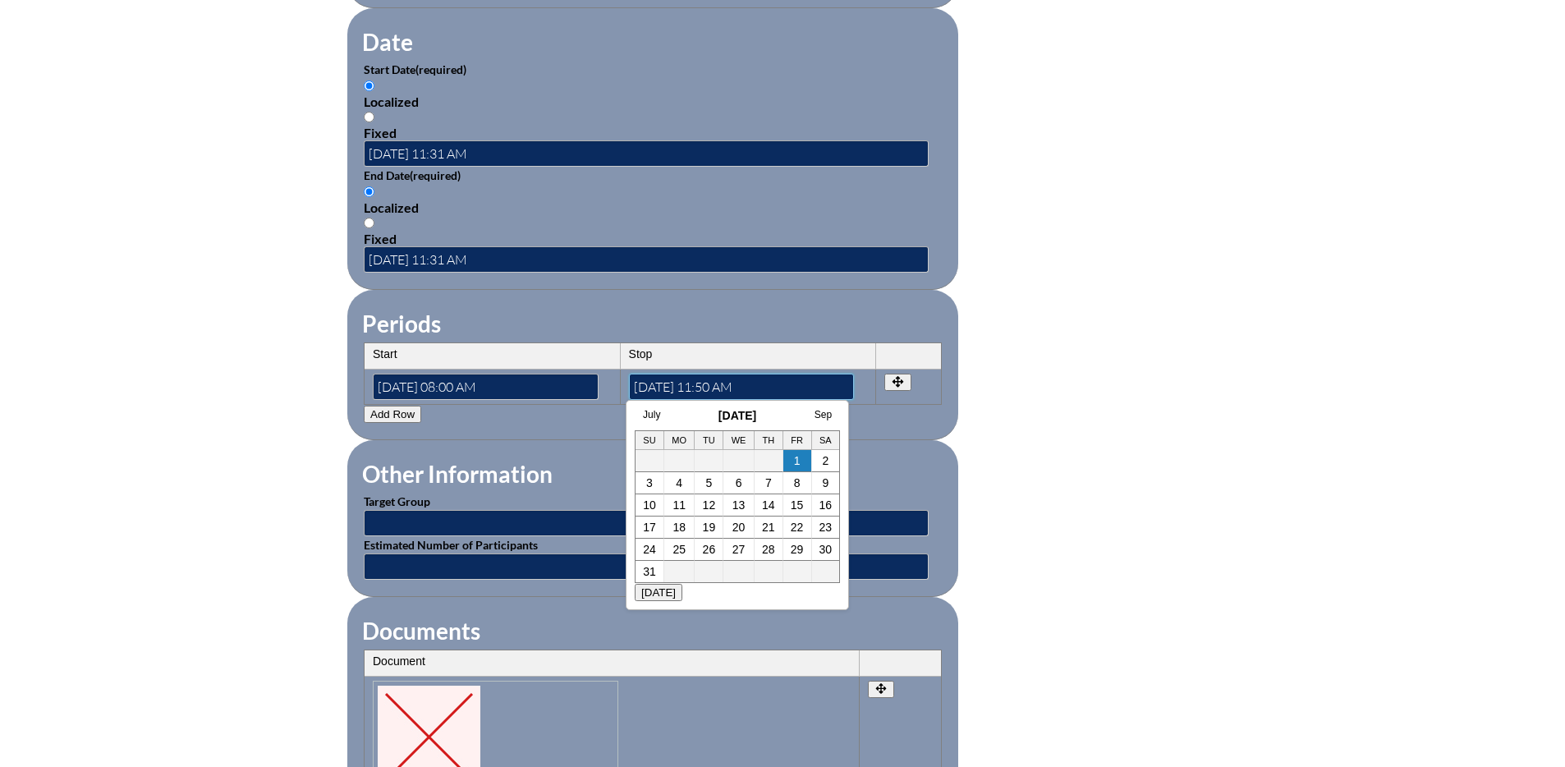
scroll to position [1125, 0]
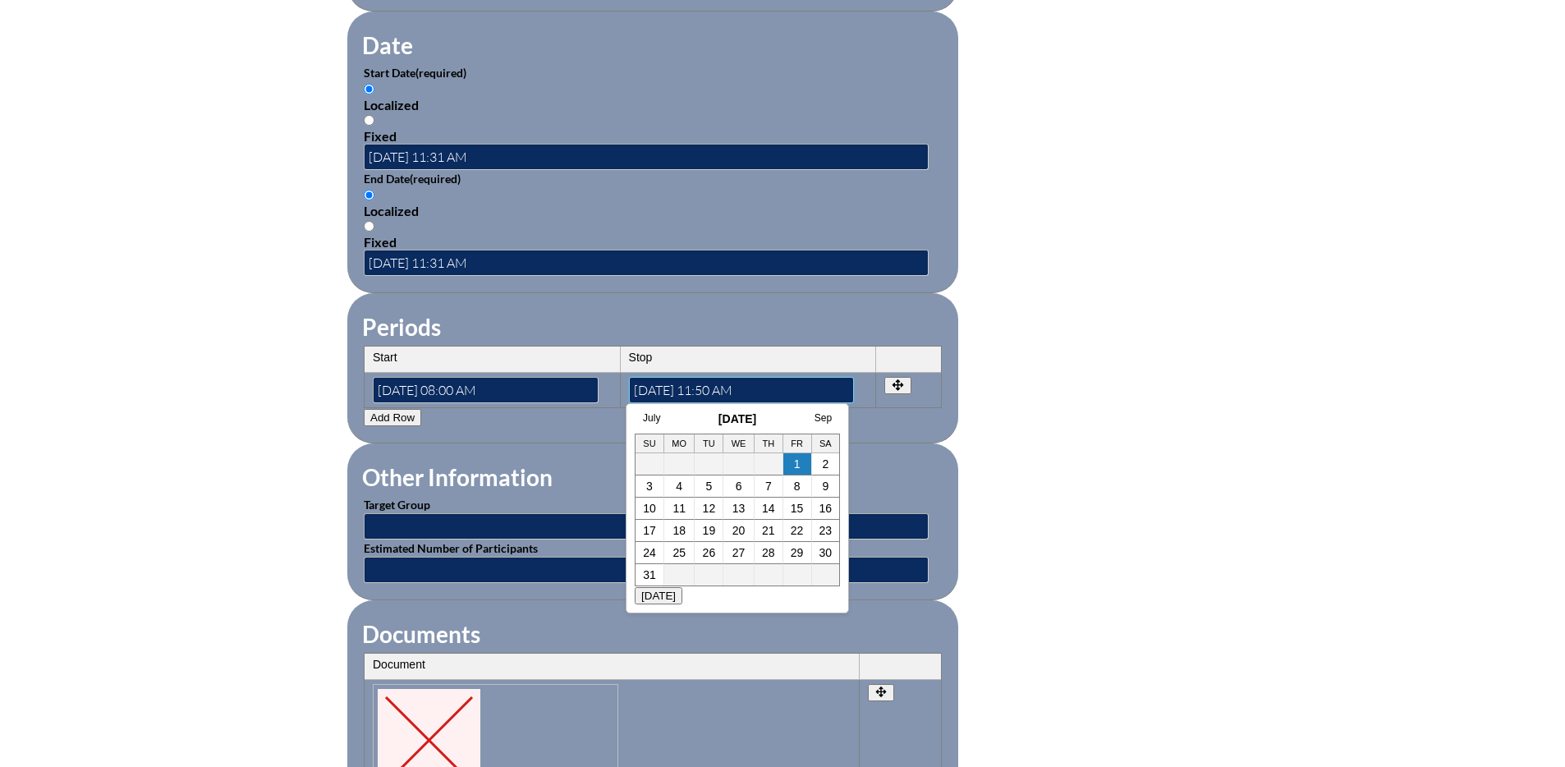
drag, startPoint x: 711, startPoint y: 378, endPoint x: 760, endPoint y: 379, distance: 49.3
click at [760, 379] on input"] "2025-08-01 11:50 AM" at bounding box center [742, 390] width 226 height 26
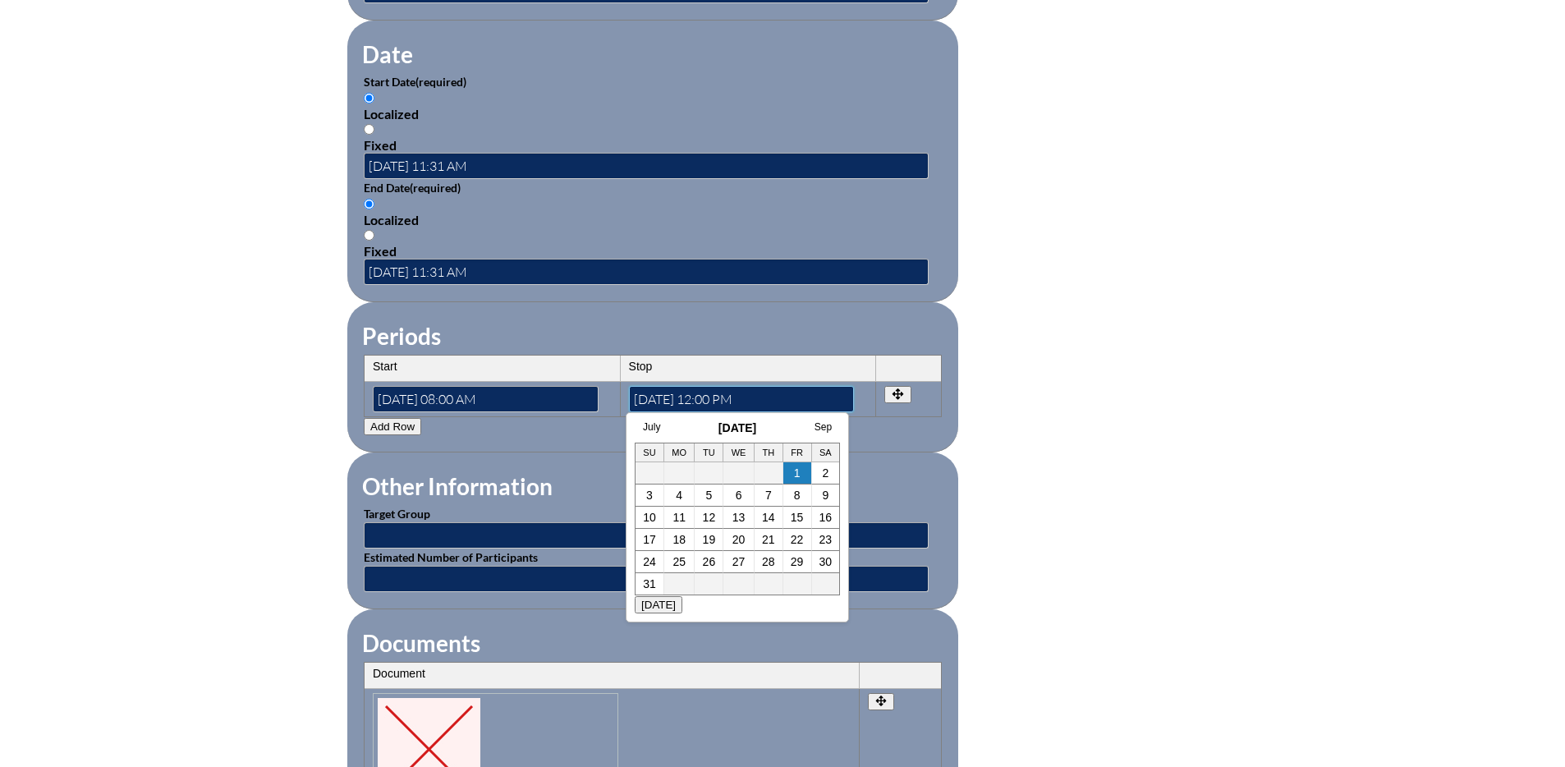
type input"] "2025-08-01 12:00 PM"
click at [1086, 483] on form "Activity Title / Activity Description (required) SWD & Reading Challenges 1: Dy…" at bounding box center [782, 224] width 870 height 1504
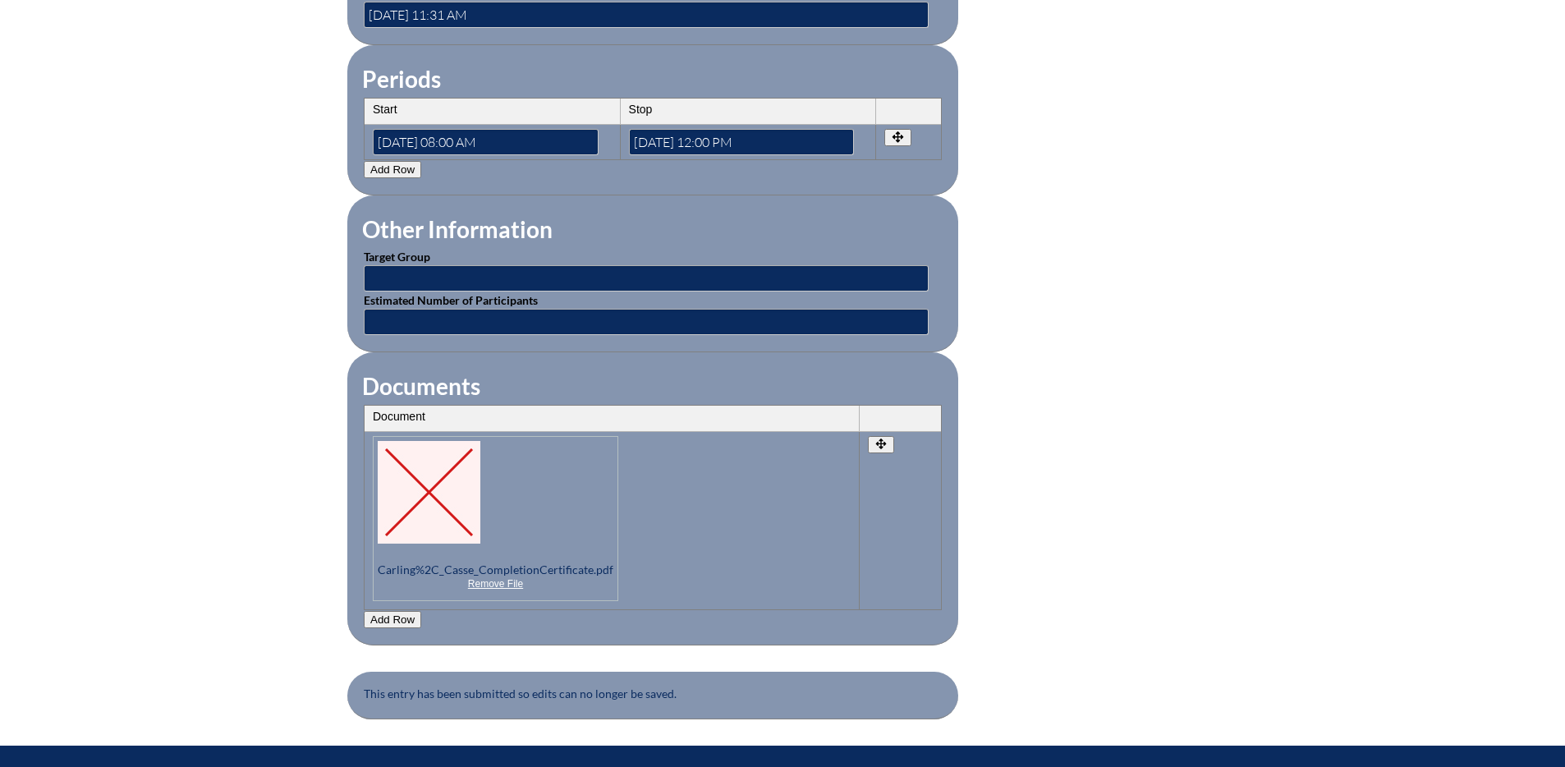
scroll to position [1371, 0]
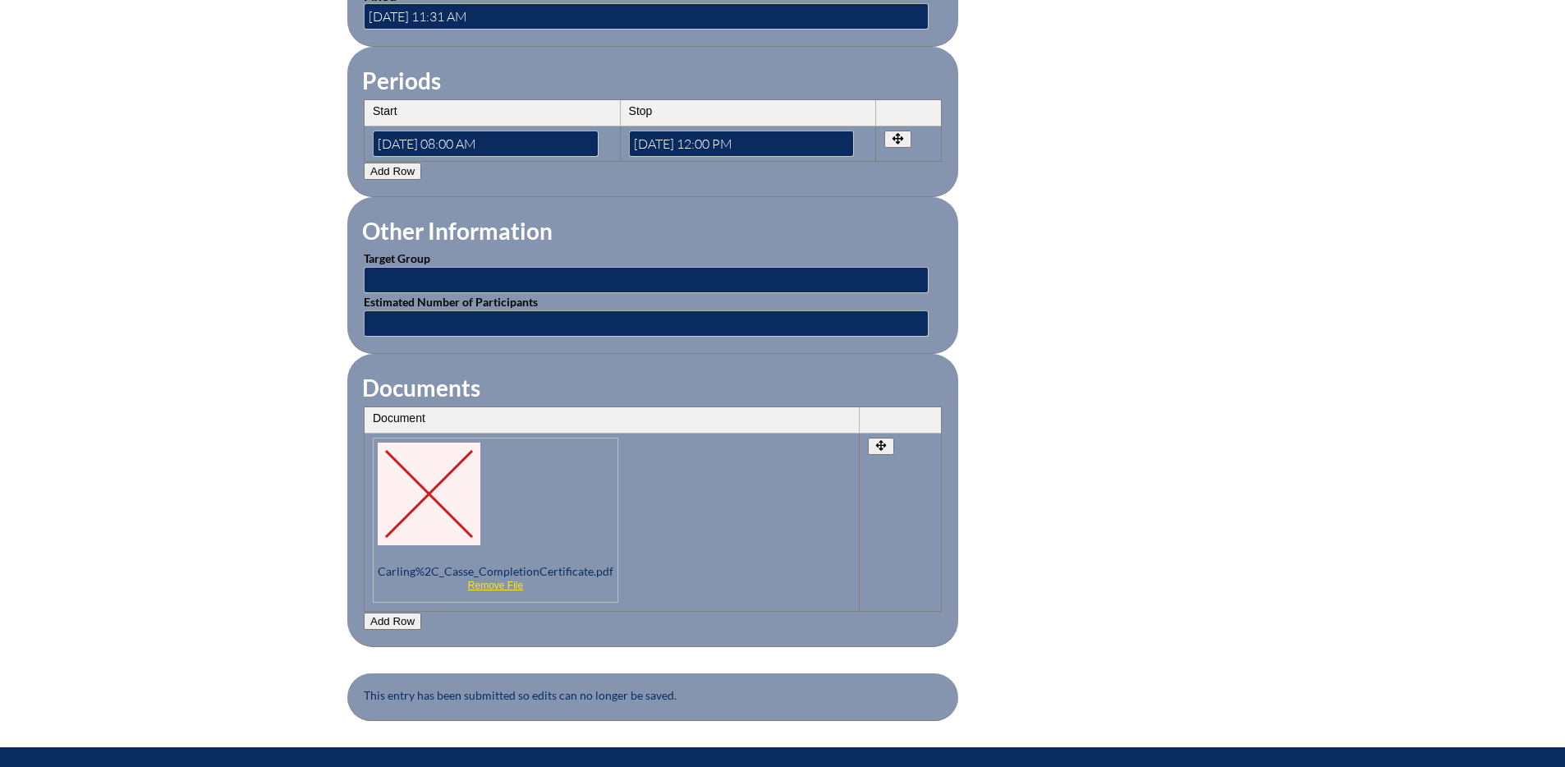
click at [494, 580] on link "Remove File" at bounding box center [496, 585] width 236 height 11
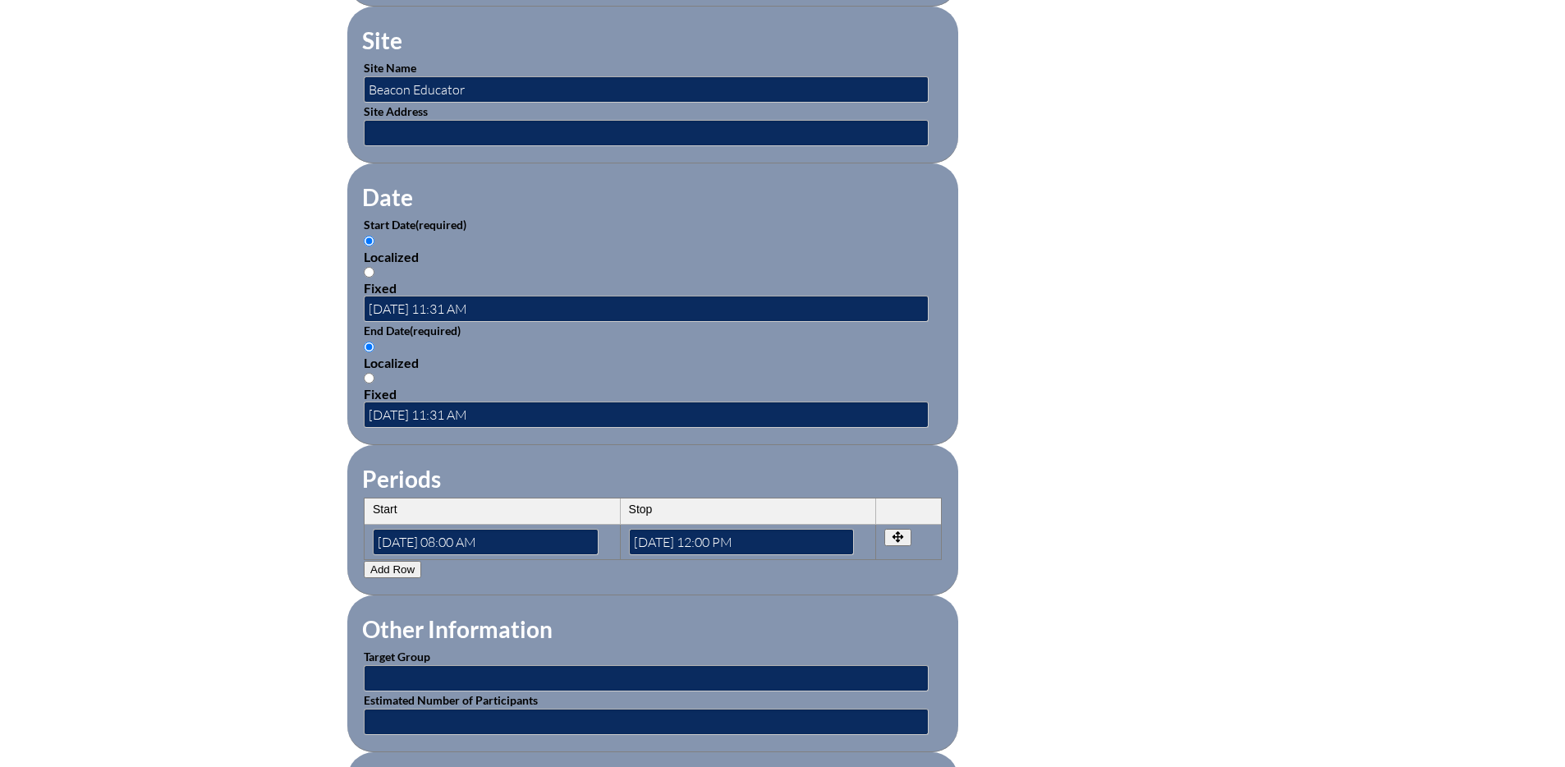
scroll to position [987, 0]
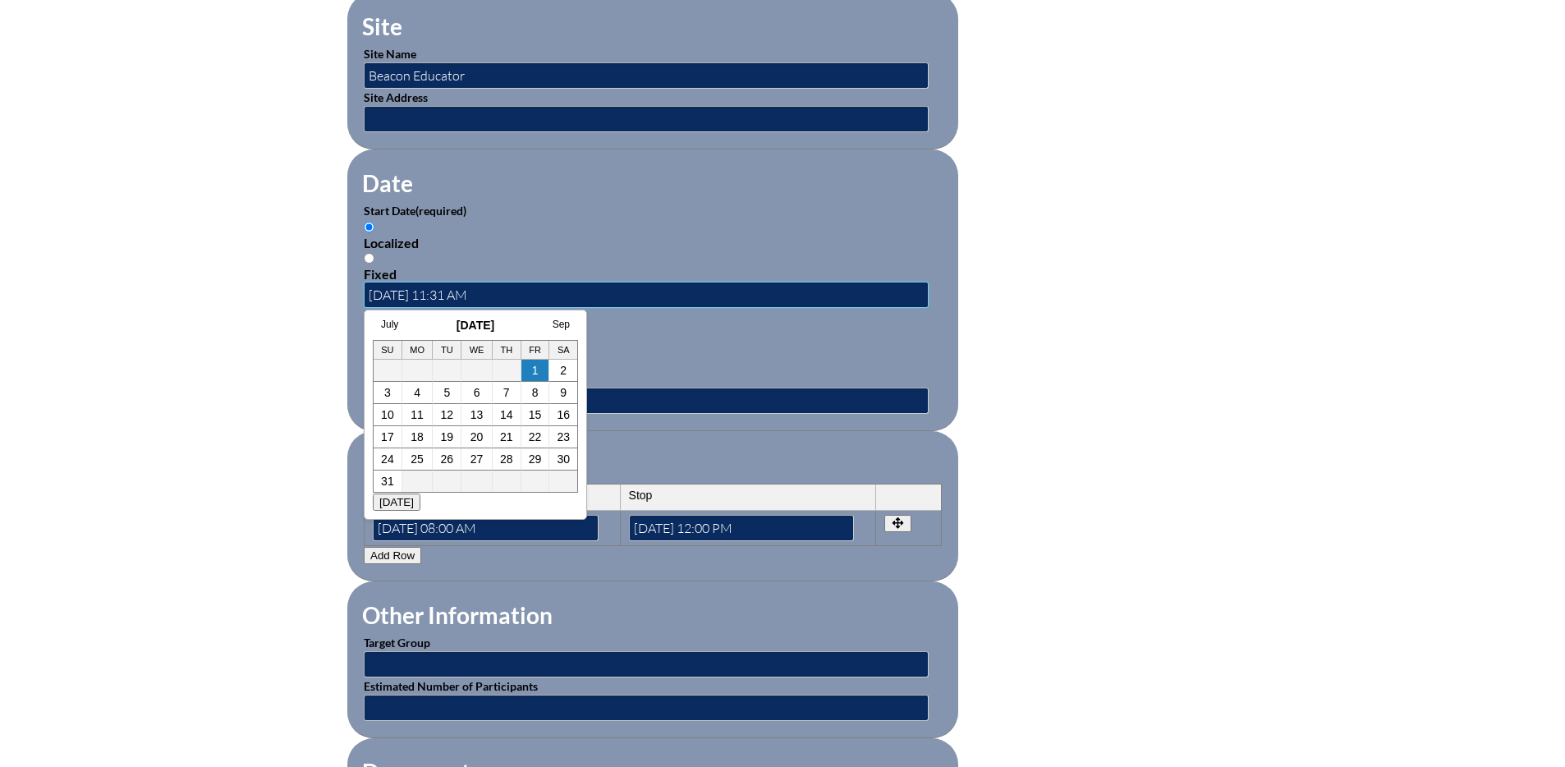
click at [442, 285] on input "2025-08-01 11:31 AM" at bounding box center [646, 295] width 565 height 26
drag, startPoint x: 443, startPoint y: 285, endPoint x: 477, endPoint y: 287, distance: 33.7
click at [477, 287] on input "2025-08-01 11:31 AM" at bounding box center [646, 295] width 565 height 26
type input "2025-08-01 08:00 AM"
click at [725, 372] on div "Fixed" at bounding box center [653, 380] width 578 height 16
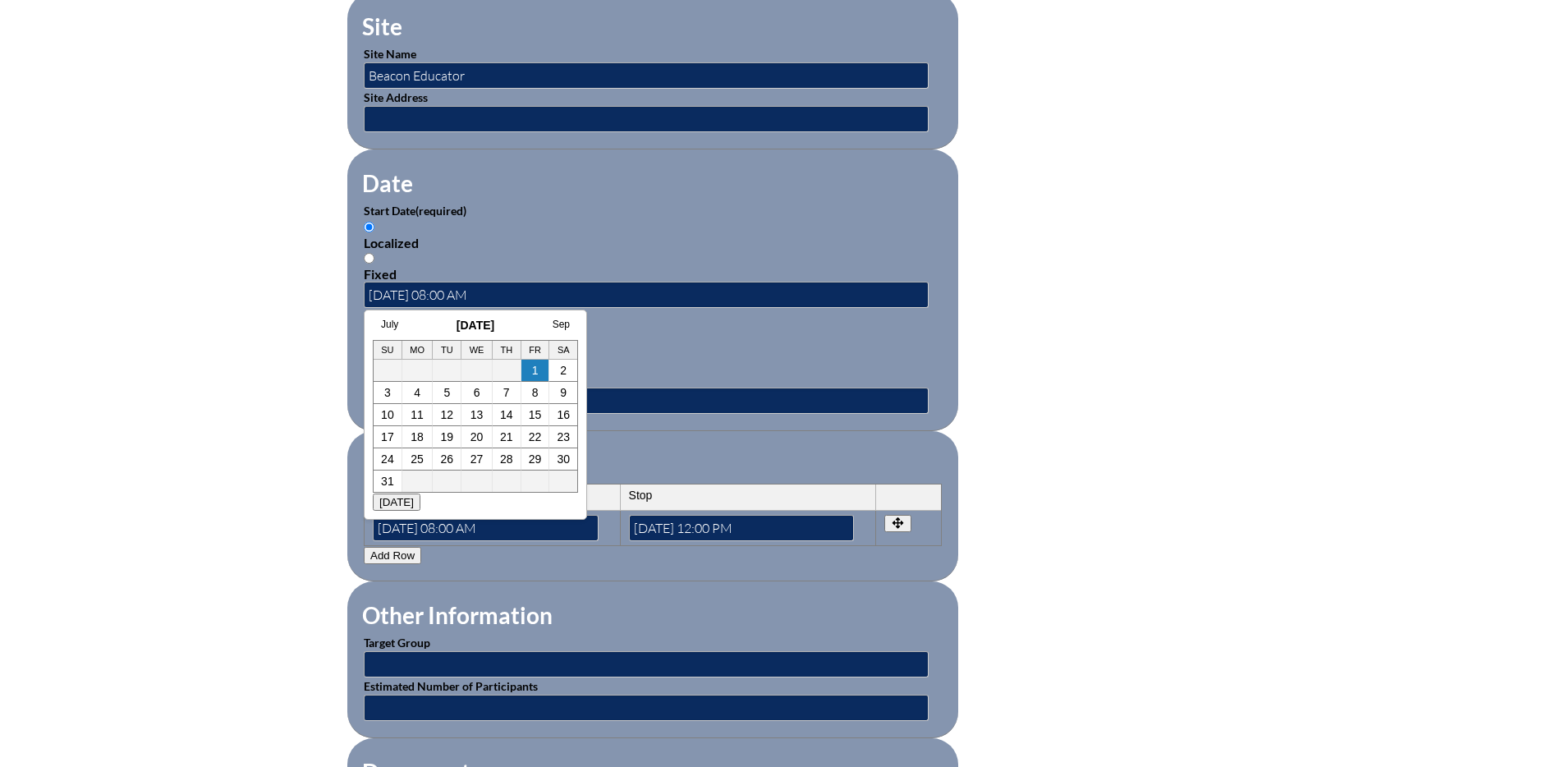
click at [374, 366] on input "Fixed" at bounding box center [369, 364] width 11 height 11
radio input "true"
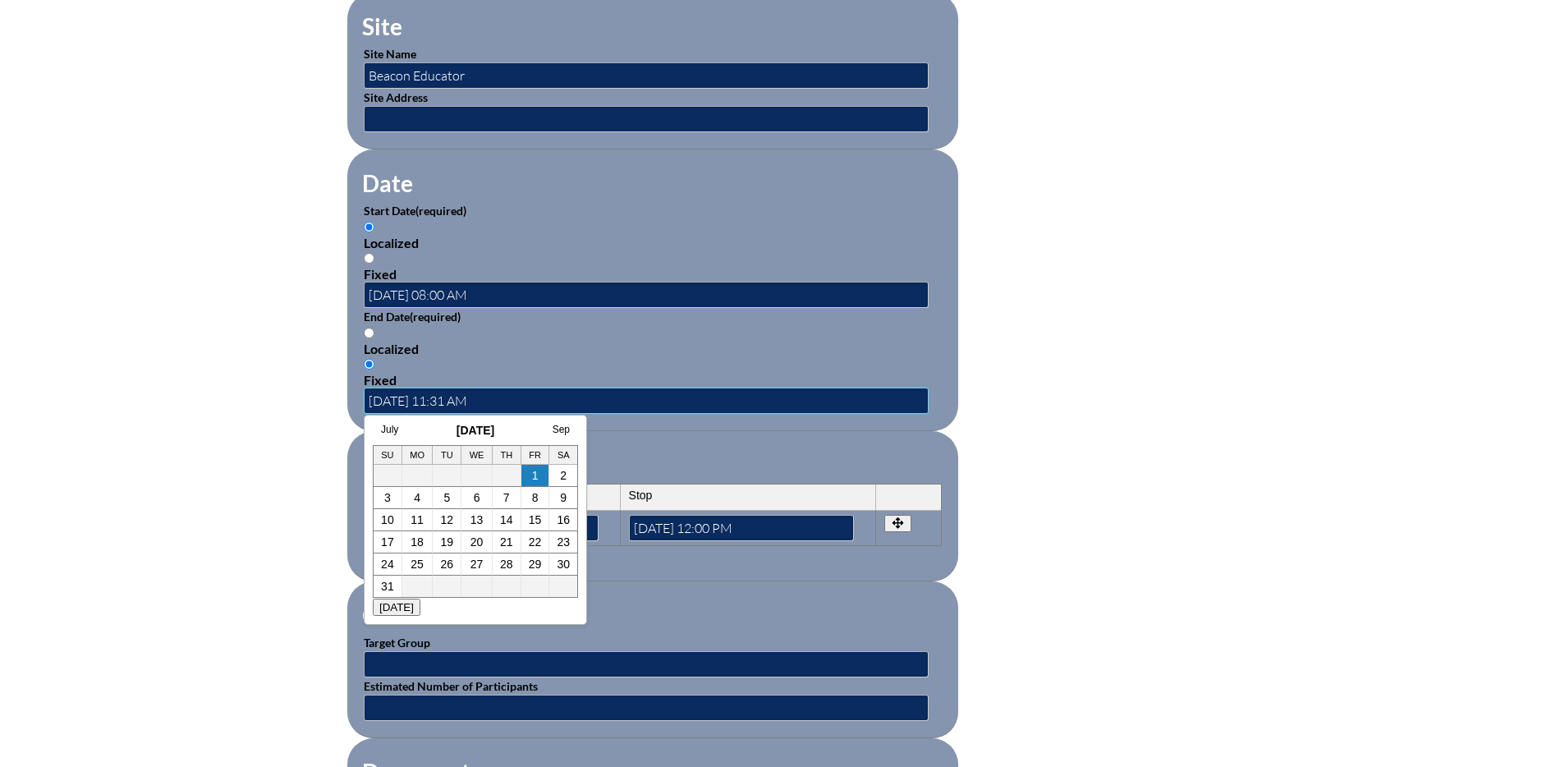
click at [455, 393] on input "2025-08-01 11:31 AM" at bounding box center [646, 401] width 565 height 26
click at [456, 390] on input "2025-08-01 11:31 AM" at bounding box center [646, 401] width 565 height 26
drag, startPoint x: 461, startPoint y: 390, endPoint x: 477, endPoint y: 390, distance: 16.4
click at [477, 390] on input "2025-08-01 12:31 AM" at bounding box center [646, 401] width 565 height 26
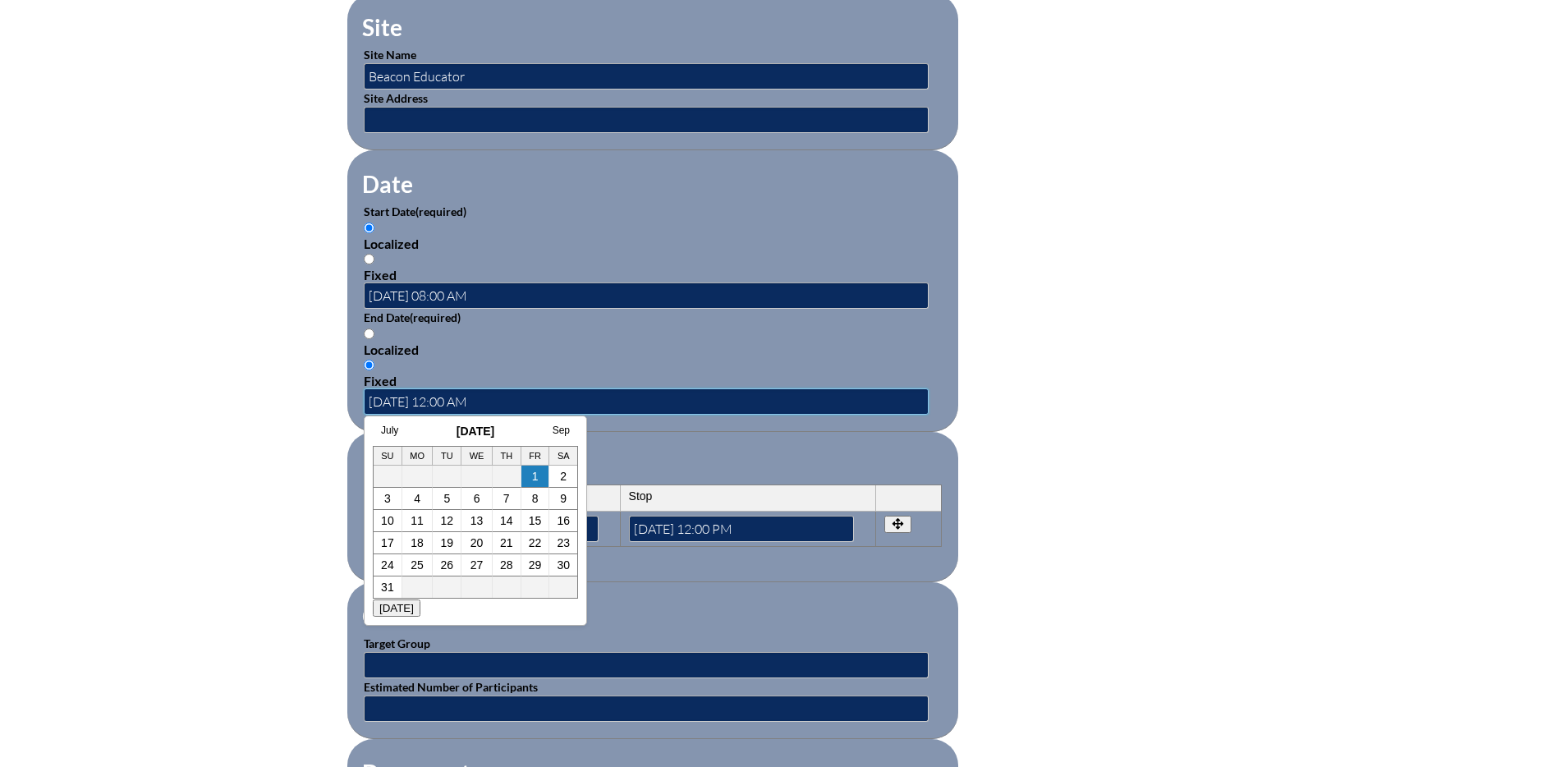
click at [478, 391] on input "2025-08-01 12:00 AM" at bounding box center [646, 401] width 565 height 26
click at [479, 391] on input "2025-08-01 12:00 AM" at bounding box center [646, 401] width 565 height 26
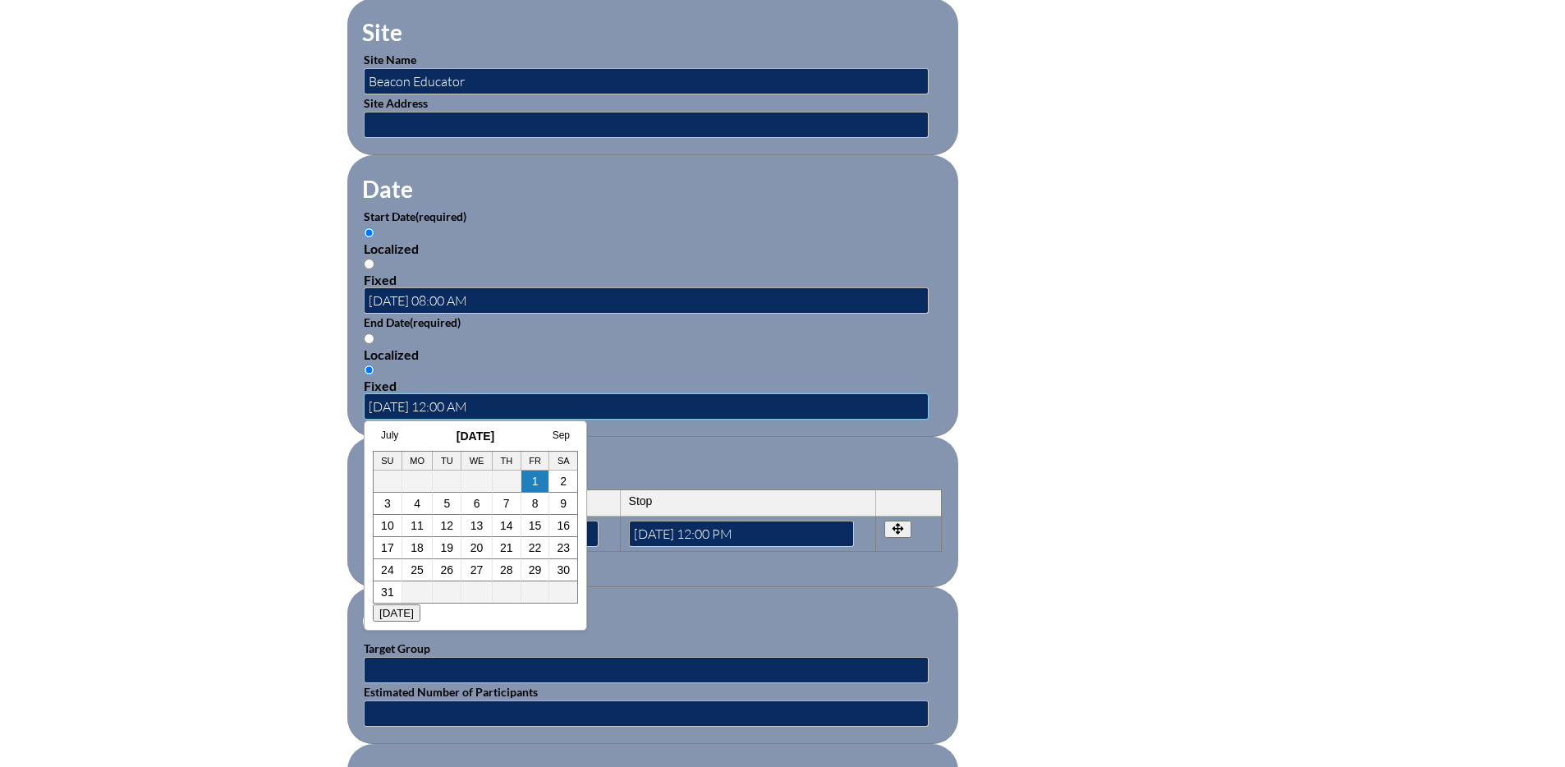
scroll to position [976, 0]
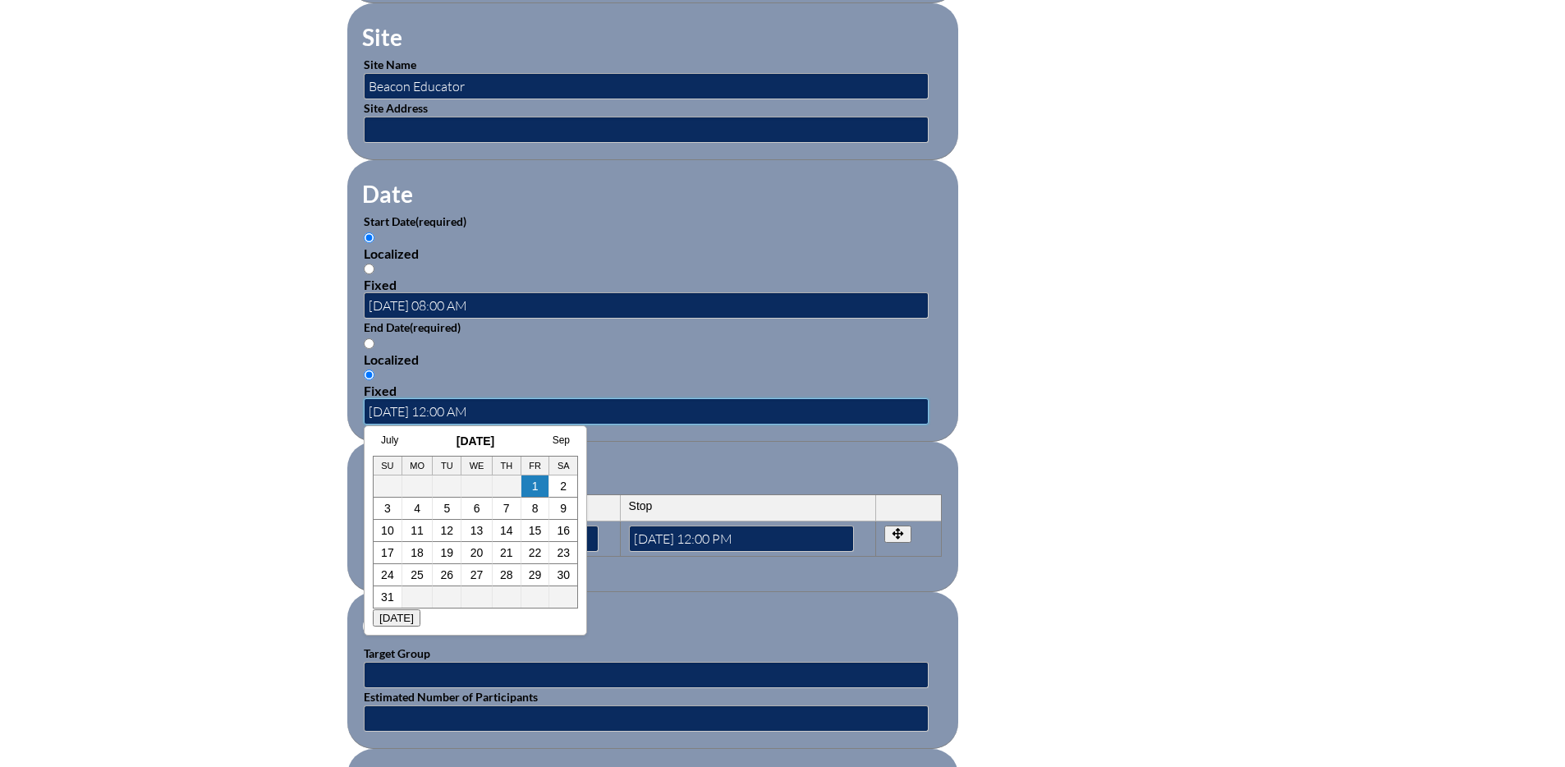
click at [486, 398] on input "2025-08-01 12:00 AM" at bounding box center [646, 411] width 565 height 26
type input "2025-08-01 12:00 PM"
click at [1308, 444] on div "swd--reading-challenges-1-dyslexia-and-more--68dbf802883ad2.65947348 Inservice …" at bounding box center [782, 220] width 1565 height 1526
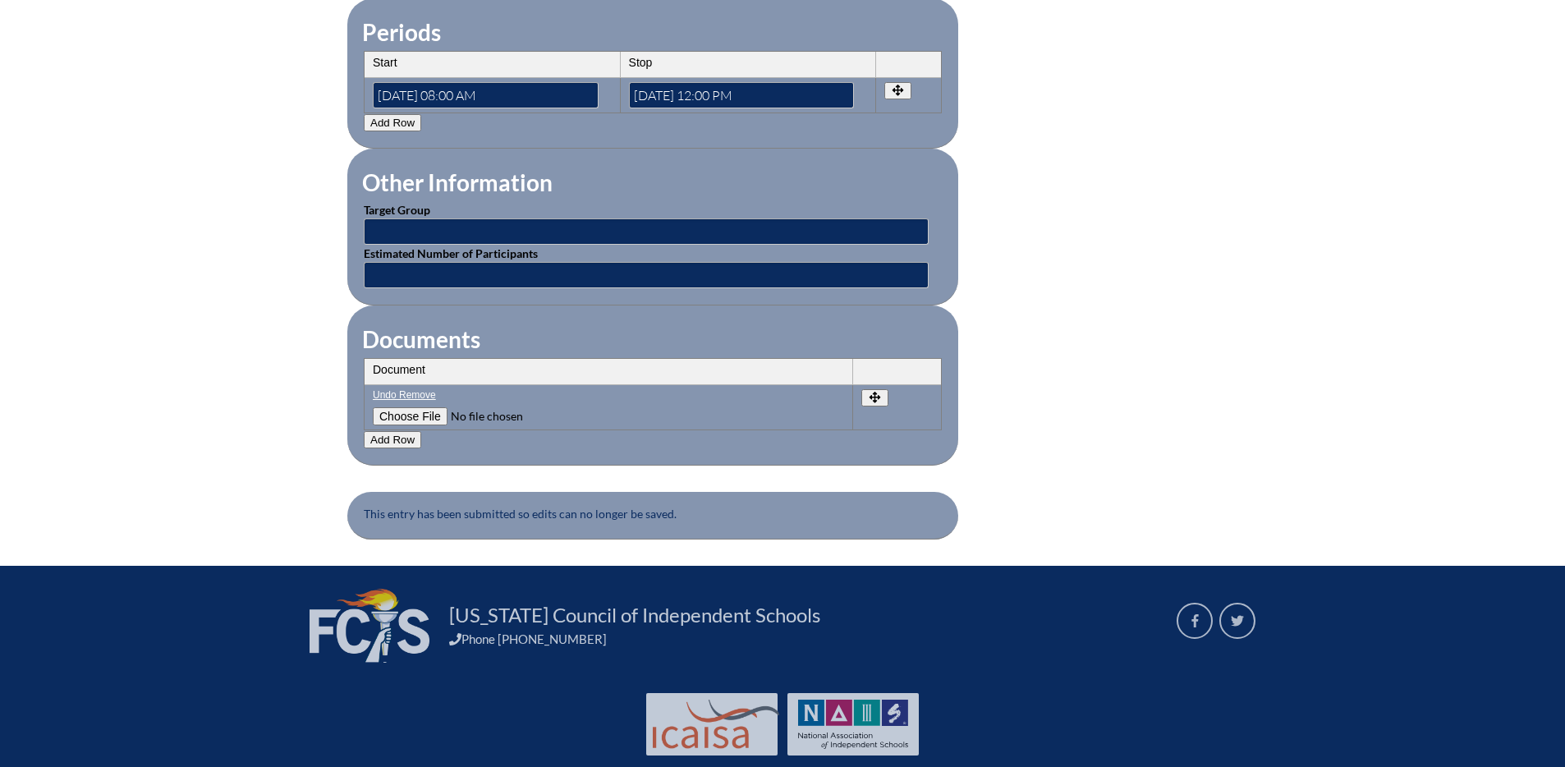
scroll to position [1444, 0]
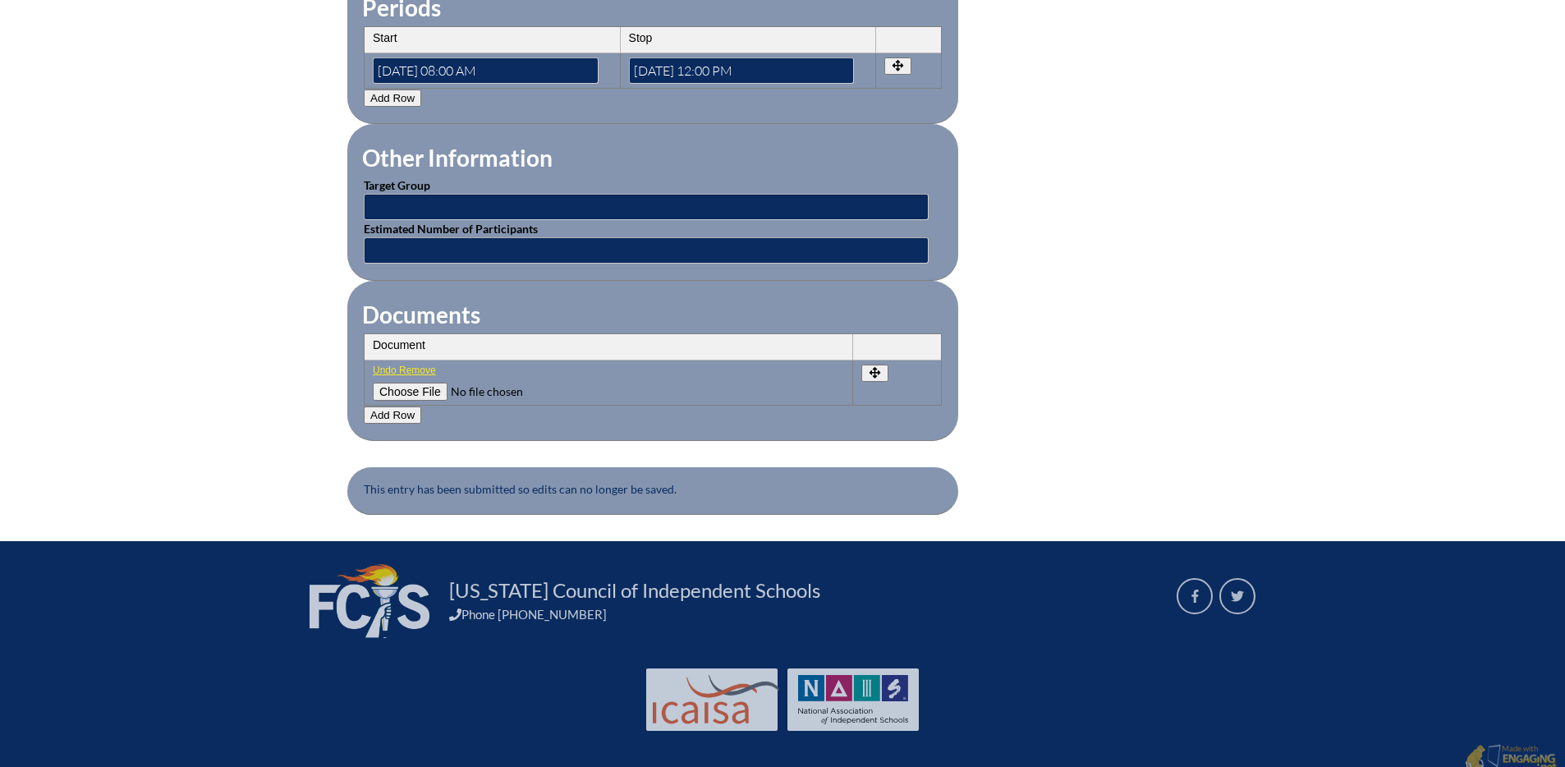
click at [411, 365] on link "Undo Remove" at bounding box center [608, 370] width 471 height 11
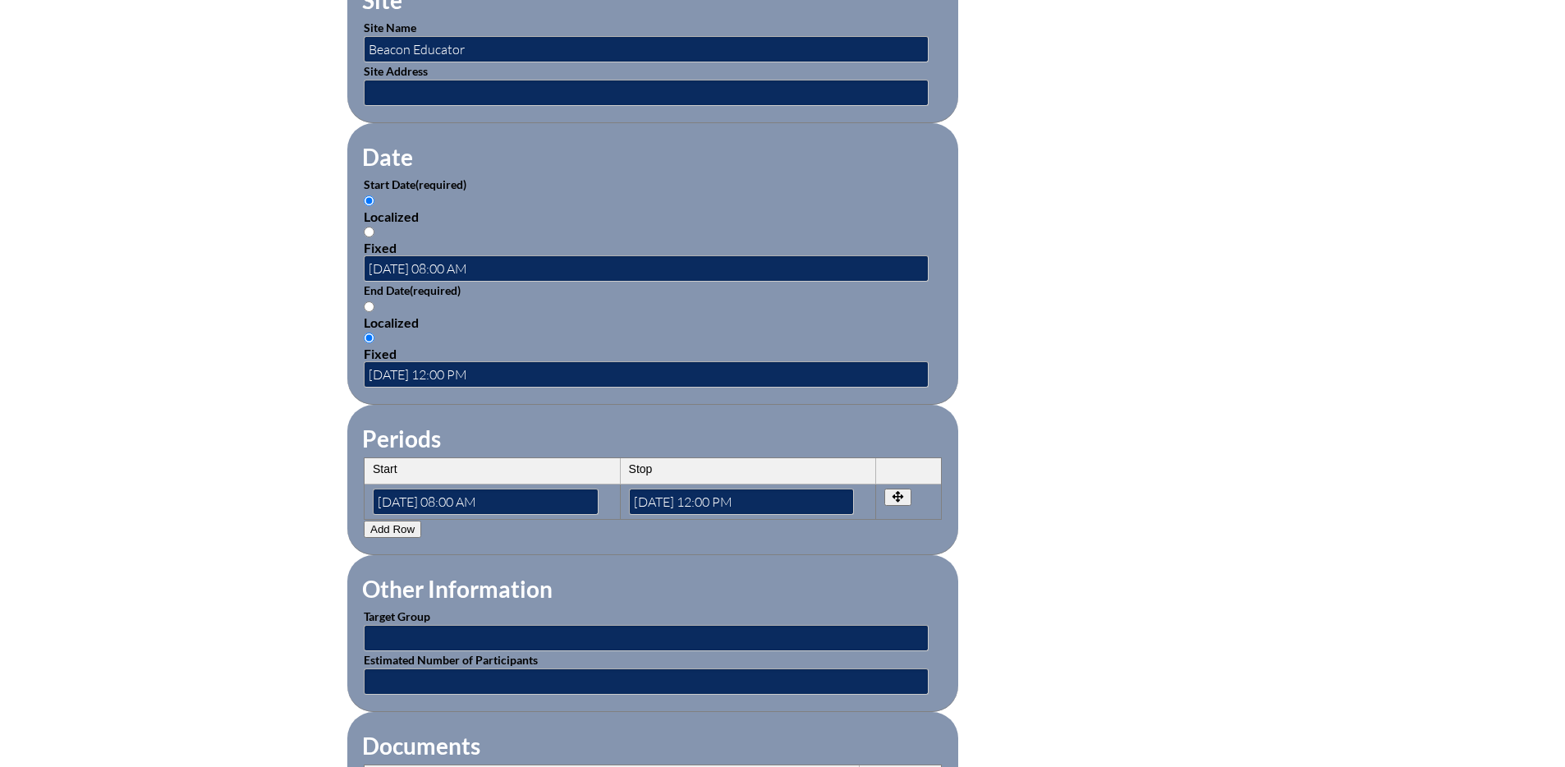
scroll to position [0, 0]
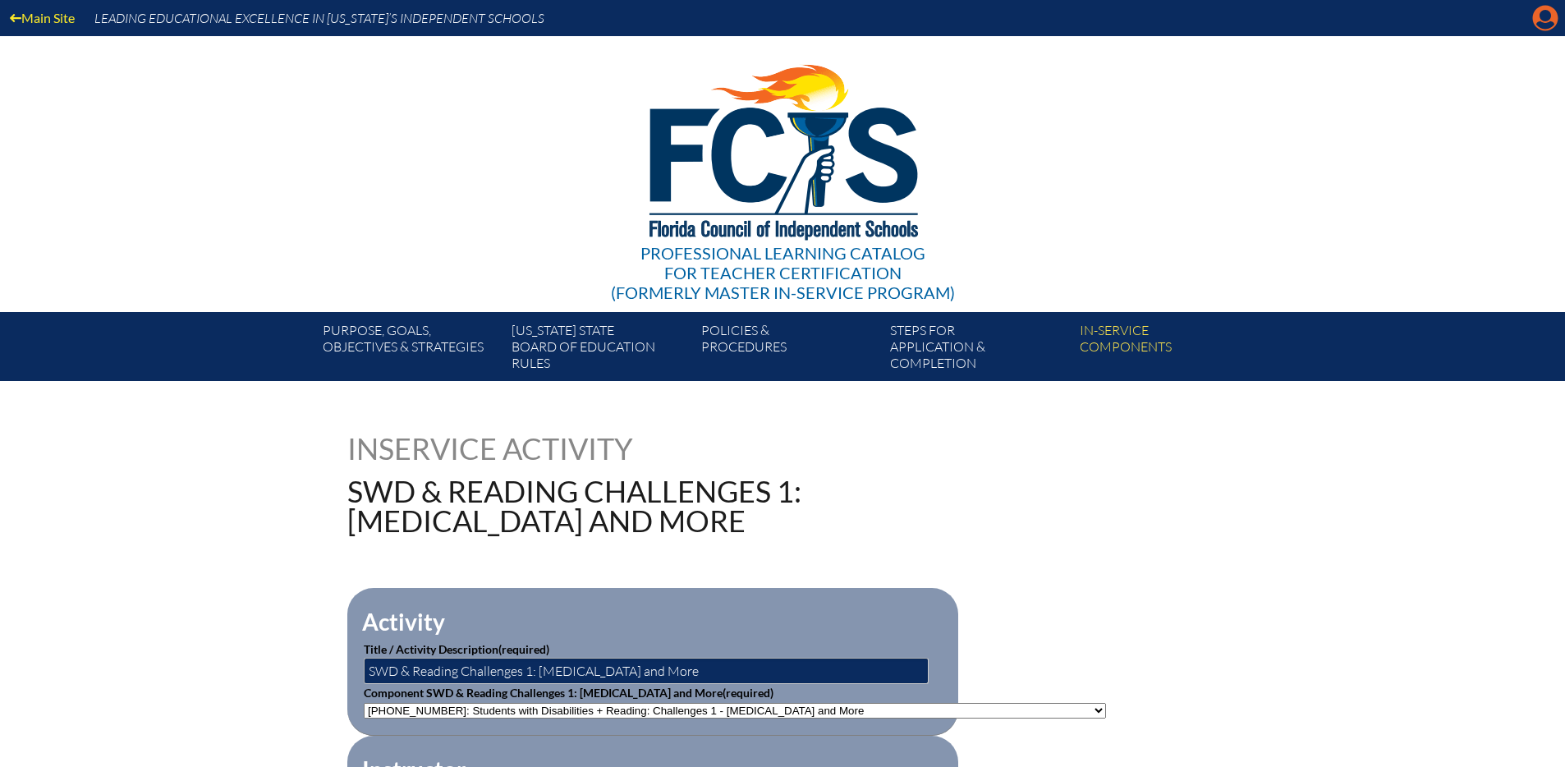
click at [1541, 18] on icon "Manage account" at bounding box center [1545, 18] width 26 height 26
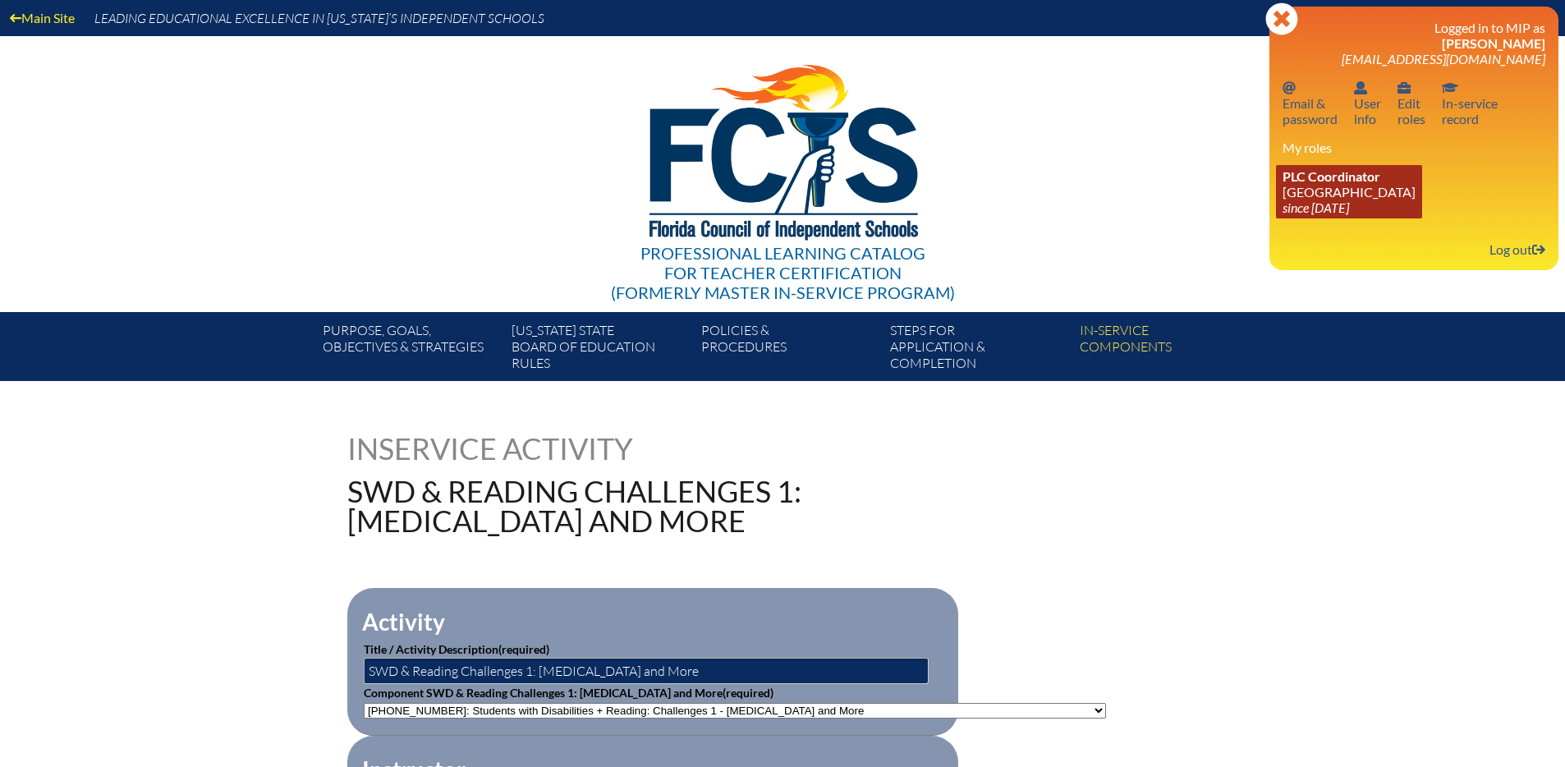
click at [1300, 198] on link "PLC Coordinator Pine School since 2025 Feb 18" at bounding box center [1349, 191] width 146 height 53
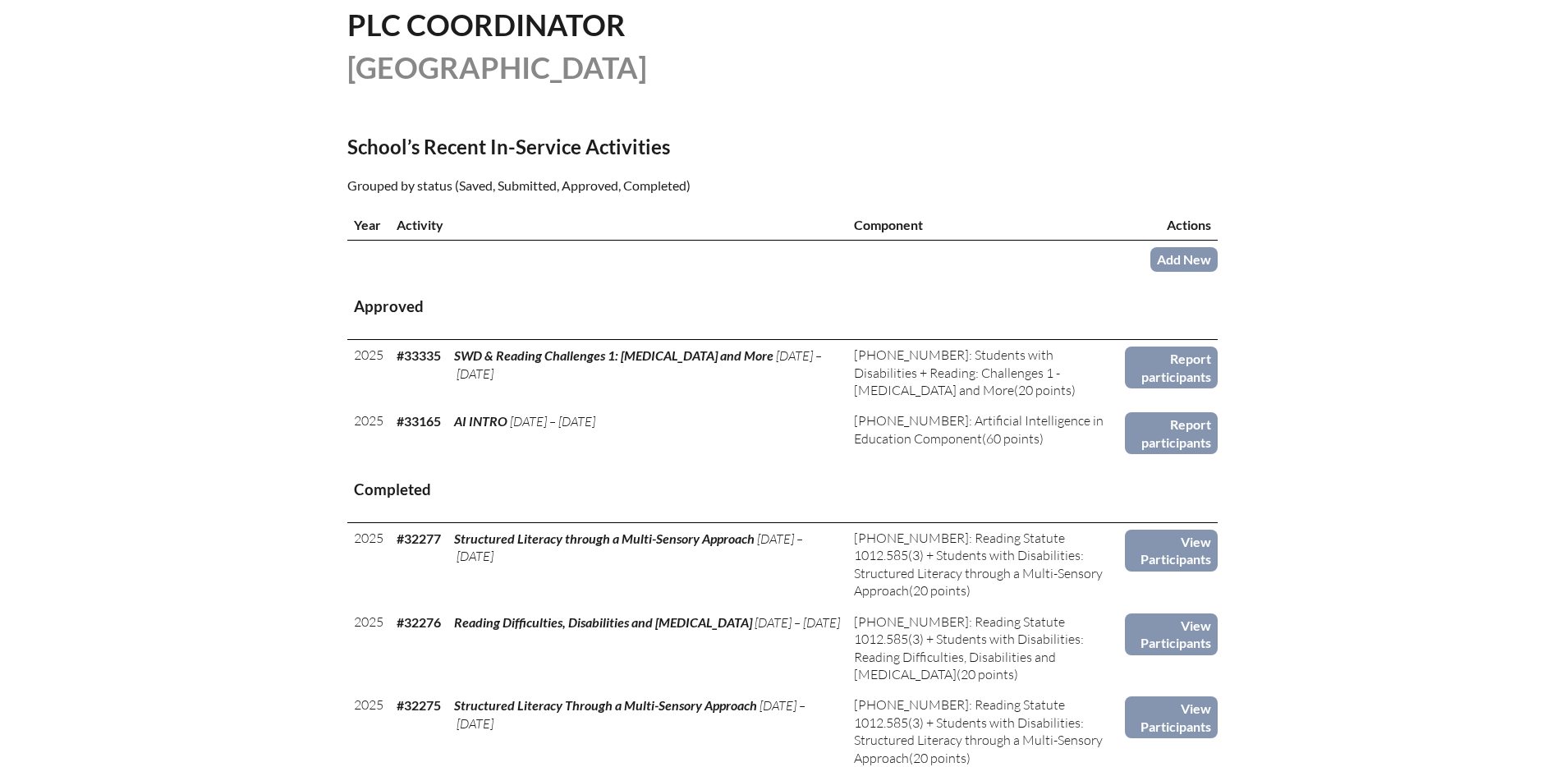
scroll to position [425, 0]
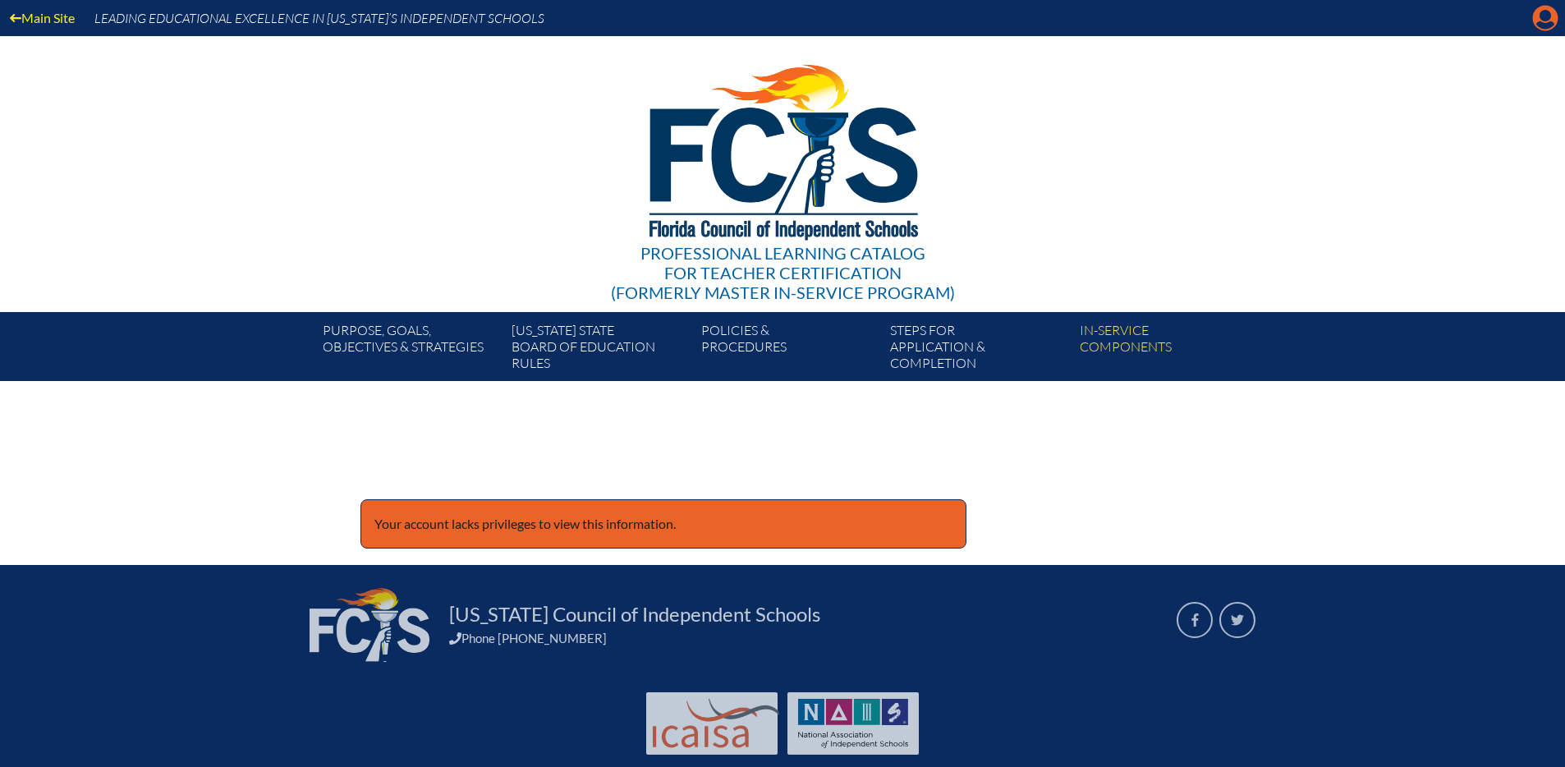
click at [1548, 16] on icon "Manage account" at bounding box center [1545, 18] width 26 height 26
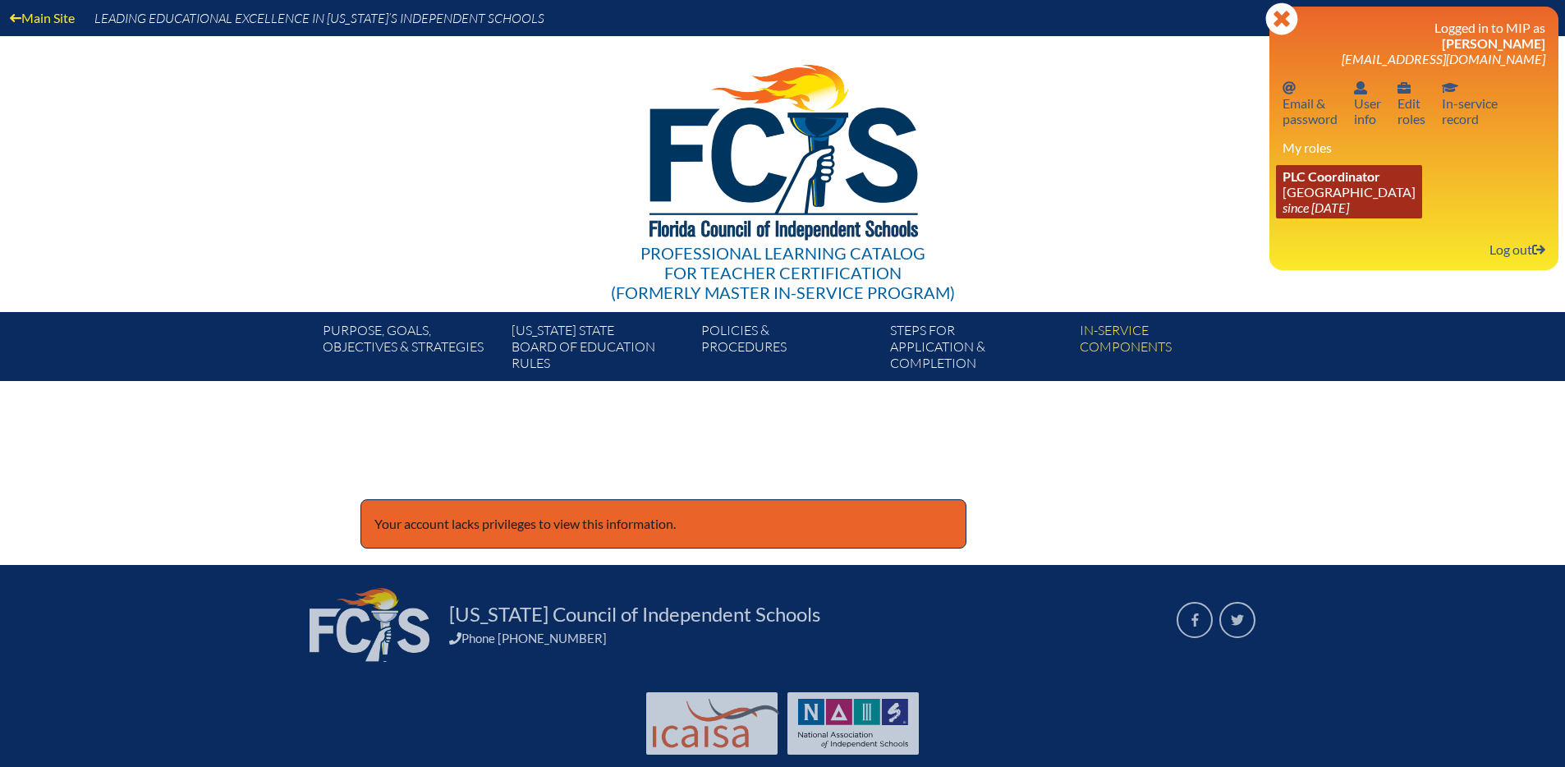
click at [1317, 181] on span "PLC Coordinator" at bounding box center [1332, 176] width 98 height 16
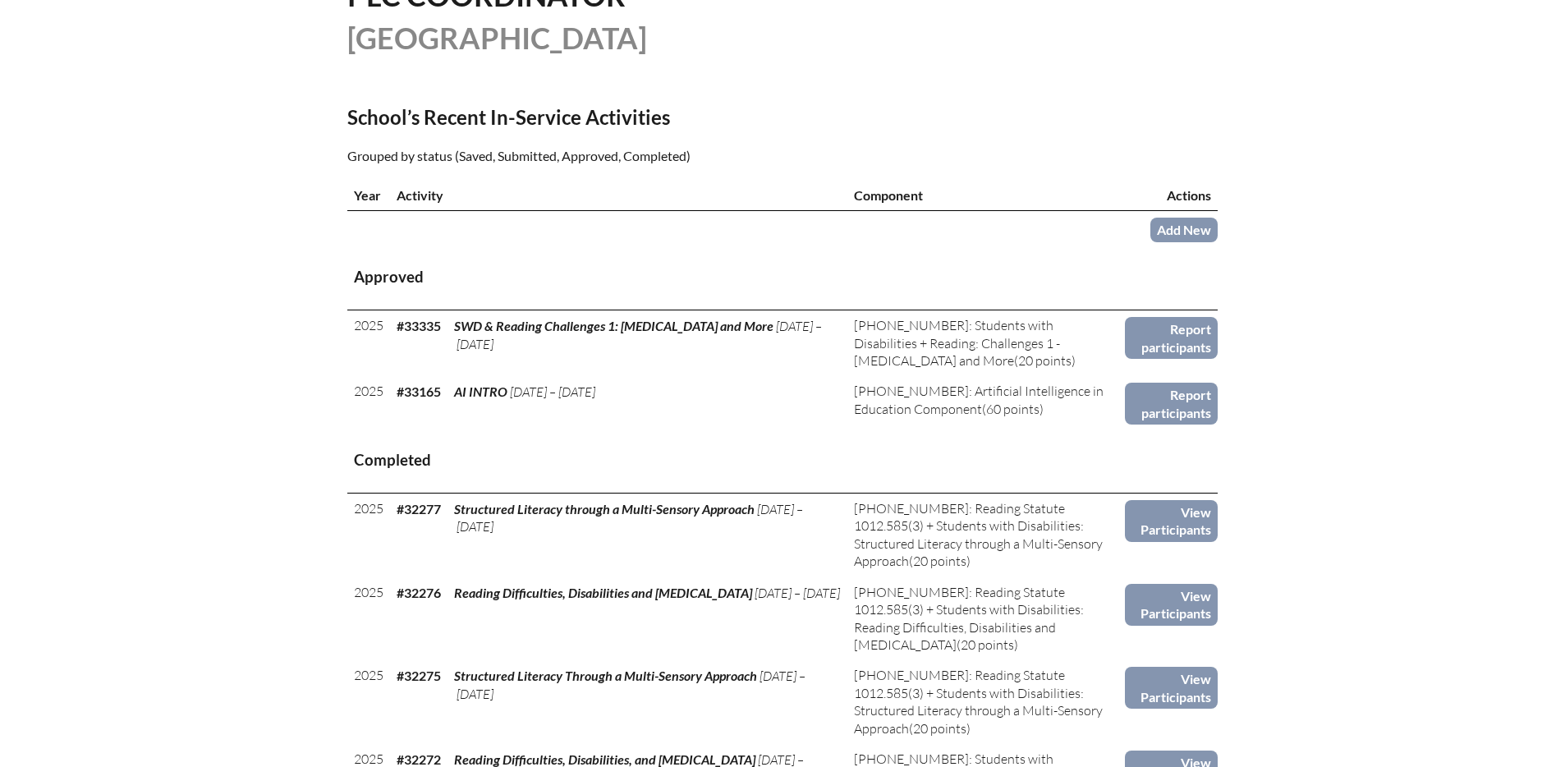
scroll to position [456, 0]
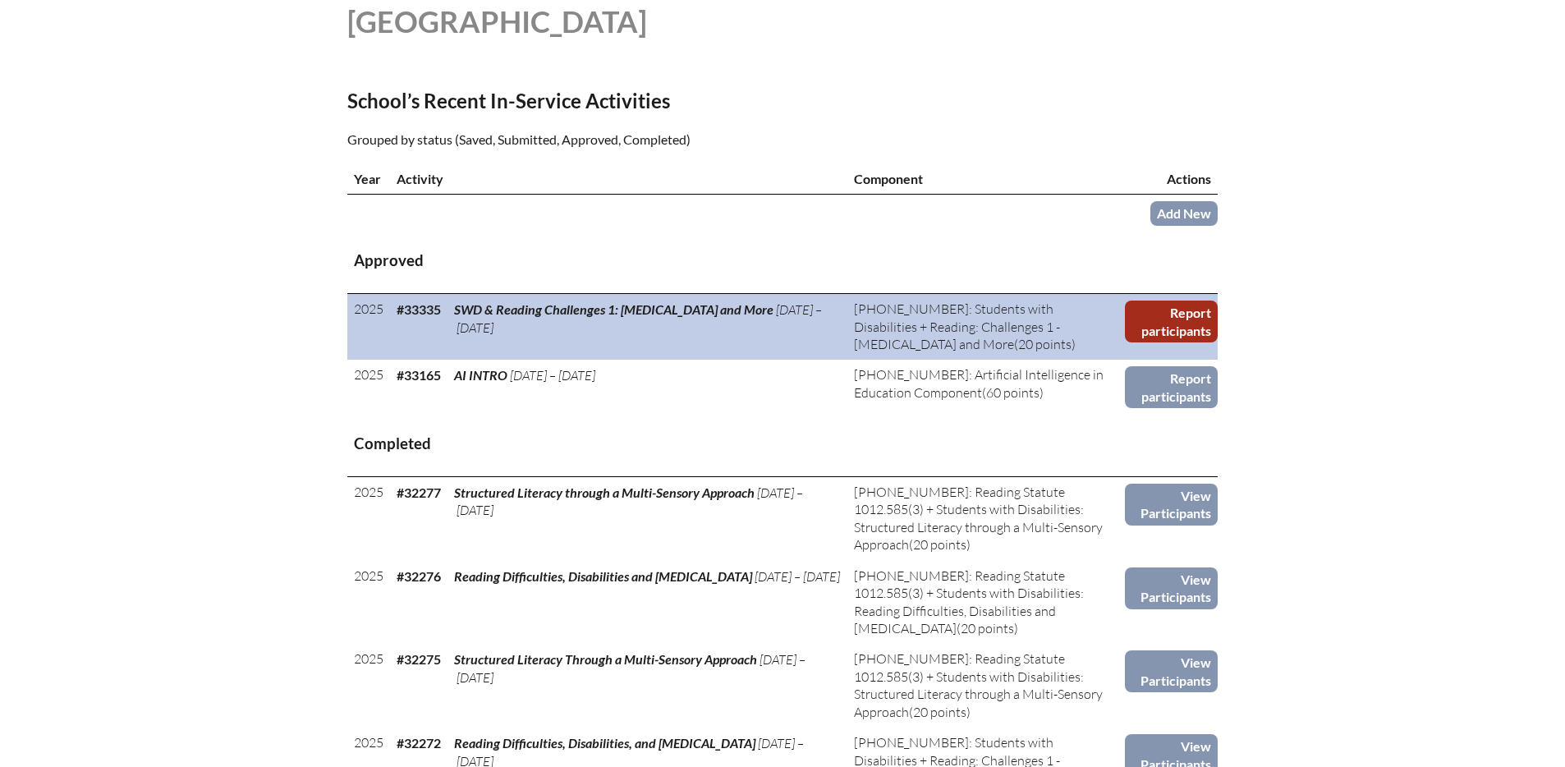
click at [1194, 330] on link "Report participants" at bounding box center [1171, 322] width 93 height 42
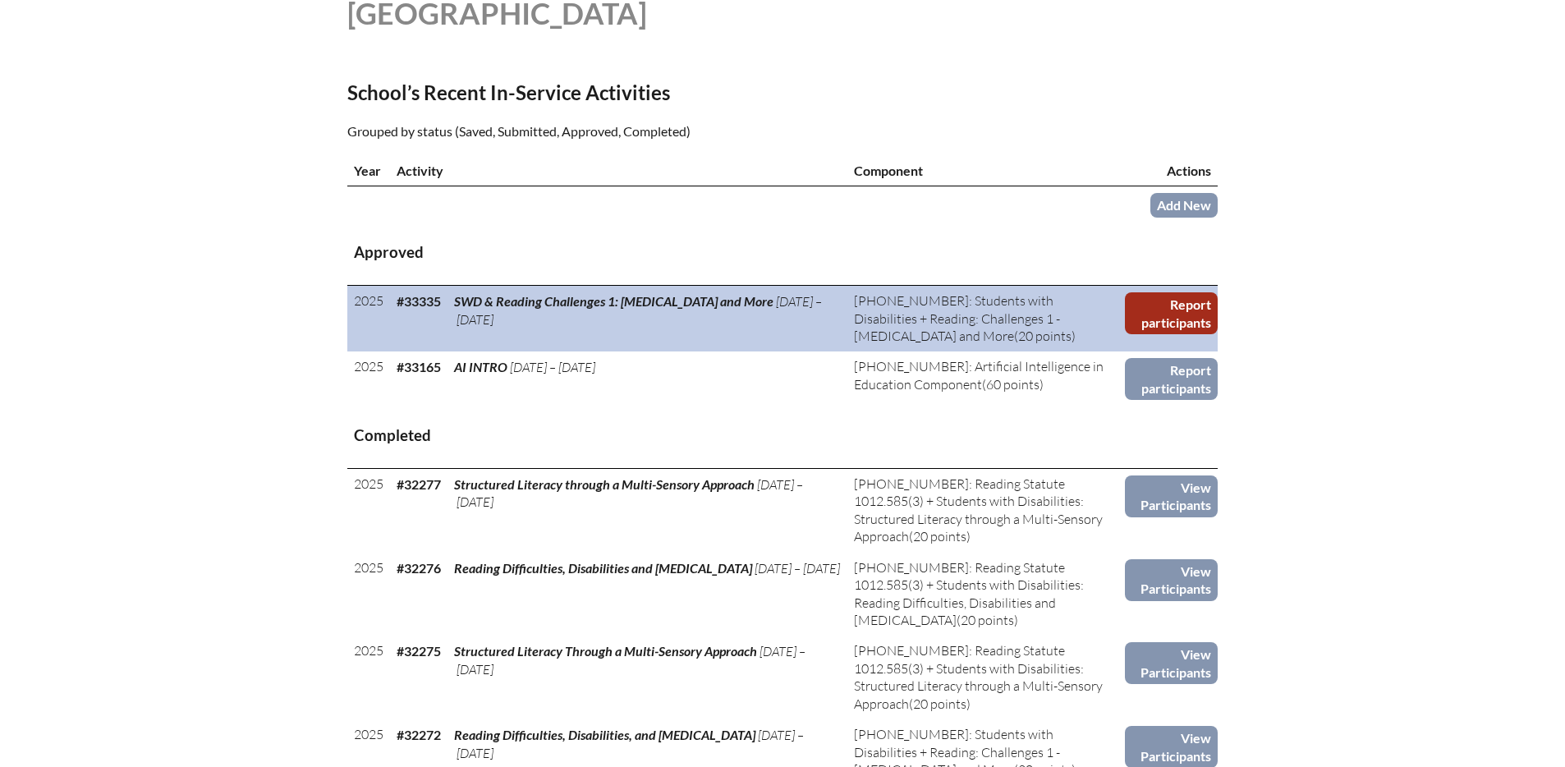
scroll to position [472, 0]
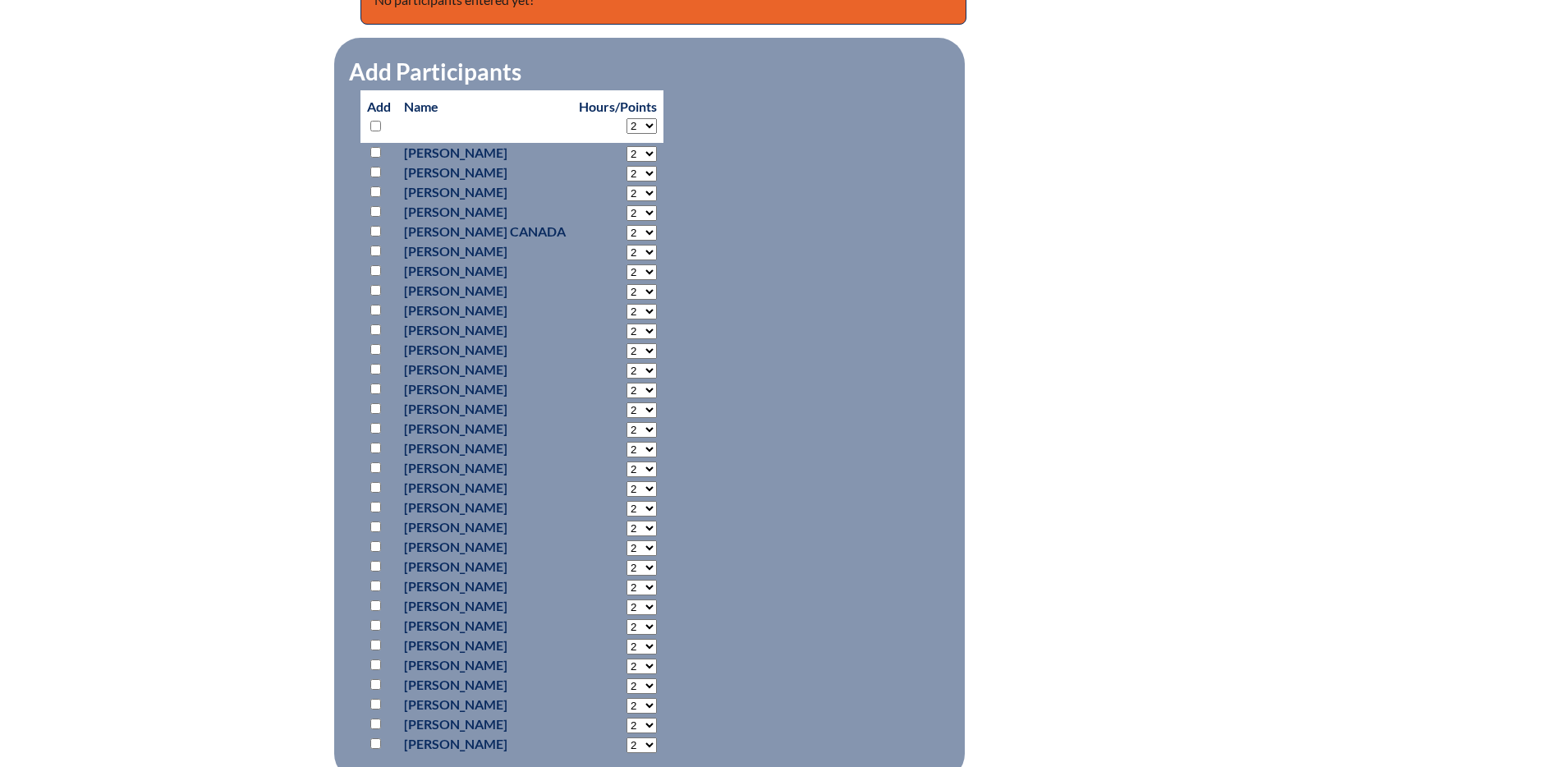
scroll to position [762, 0]
click at [377, 249] on input "checkbox" at bounding box center [375, 250] width 11 height 11
checkbox input "true"
click at [644, 250] on select "2 3 4 5 6 7 8 9 10 11 12 13 14 15 16 17 18 19 20 0" at bounding box center [642, 252] width 30 height 16
select select "20"
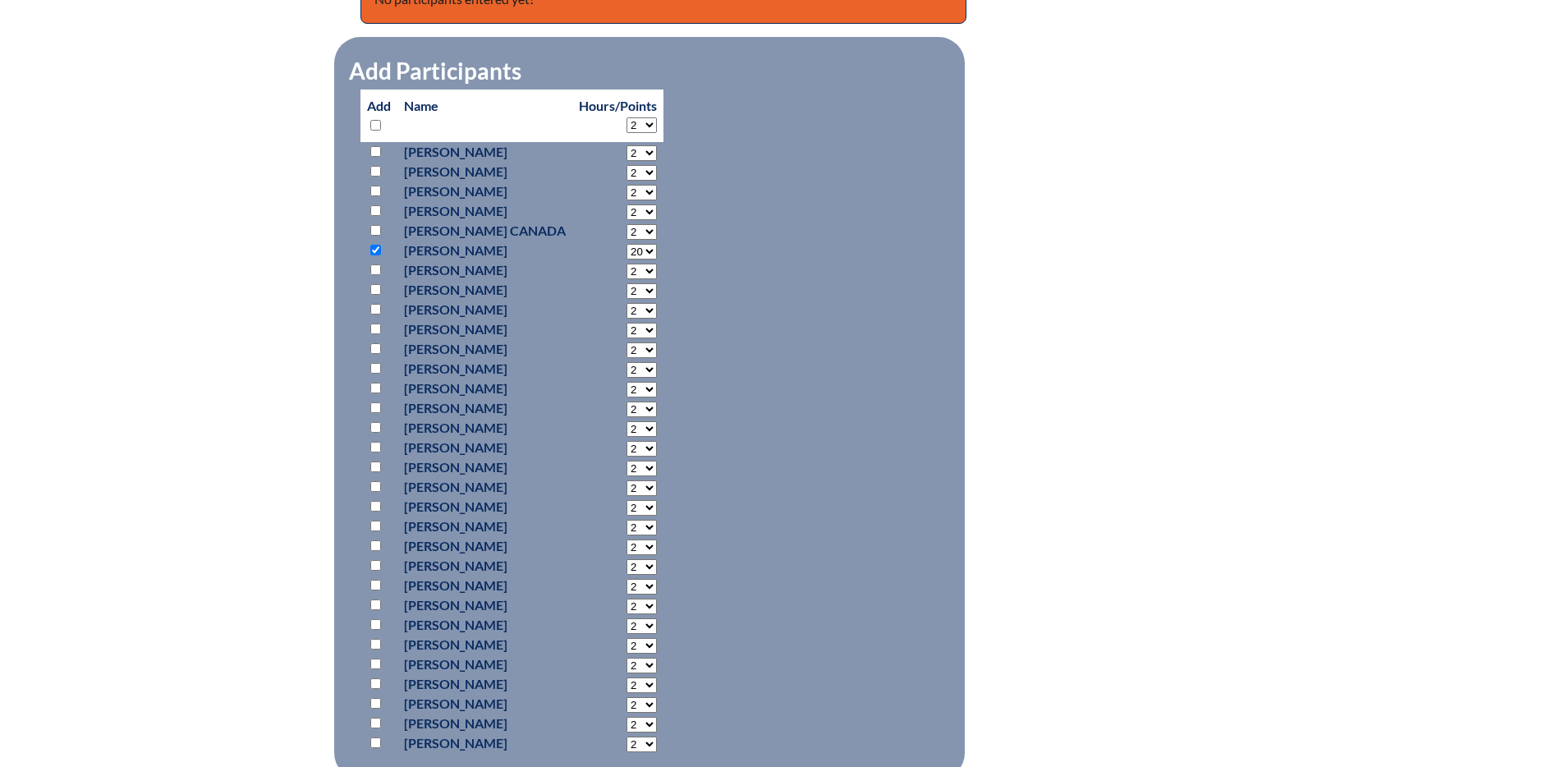
click at [627, 244] on select "2 3 4 5 6 7 8 9 10 11 12 13 14 15 16 17 18 19 20 0" at bounding box center [642, 252] width 30 height 16
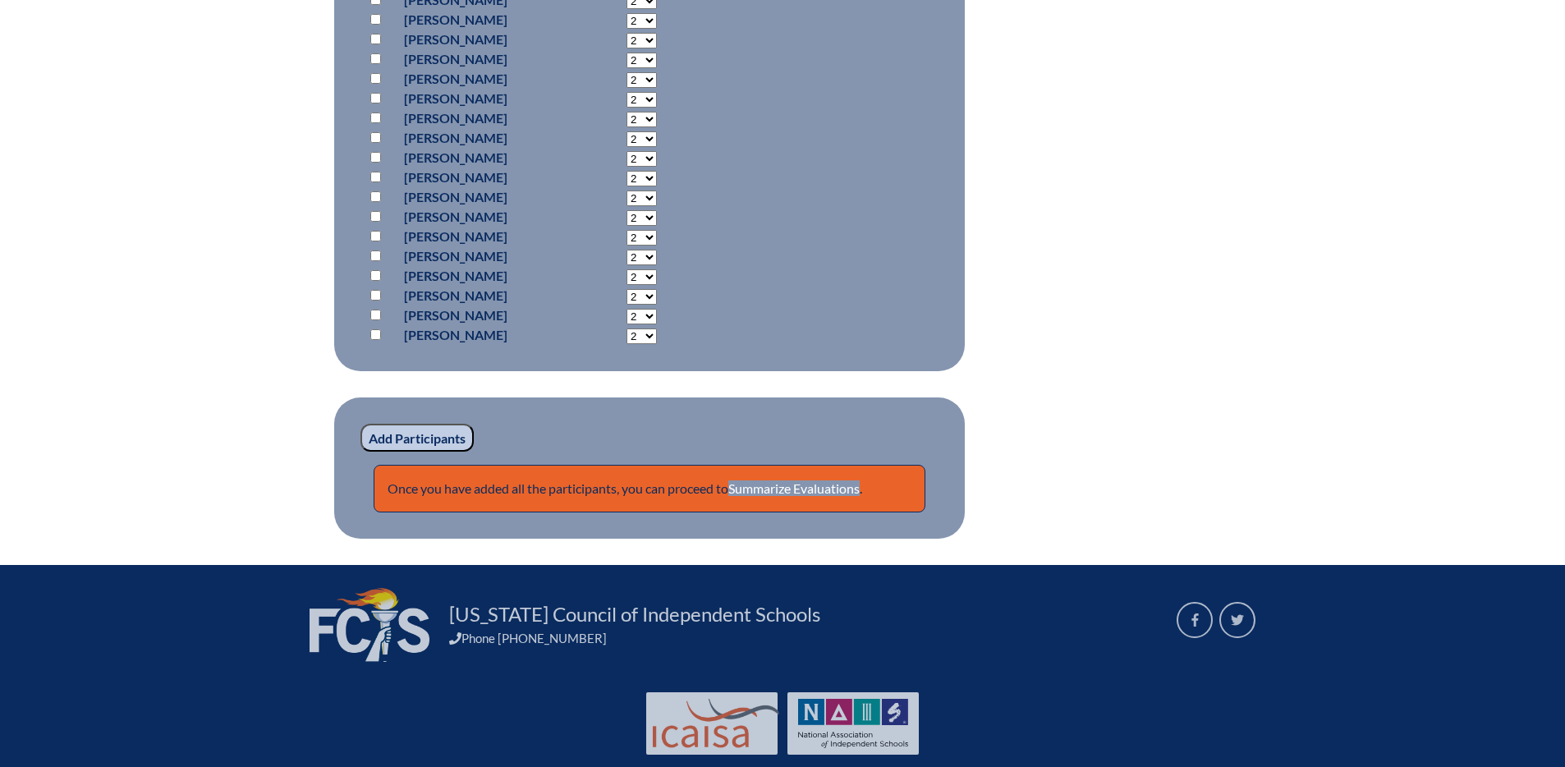
scroll to position [1172, 0]
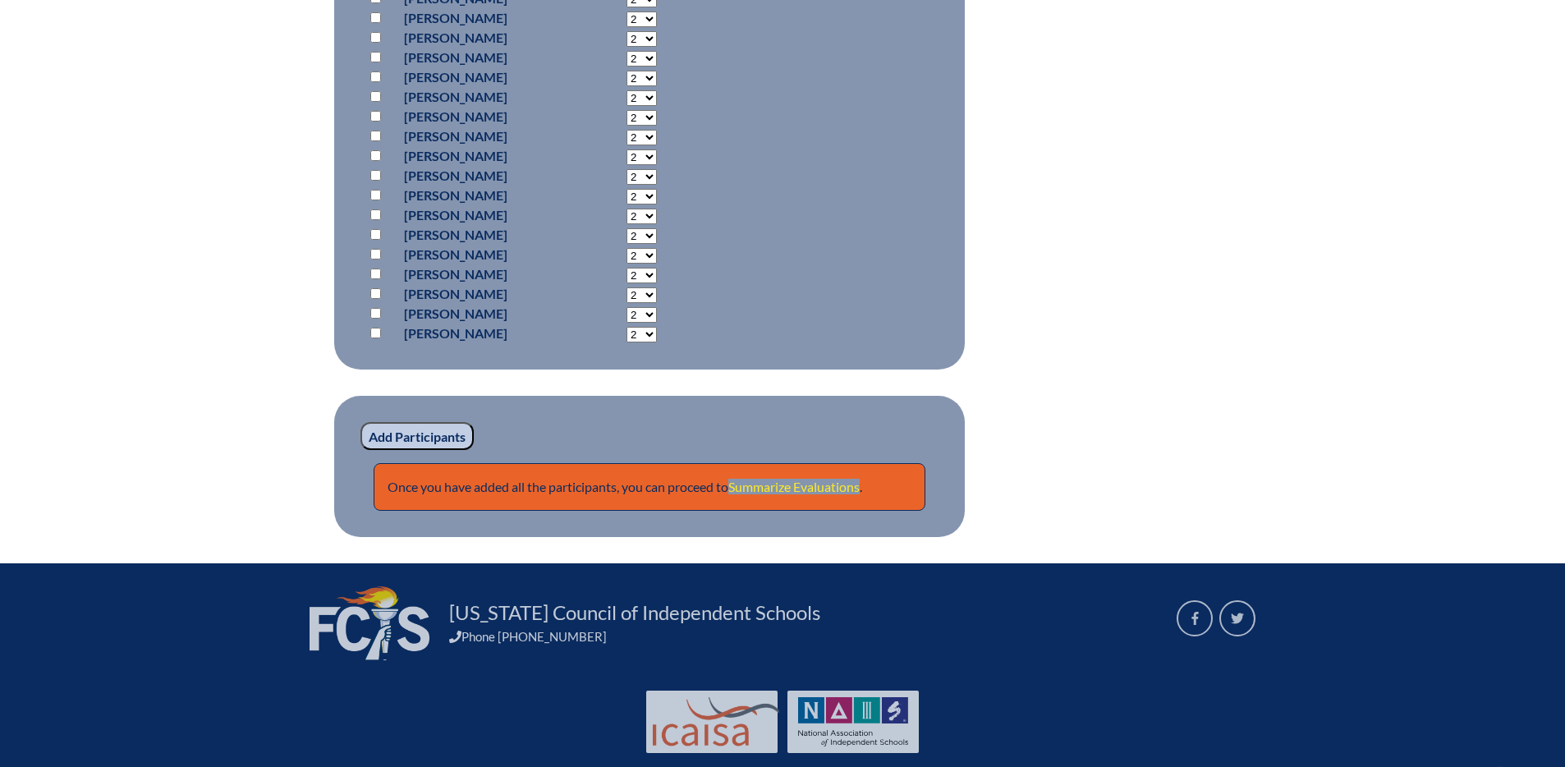
click at [803, 483] on link "Summarize Evaluations" at bounding box center [793, 487] width 131 height 16
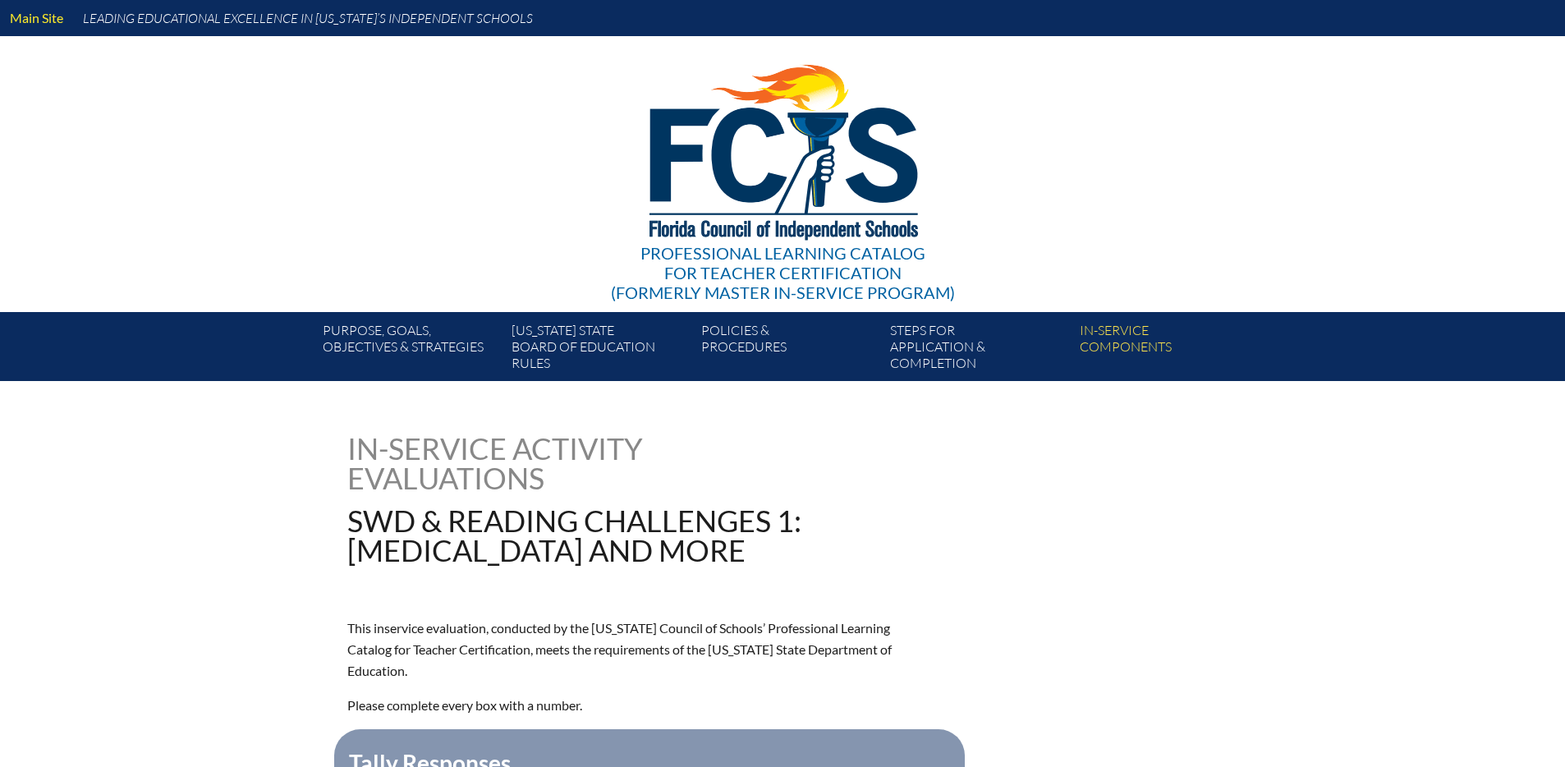
type input "0"
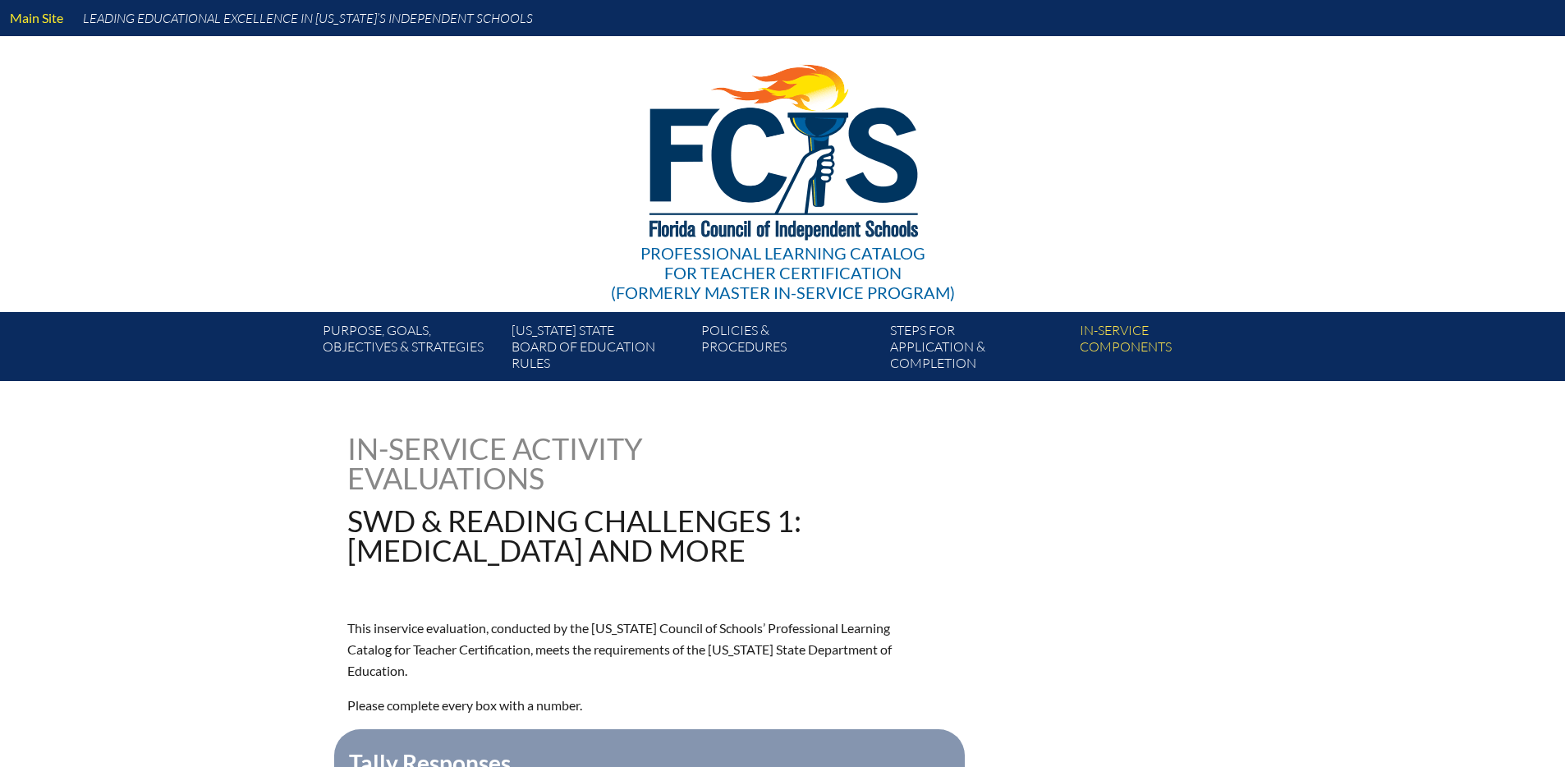
type input "0"
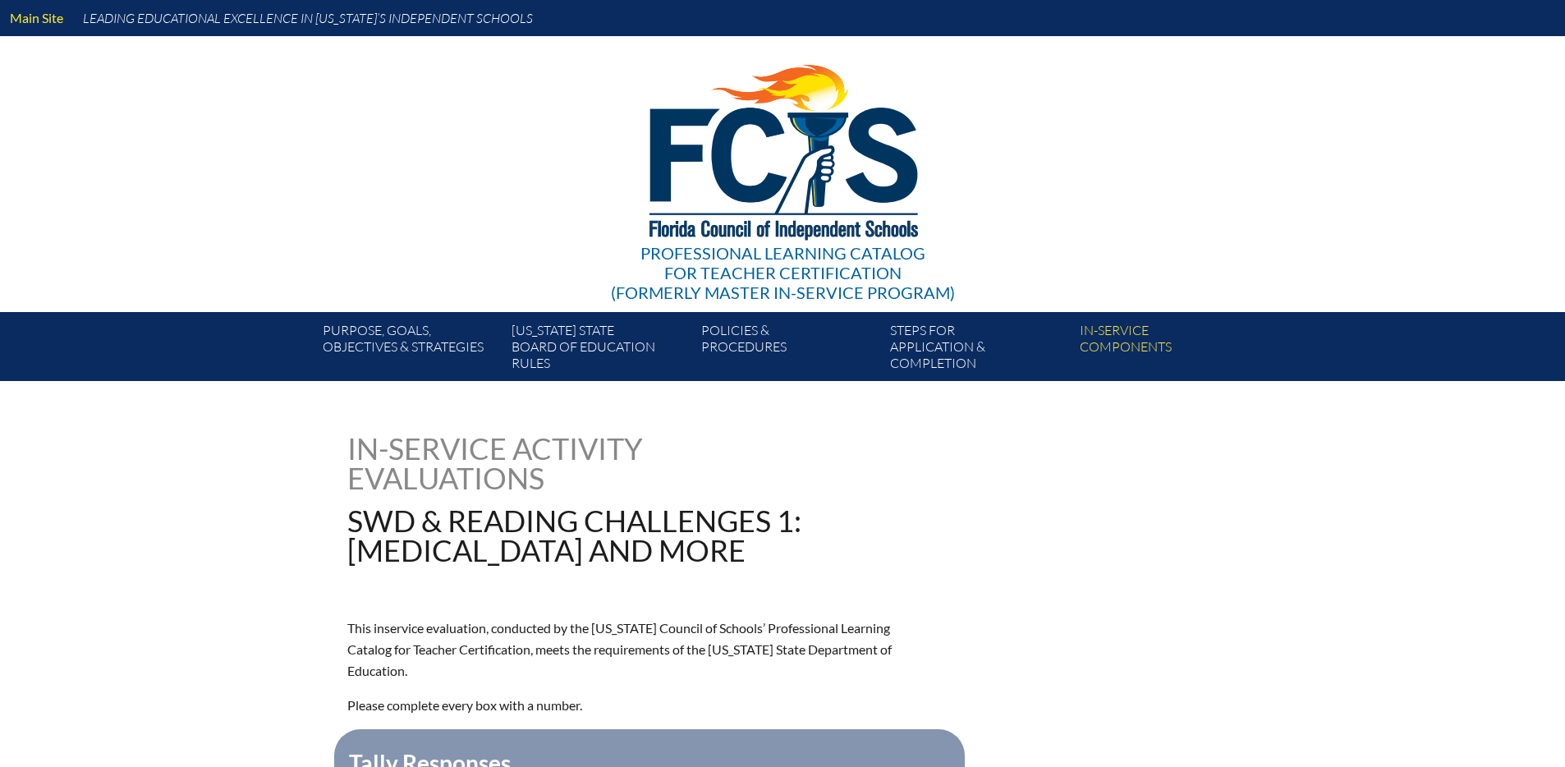
type input "0"
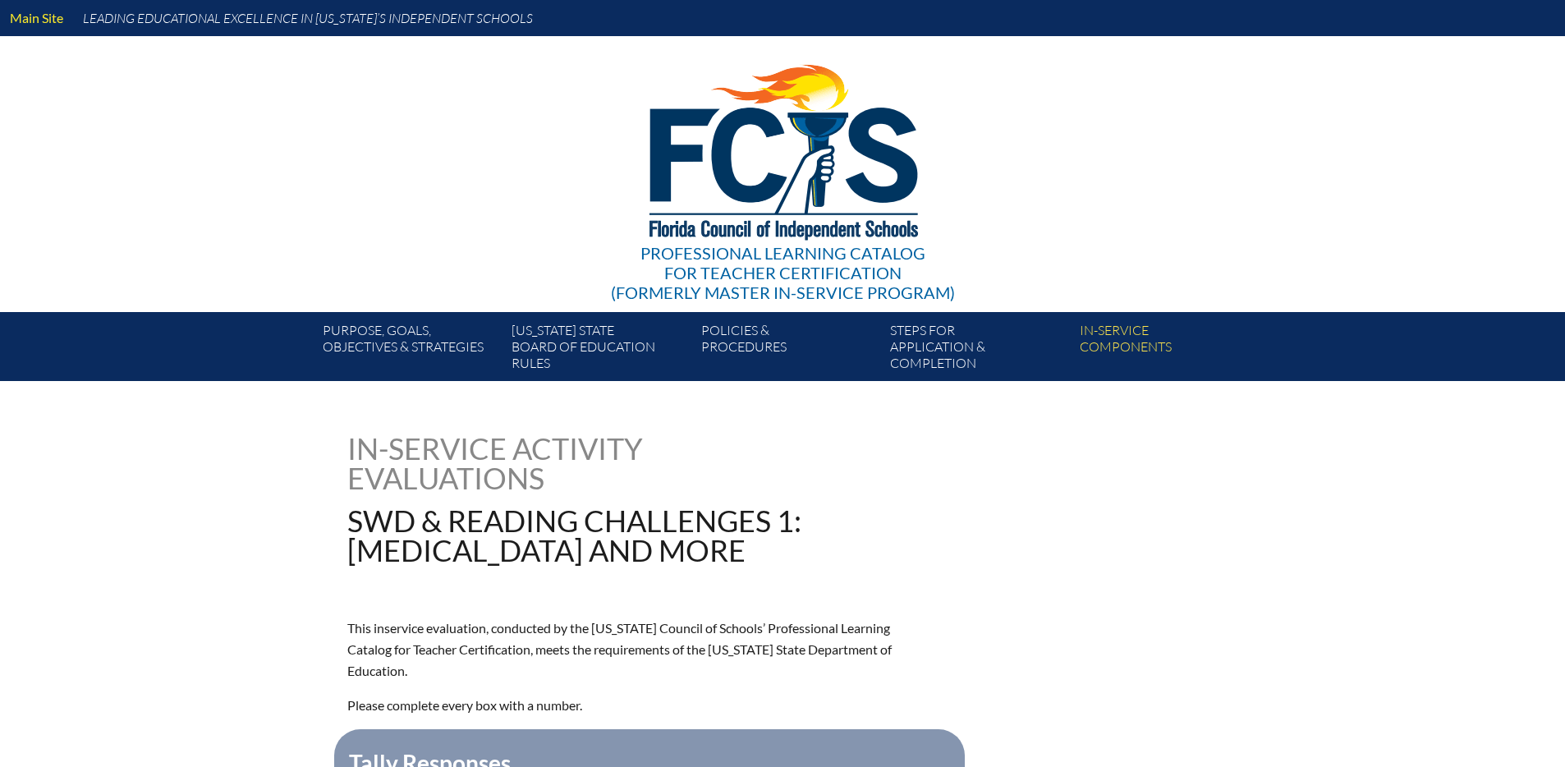
type input "0"
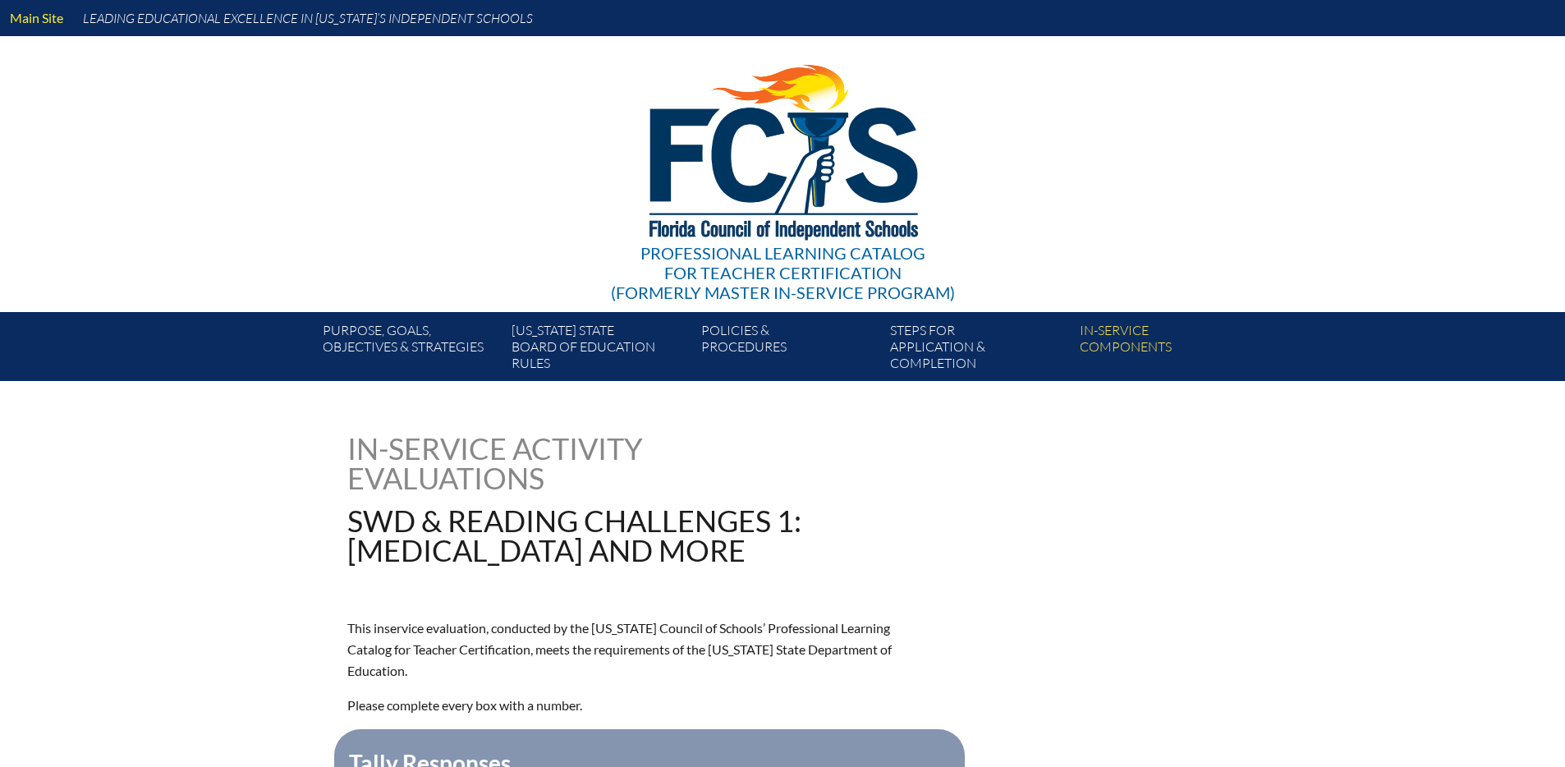
type input "0"
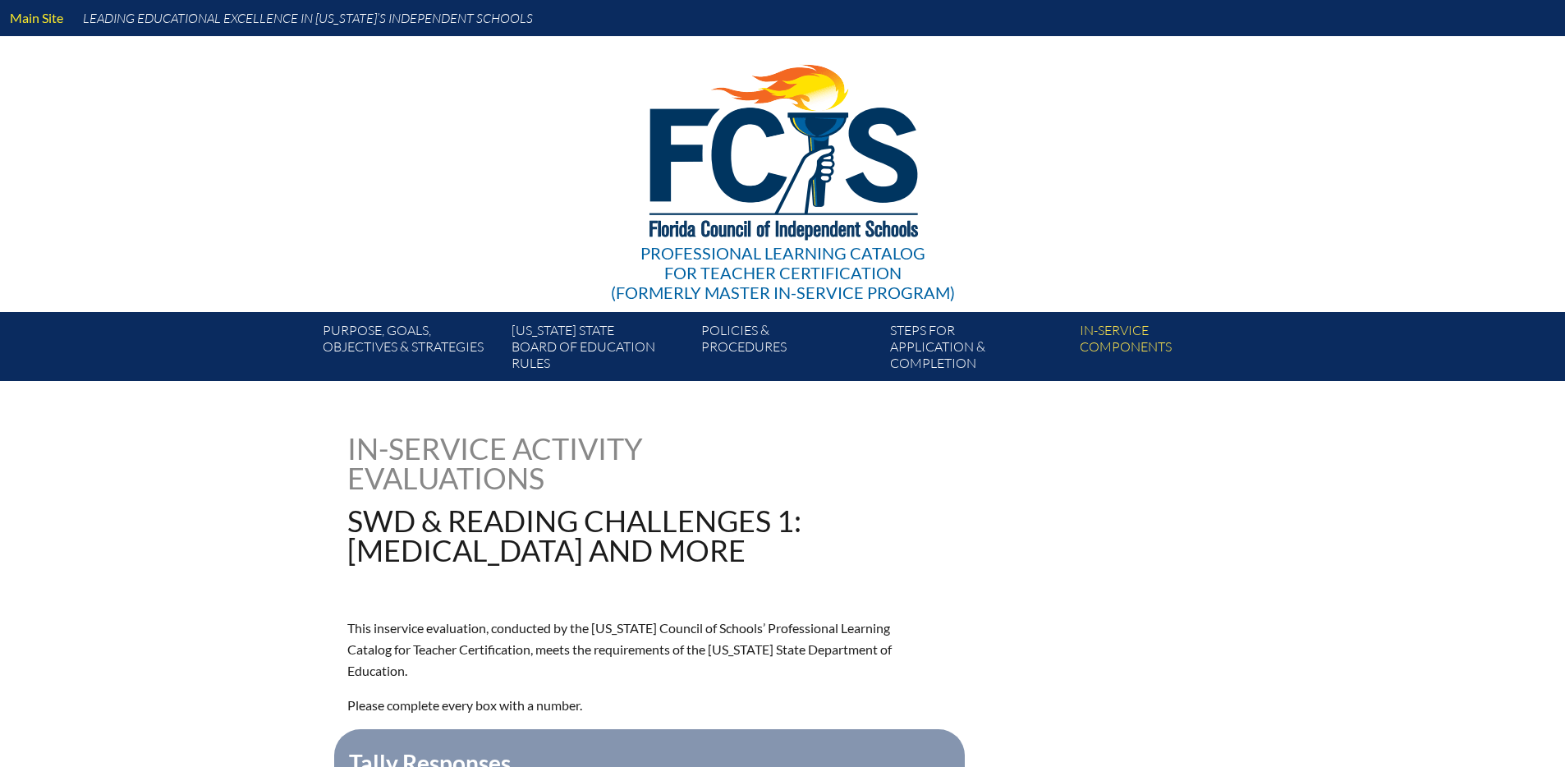
type input "0"
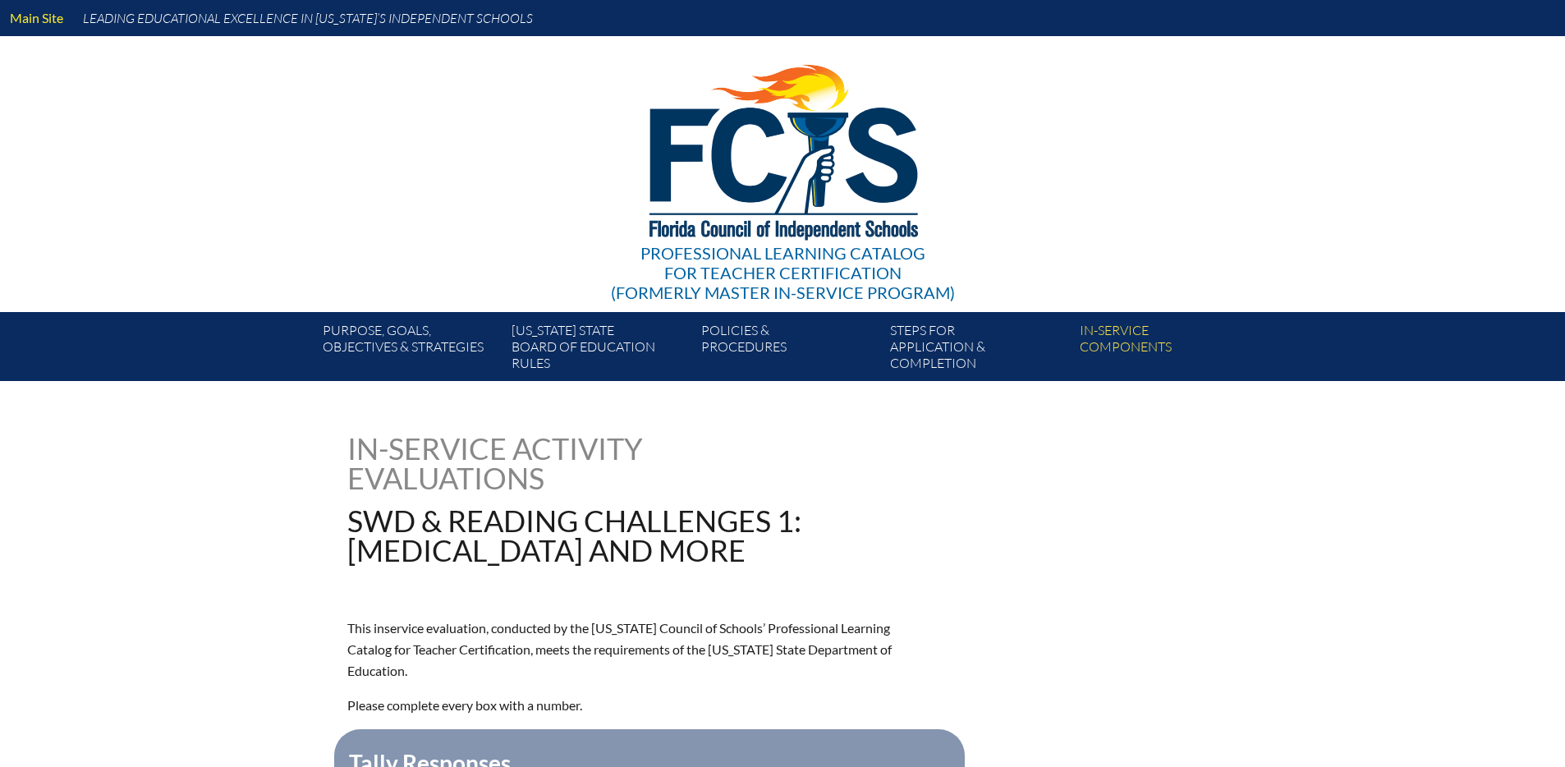
type input "0"
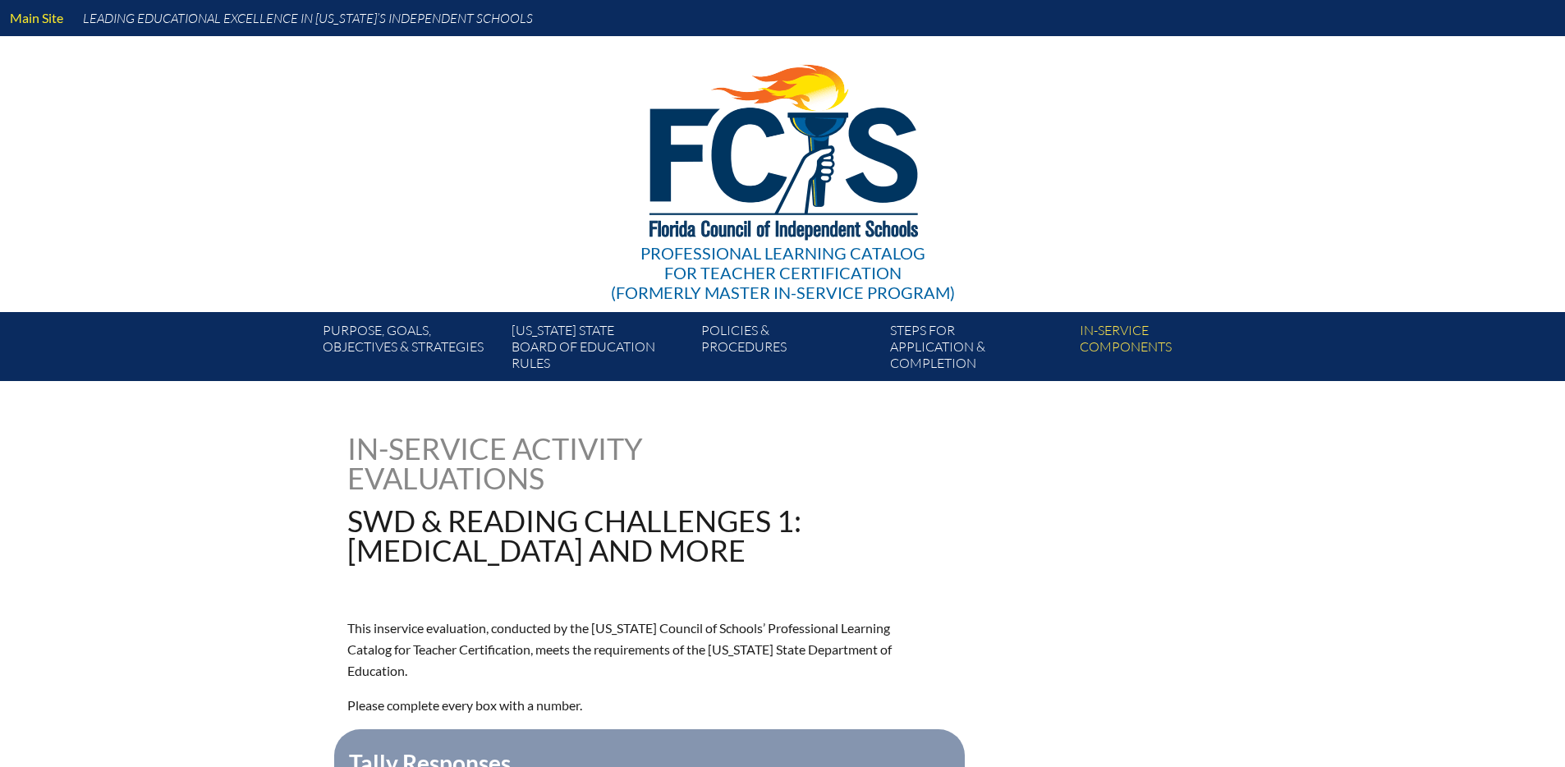
type input "0"
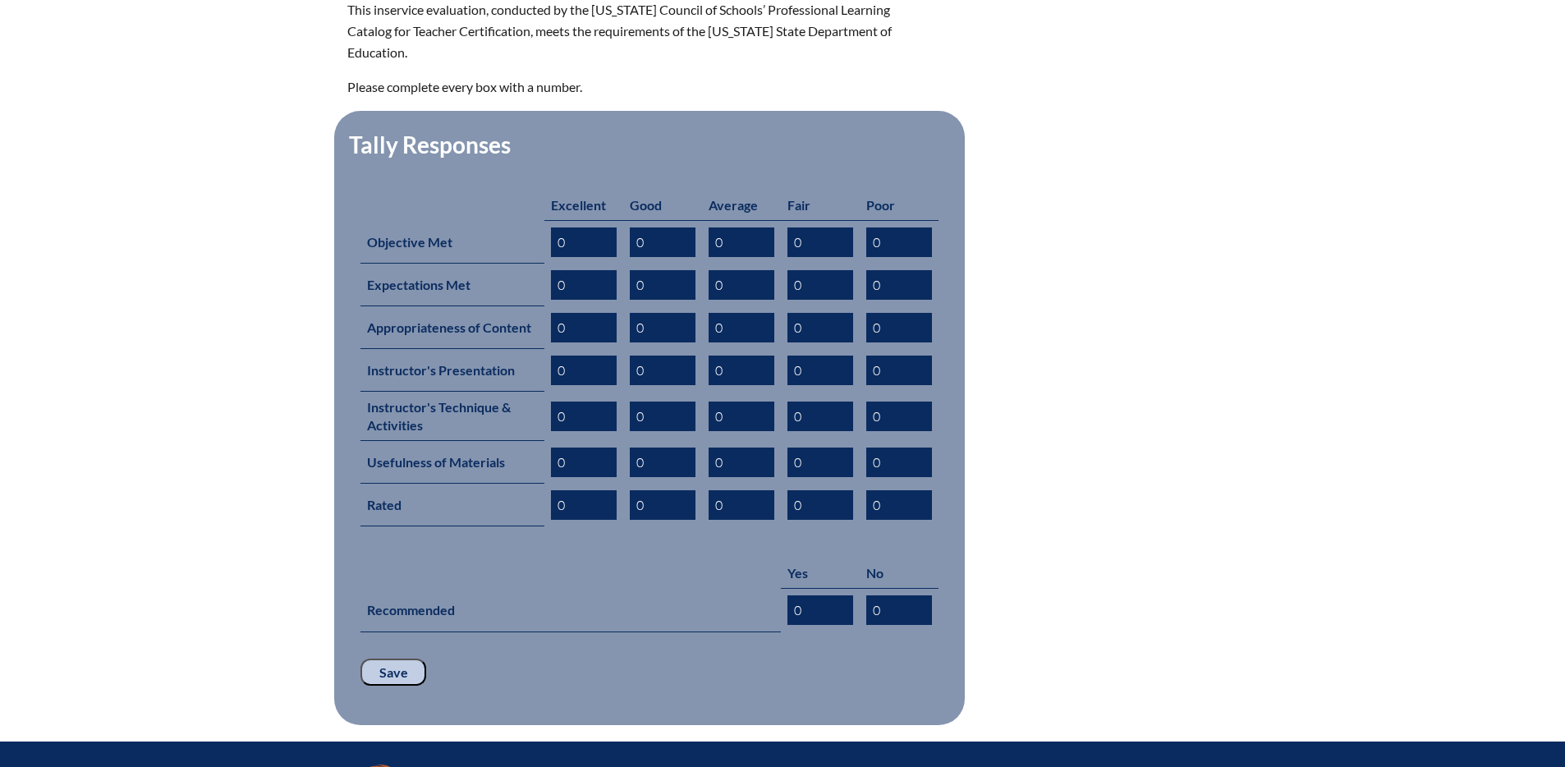
scroll to position [633, 0]
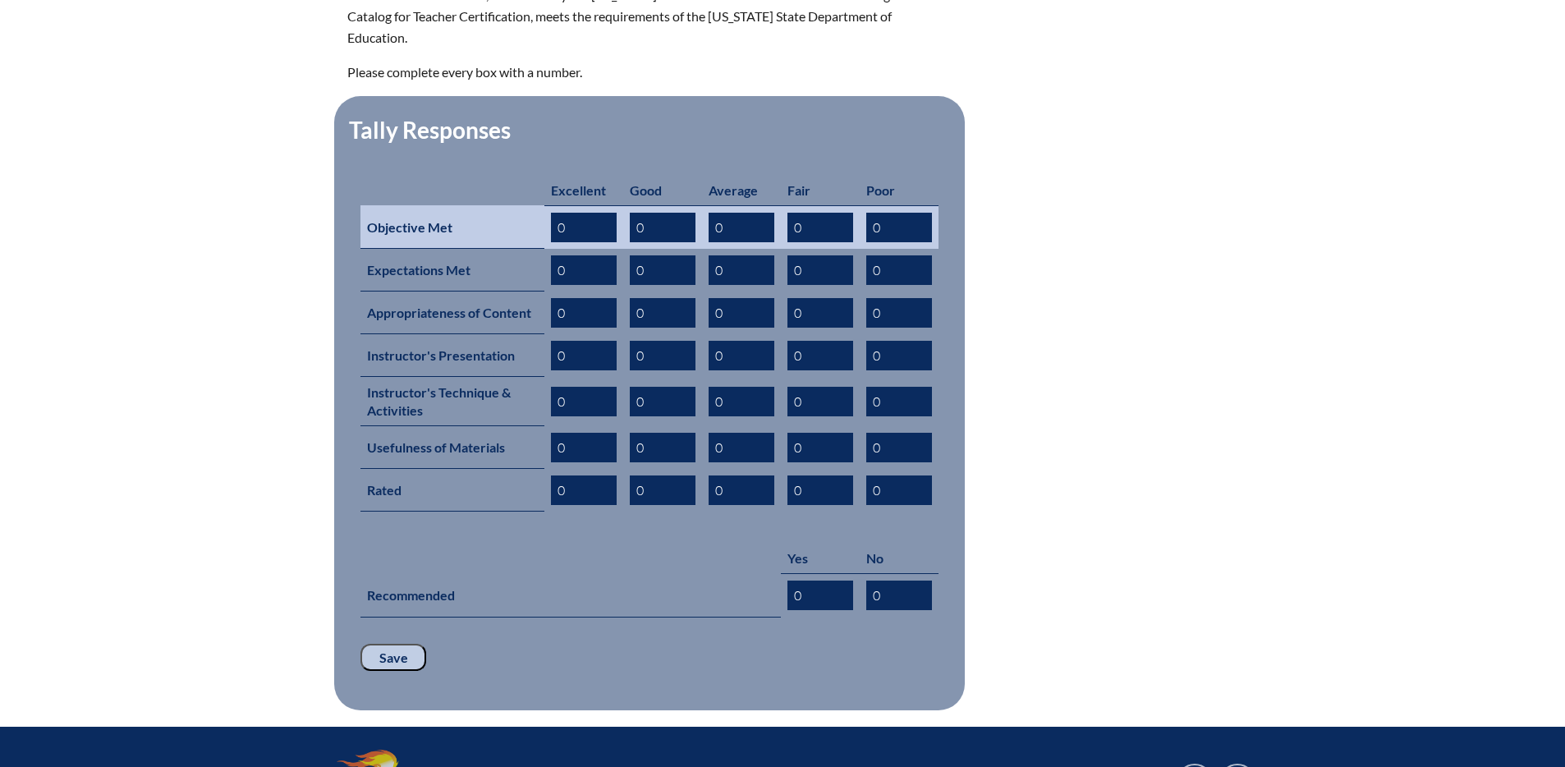
click at [567, 213] on input "0" at bounding box center [584, 228] width 66 height 30
click at [361, 644] on input "Save" at bounding box center [394, 658] width 66 height 28
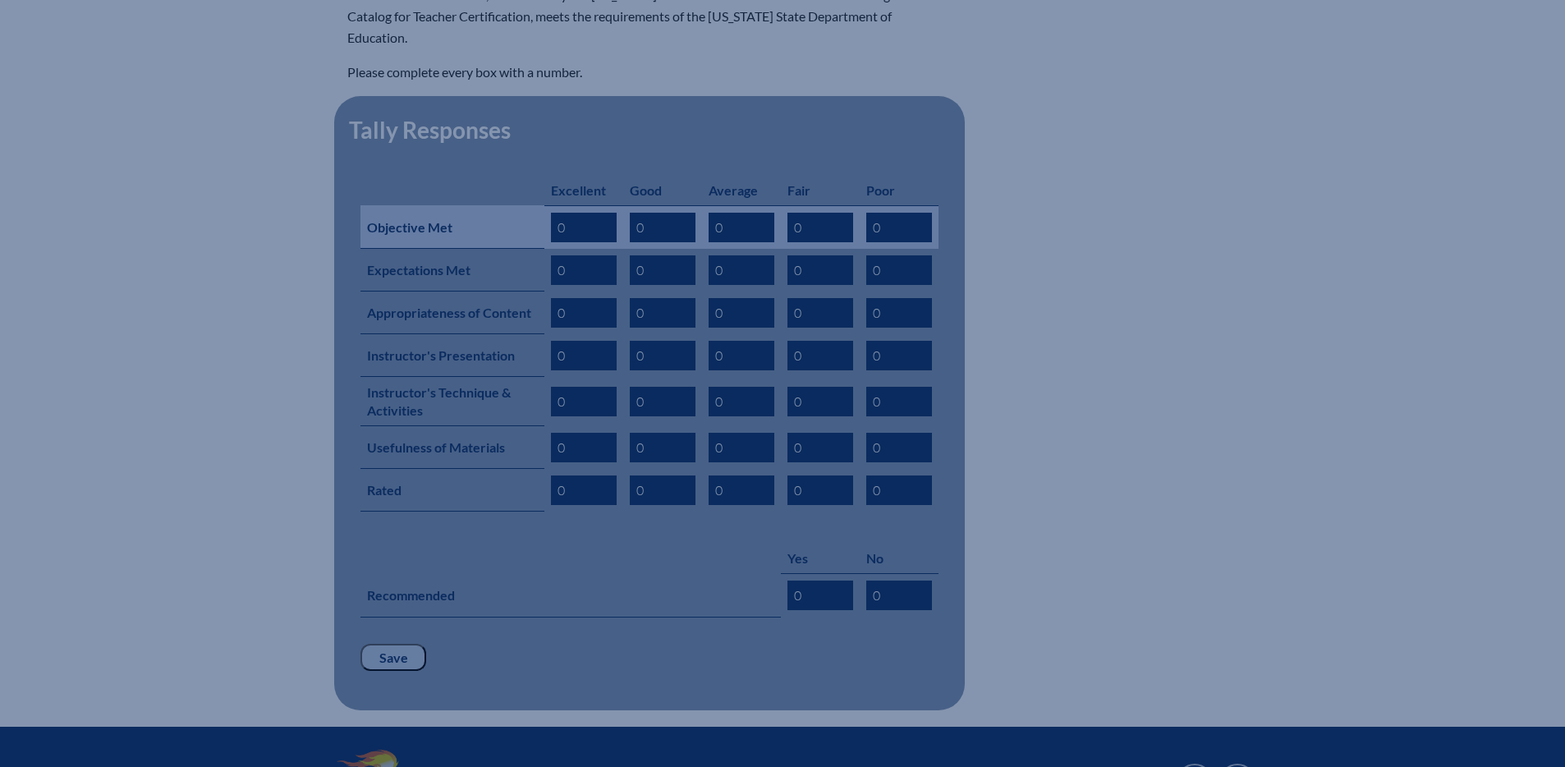
click at [563, 213] on input "0" at bounding box center [584, 228] width 66 height 30
click at [480, 205] on th "Objective Met" at bounding box center [453, 227] width 184 height 44
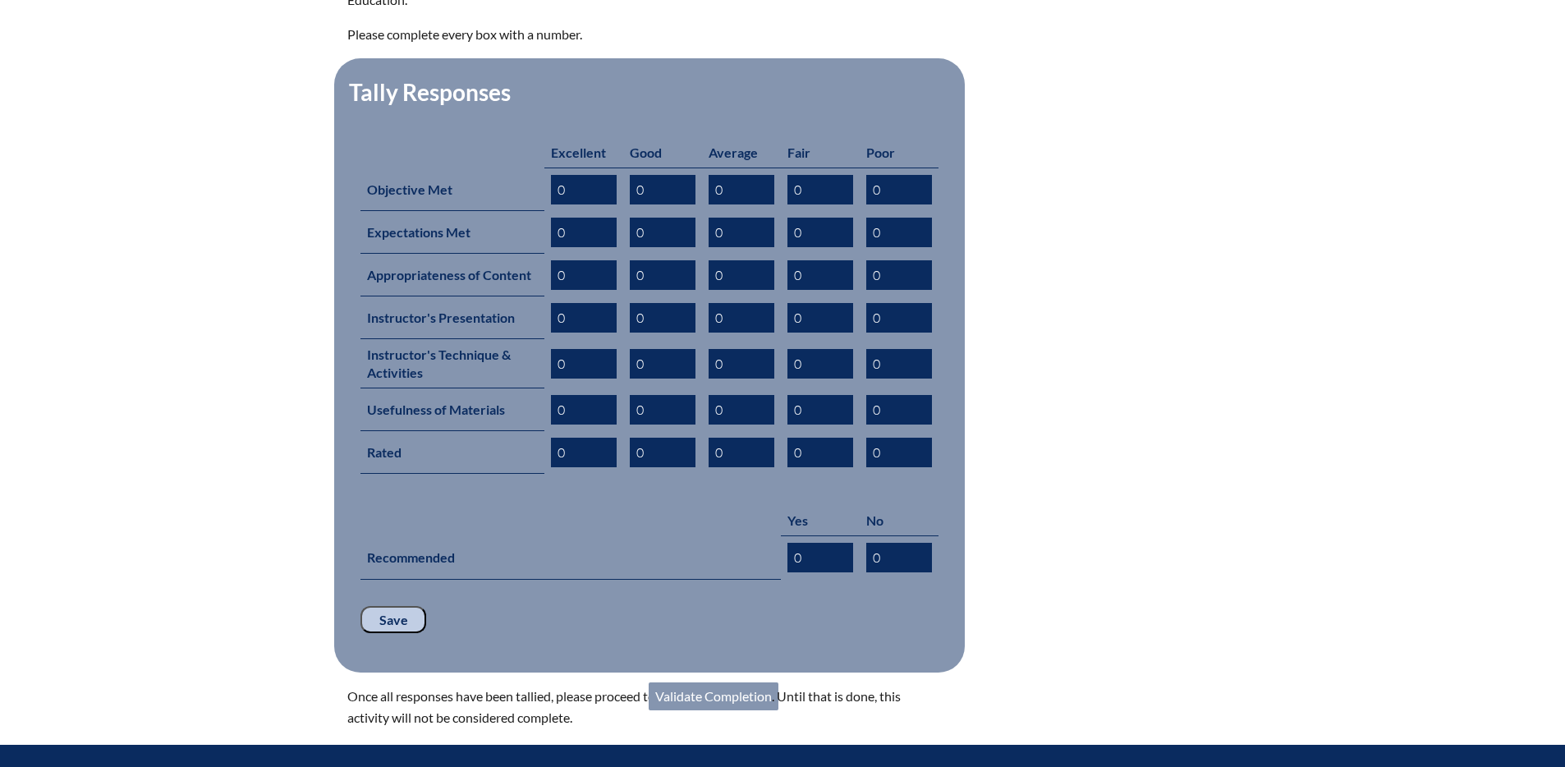
scroll to position [673, 0]
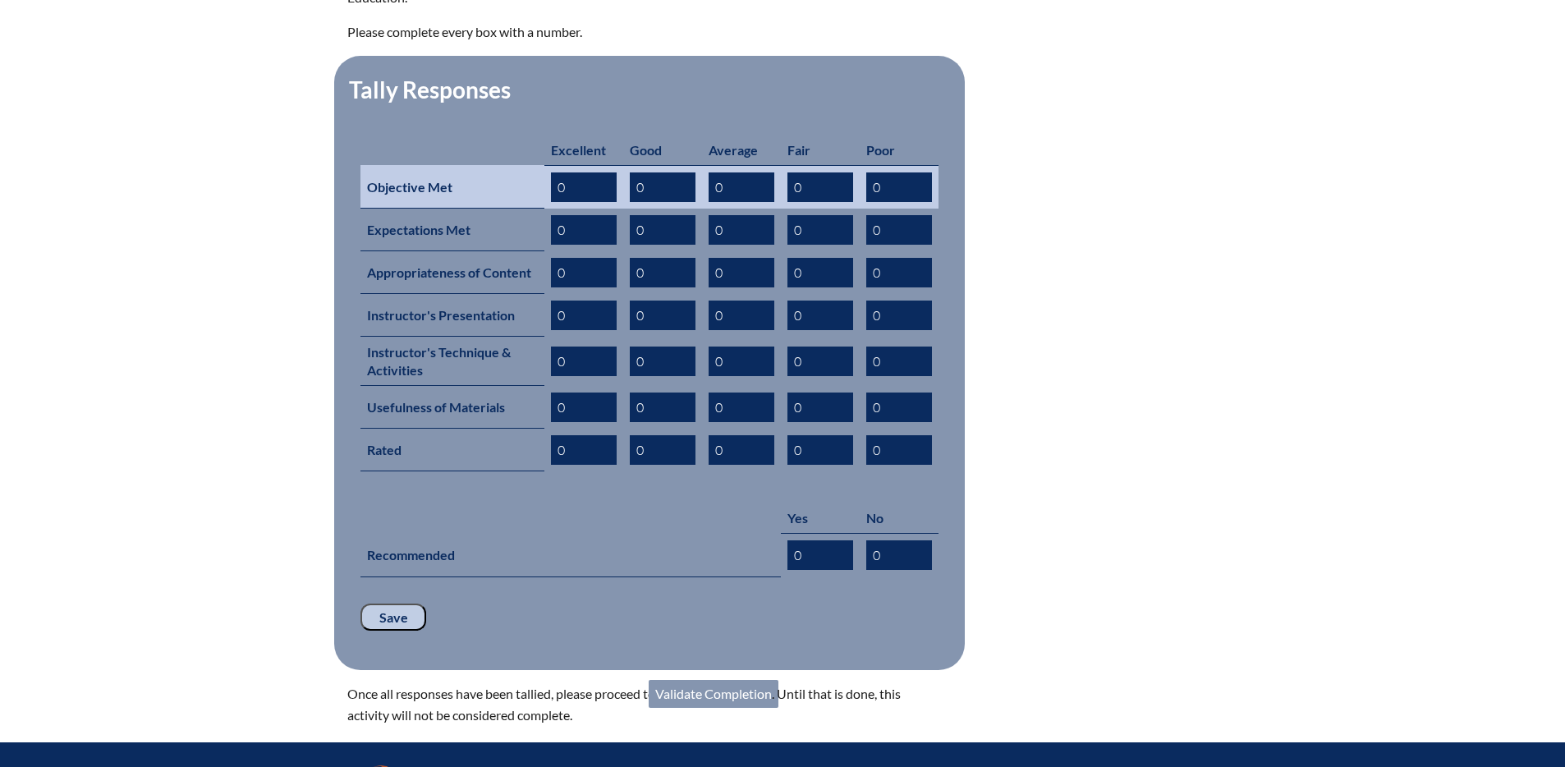
click at [416, 170] on th "Objective Met" at bounding box center [453, 187] width 184 height 44
click at [572, 172] on input "0" at bounding box center [584, 187] width 66 height 30
click at [560, 172] on input "0" at bounding box center [584, 187] width 66 height 30
drag, startPoint x: 577, startPoint y: 163, endPoint x: 566, endPoint y: 163, distance: 11.5
click at [566, 172] on input "10" at bounding box center [584, 187] width 66 height 30
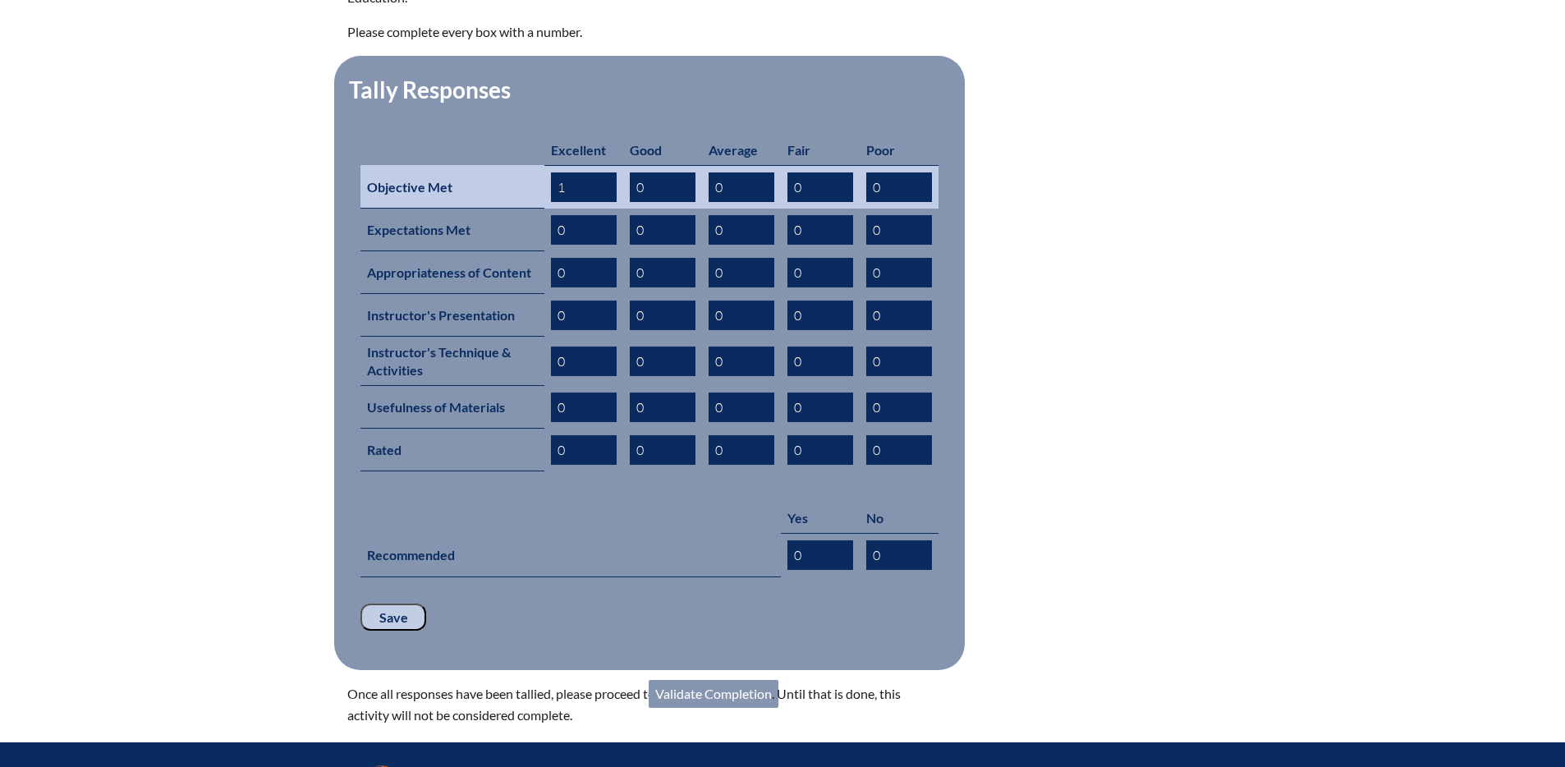
drag, startPoint x: 566, startPoint y: 165, endPoint x: 553, endPoint y: 163, distance: 12.4
click at [553, 172] on input "1" at bounding box center [584, 187] width 66 height 30
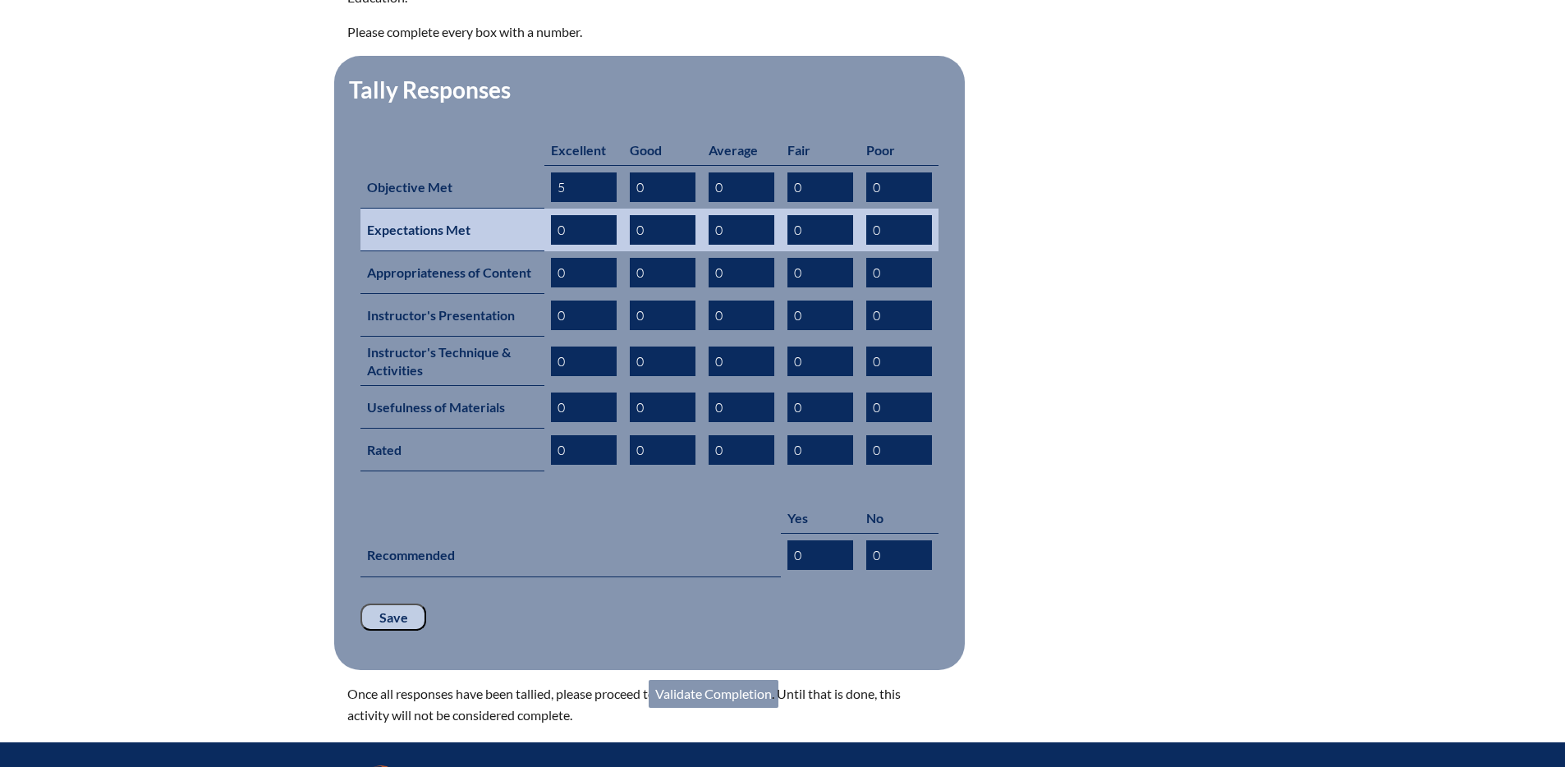
type input "5"
drag, startPoint x: 566, startPoint y: 204, endPoint x: 549, endPoint y: 205, distance: 16.4
click at [549, 209] on td "0" at bounding box center [583, 230] width 79 height 43
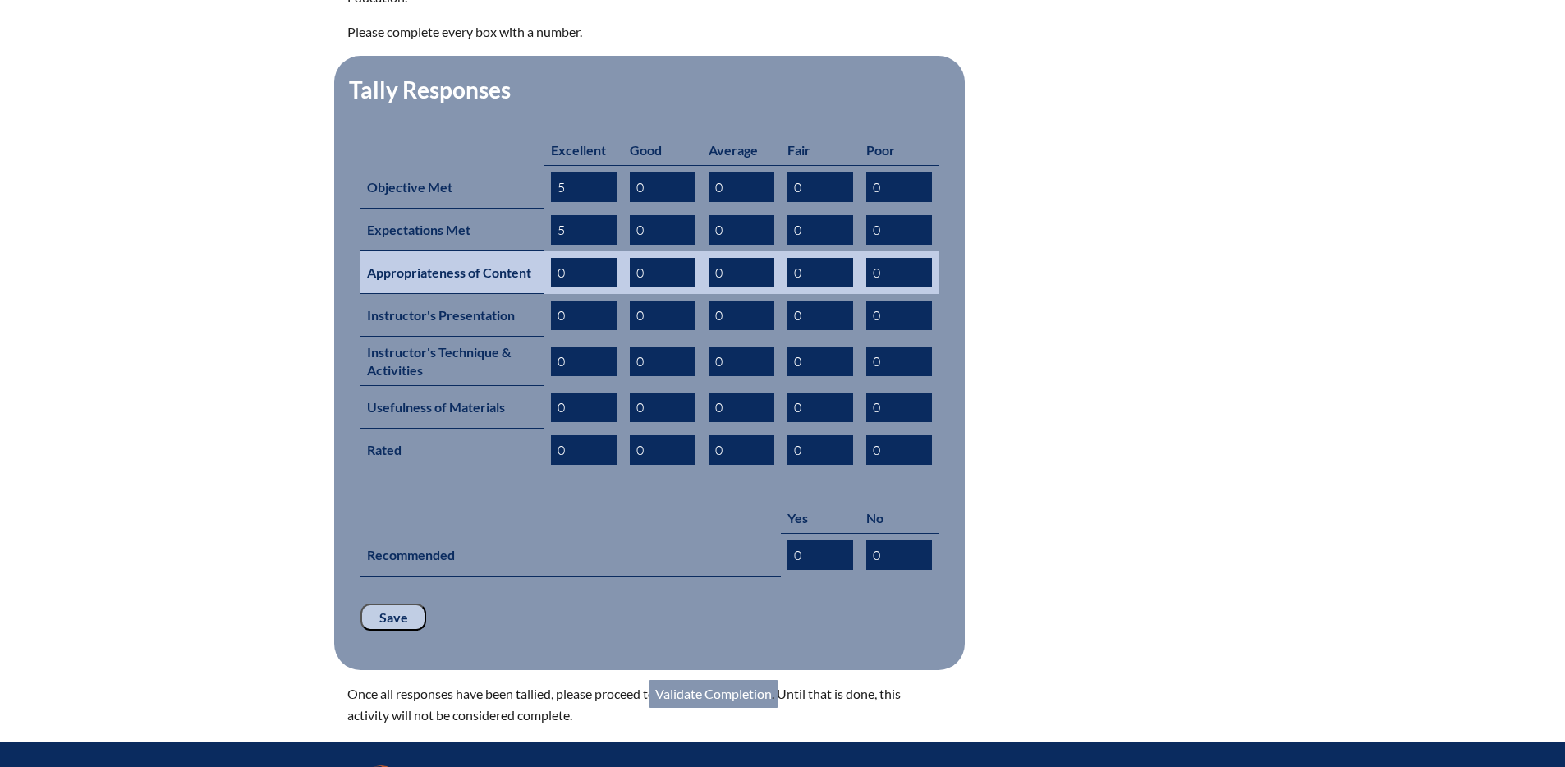
type input "5"
drag, startPoint x: 646, startPoint y: 249, endPoint x: 627, endPoint y: 246, distance: 19.0
click at [627, 251] on td "0" at bounding box center [662, 272] width 79 height 43
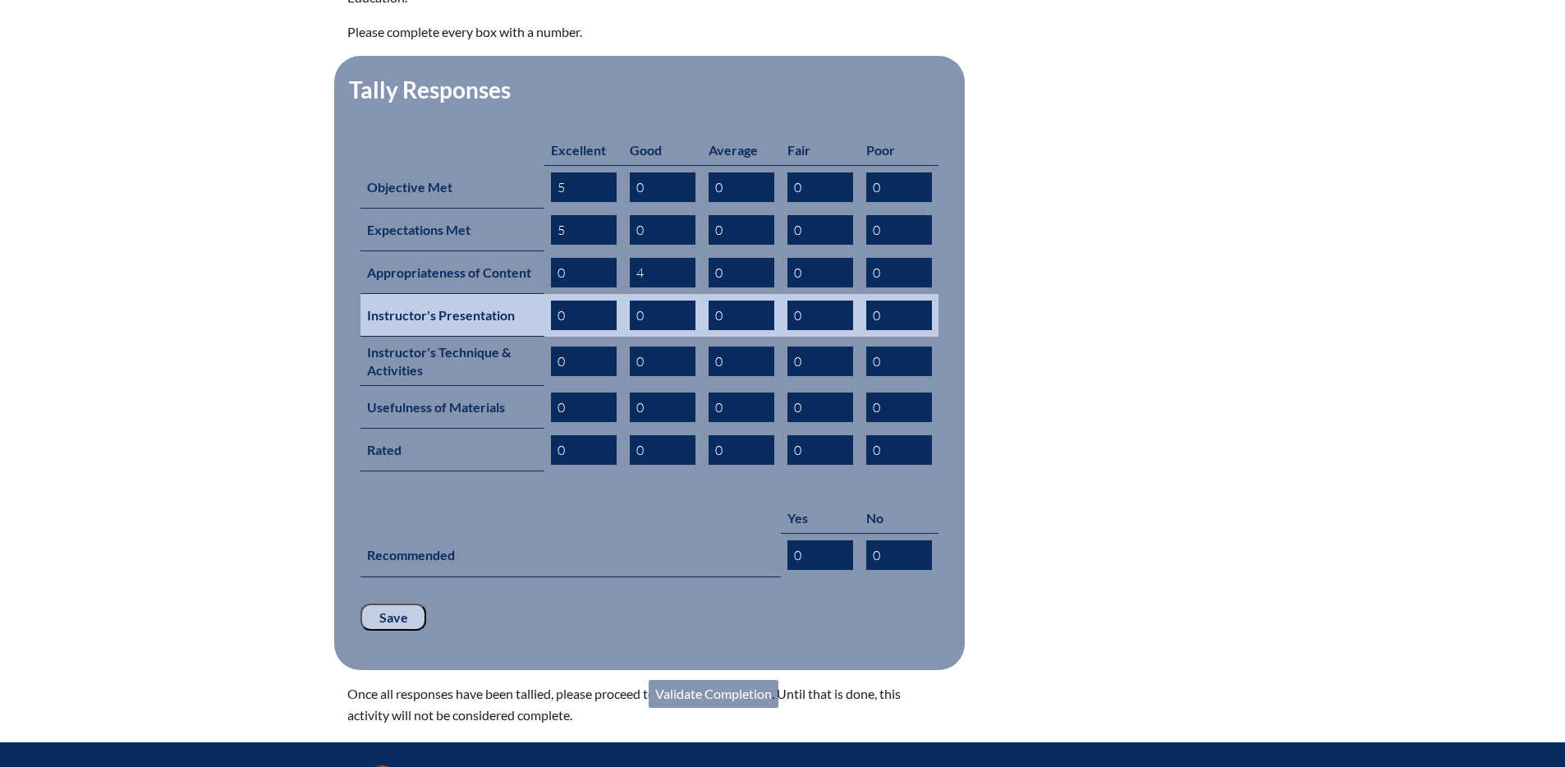
type input "4"
drag, startPoint x: 648, startPoint y: 288, endPoint x: 628, endPoint y: 287, distance: 19.8
click at [628, 294] on td "0" at bounding box center [662, 315] width 79 height 43
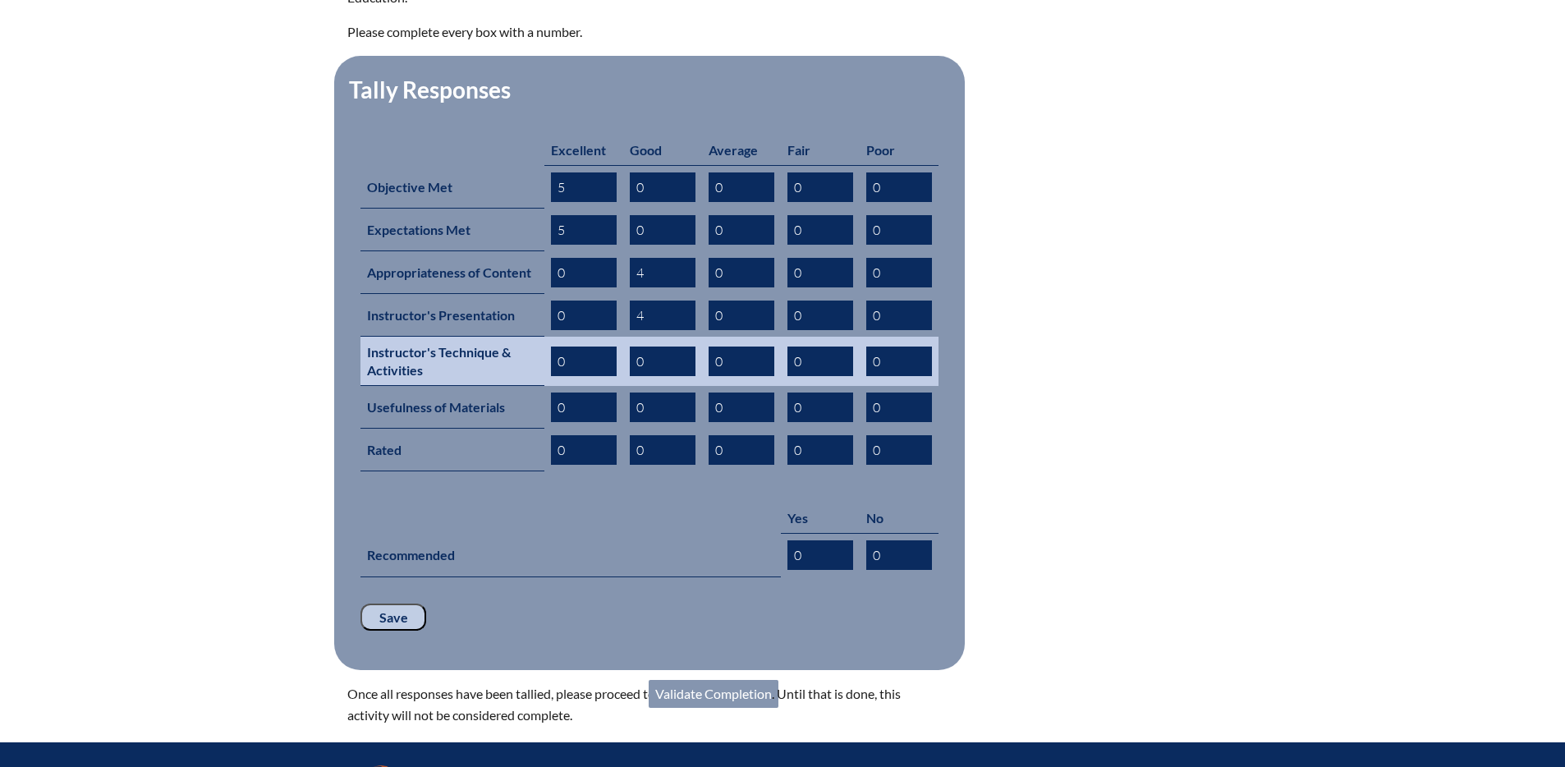
type input "4"
drag, startPoint x: 568, startPoint y: 338, endPoint x: 552, endPoint y: 335, distance: 16.6
click at [552, 347] on input "0" at bounding box center [584, 362] width 66 height 30
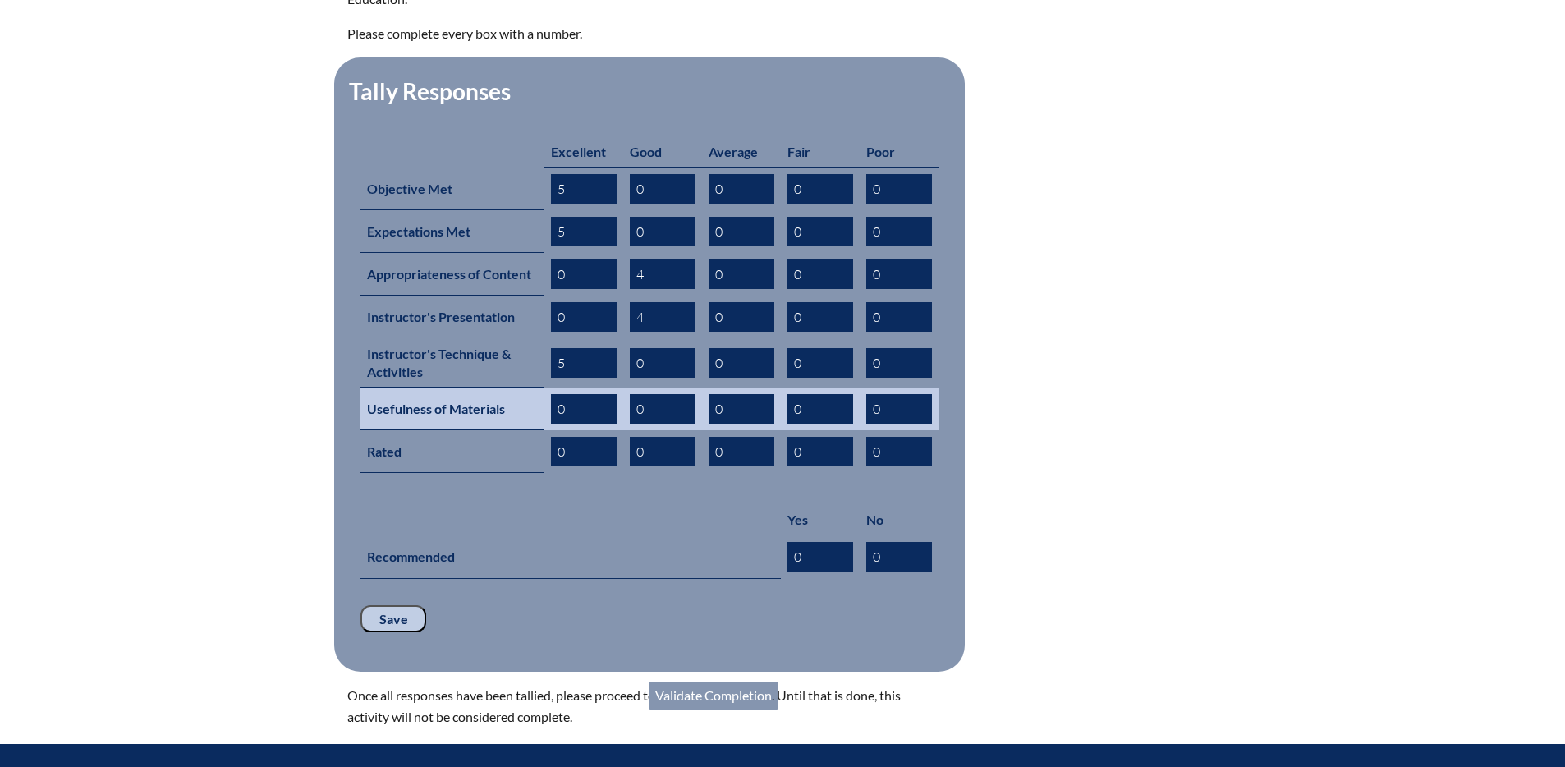
scroll to position [670, 0]
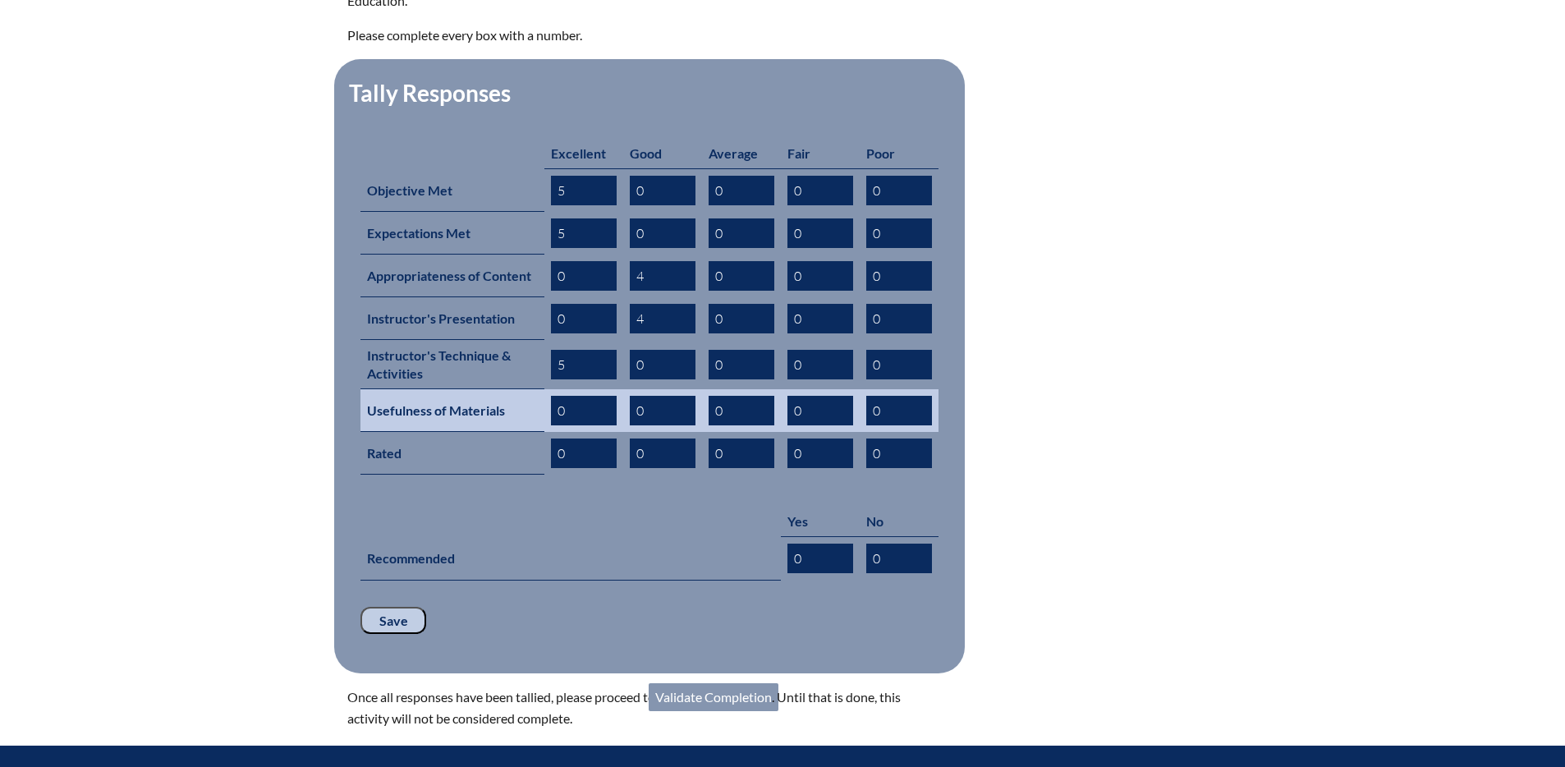
type input "5"
drag, startPoint x: 649, startPoint y: 383, endPoint x: 636, endPoint y: 383, distance: 13.1
click at [636, 396] on input "0" at bounding box center [663, 411] width 66 height 30
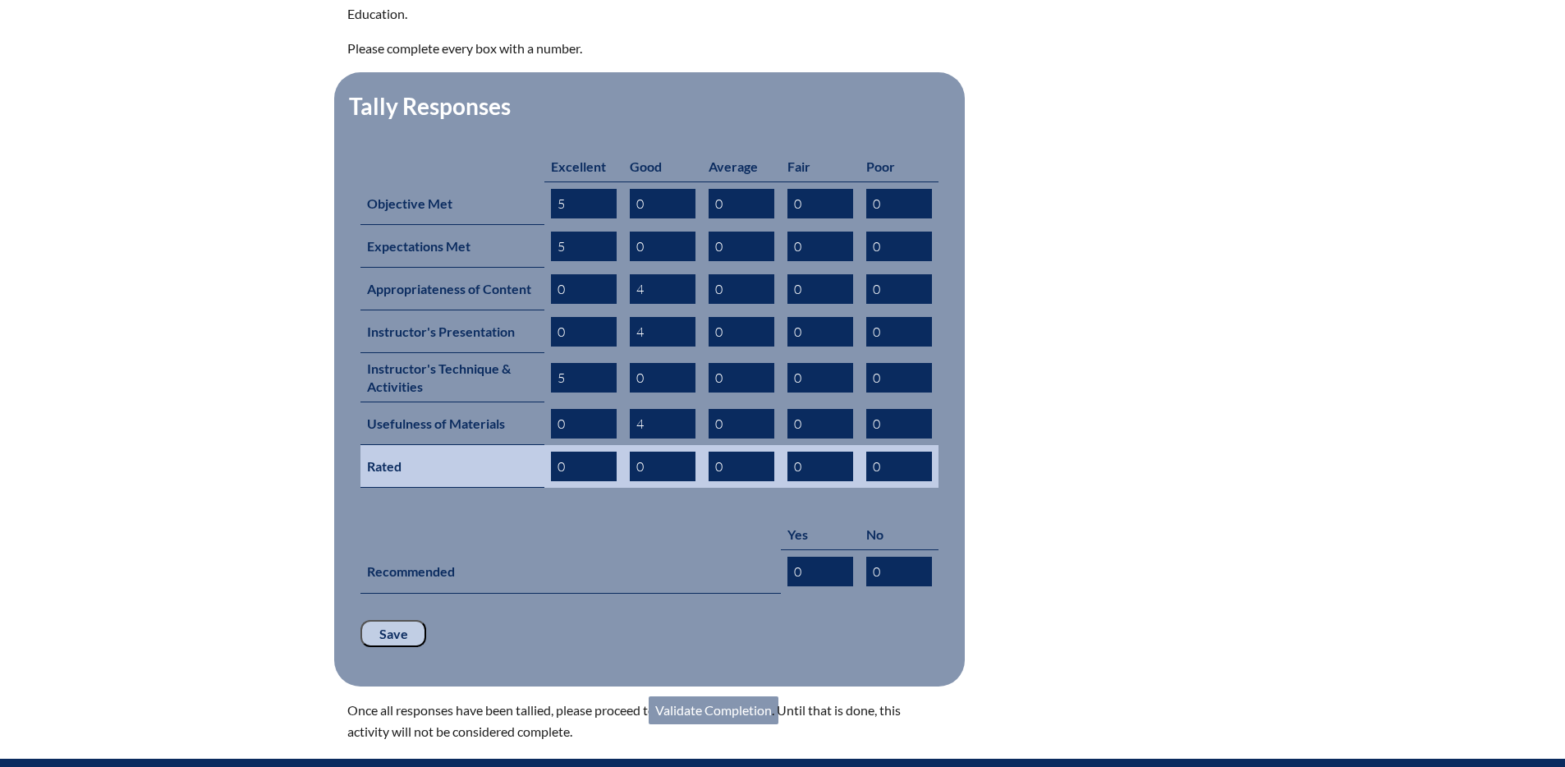
scroll to position [654, 0]
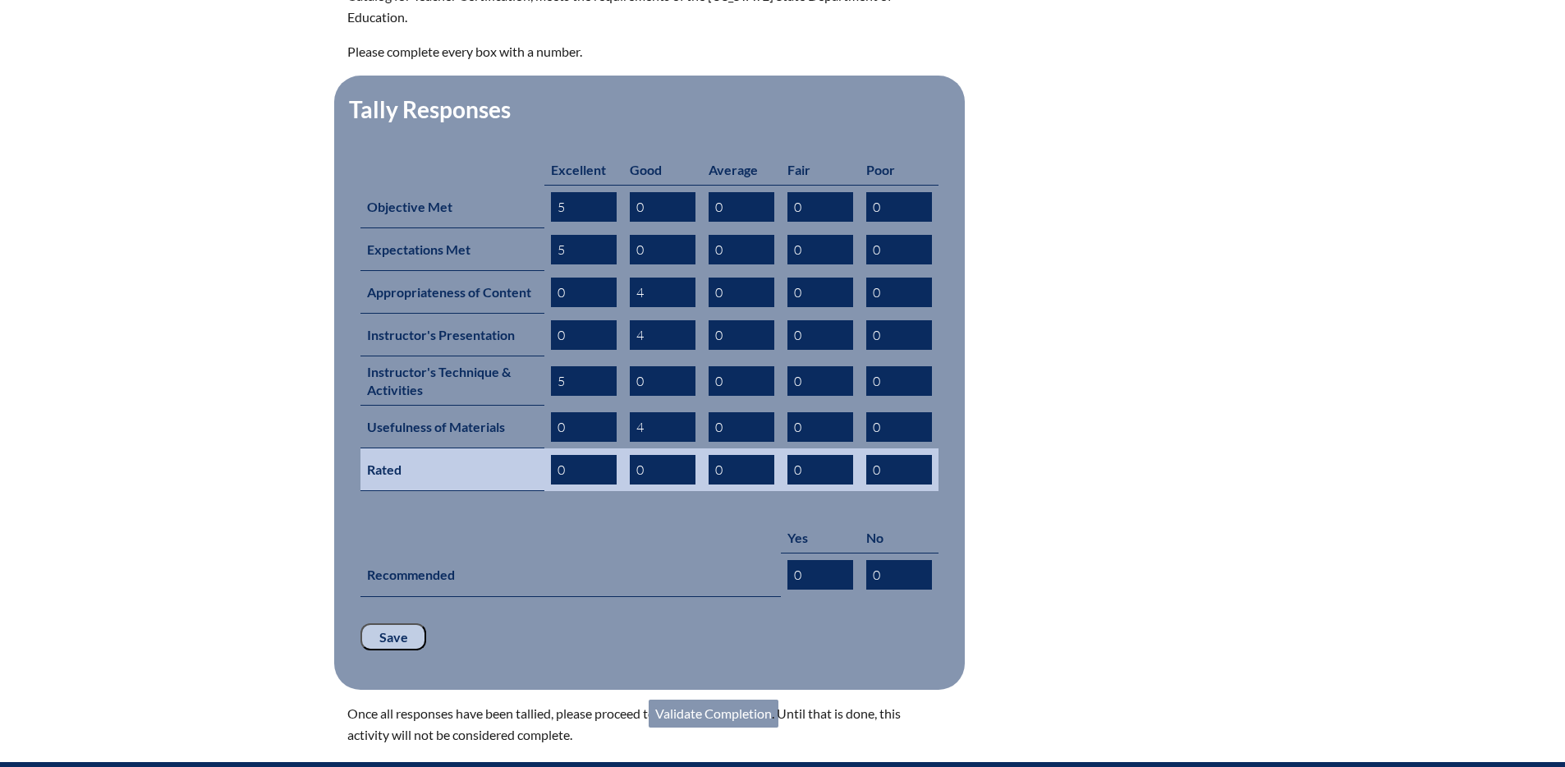
type input "4"
drag, startPoint x: 568, startPoint y: 441, endPoint x: 551, endPoint y: 441, distance: 17.2
click at [551, 455] on input "0" at bounding box center [584, 470] width 66 height 30
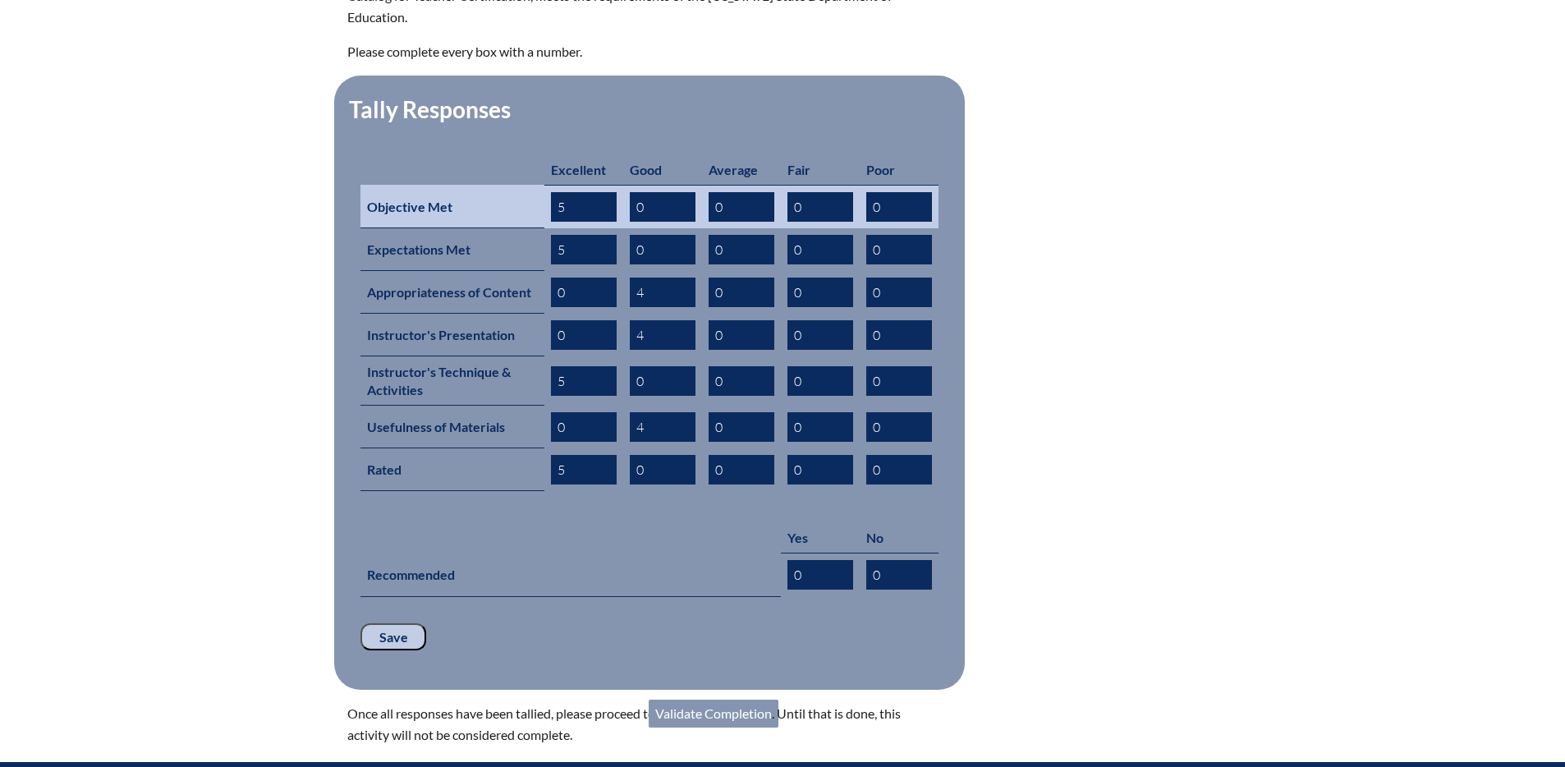
type input "5"
drag, startPoint x: 567, startPoint y: 182, endPoint x: 544, endPoint y: 183, distance: 22.2
click at [544, 185] on td "5" at bounding box center [583, 207] width 79 height 44
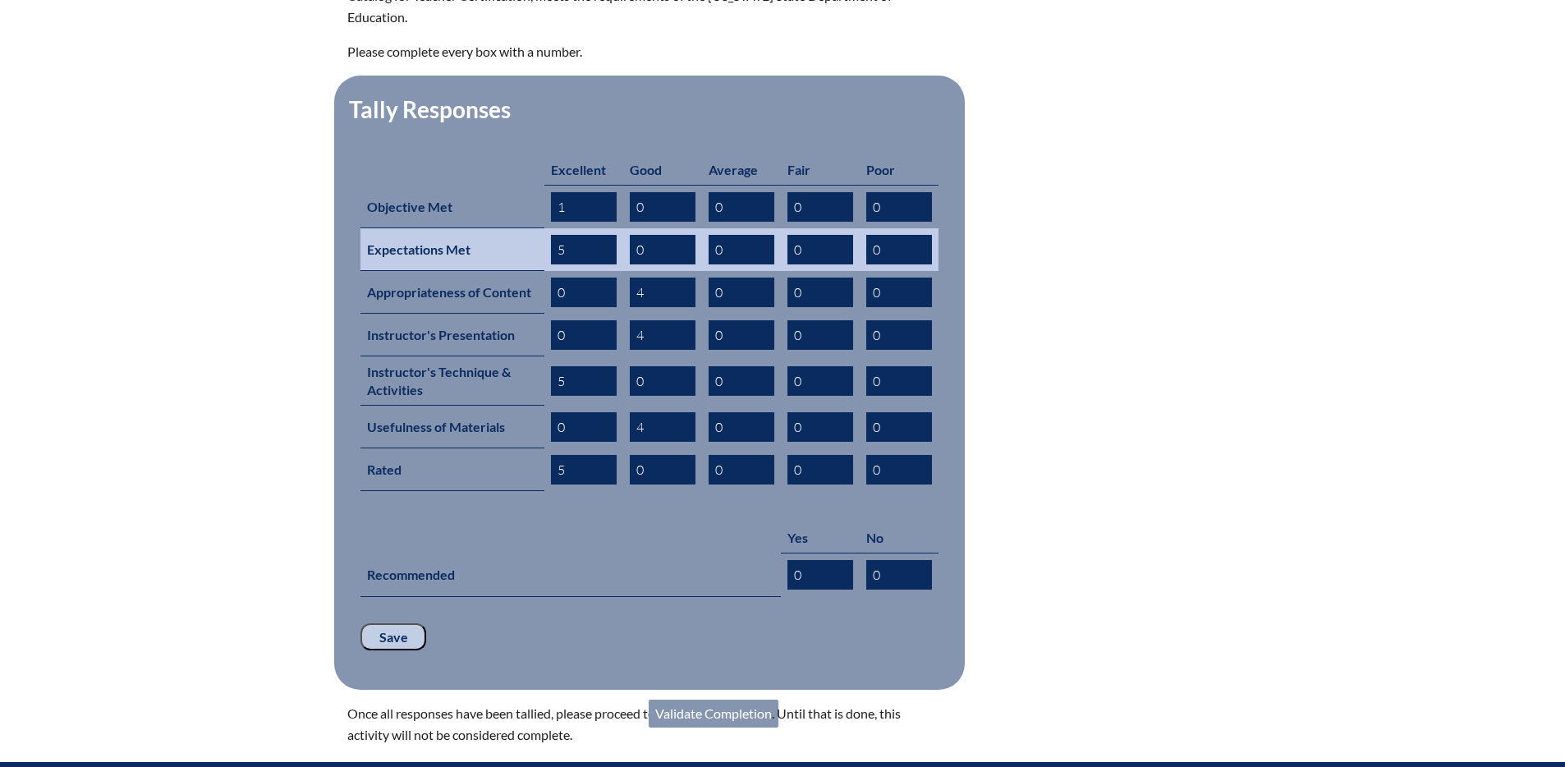
type input "1"
drag, startPoint x: 567, startPoint y: 225, endPoint x: 549, endPoint y: 225, distance: 18.9
click at [549, 228] on td "5" at bounding box center [583, 249] width 79 height 43
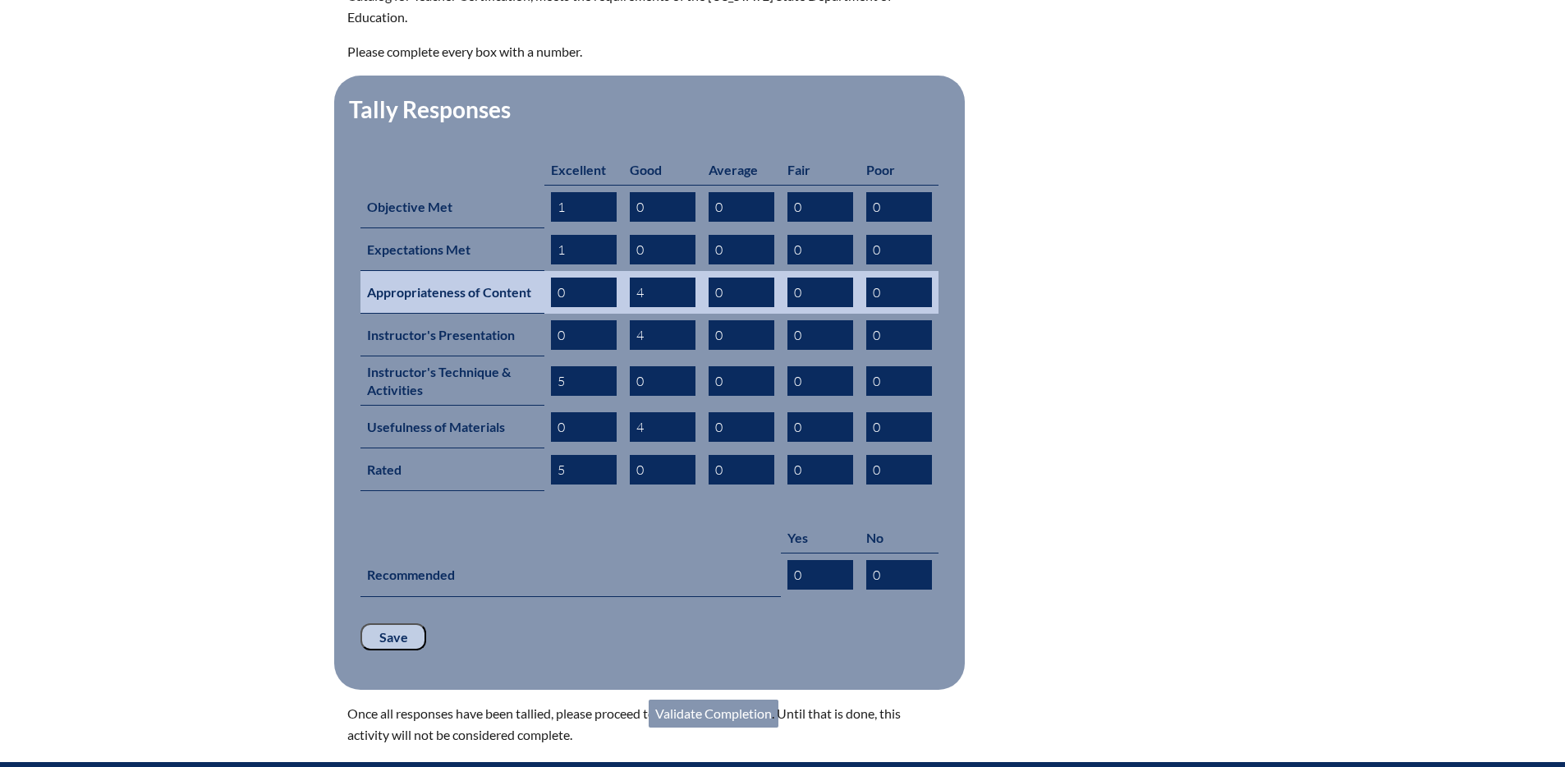
type input "1"
drag, startPoint x: 645, startPoint y: 268, endPoint x: 627, endPoint y: 267, distance: 18.1
click at [630, 278] on input "4" at bounding box center [663, 293] width 66 height 30
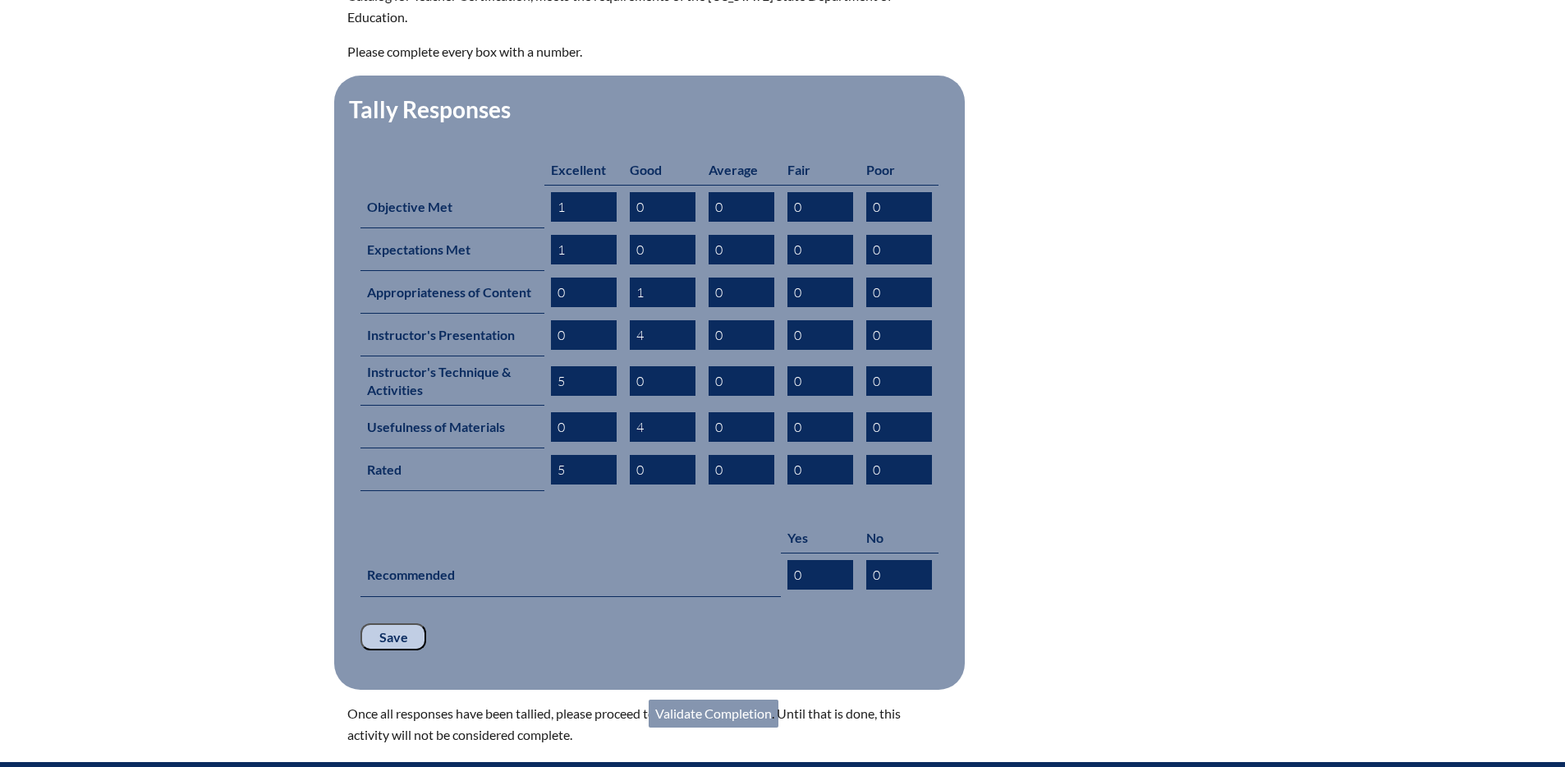
type input "1"
